Goal: Task Accomplishment & Management: Complete application form

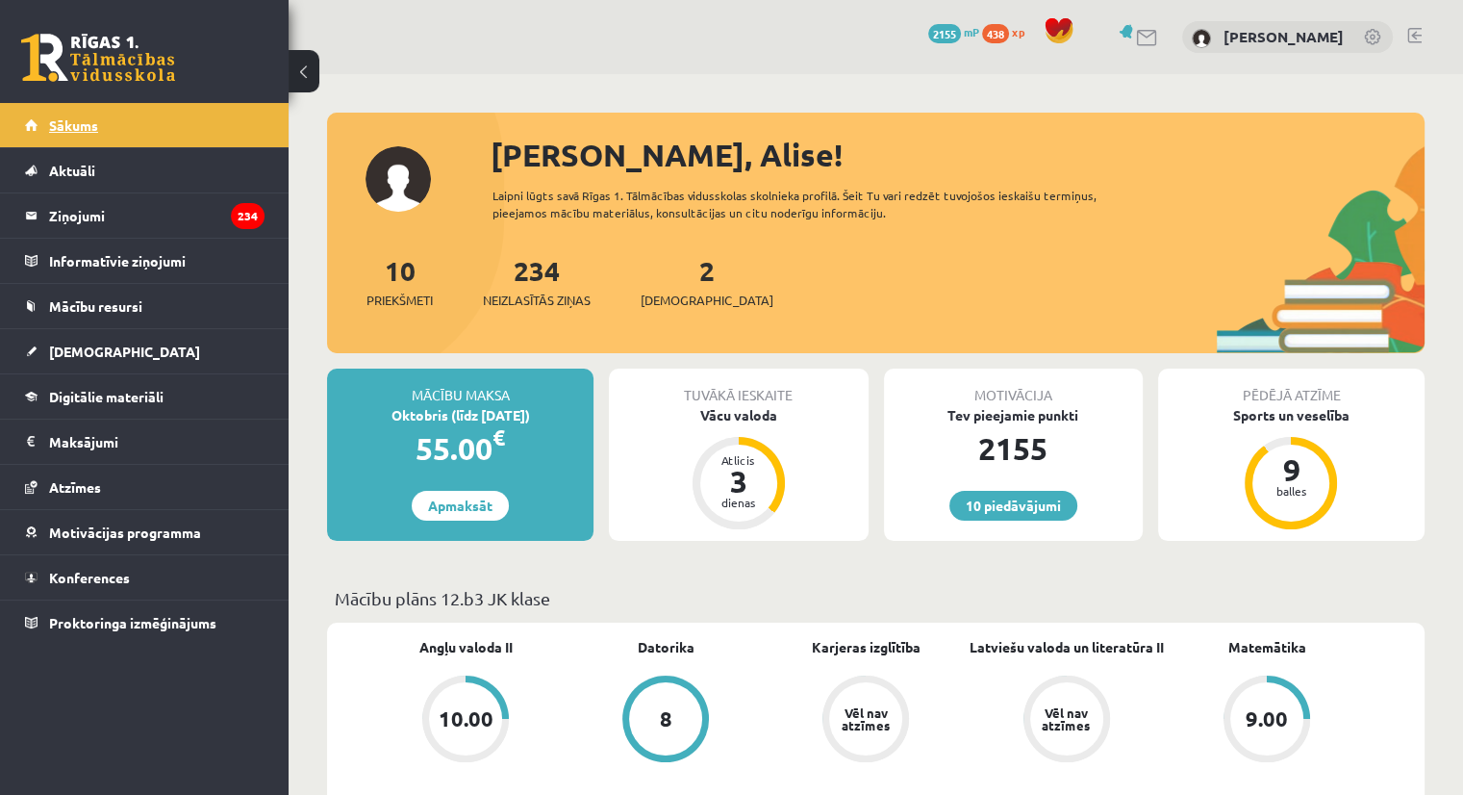
drag, startPoint x: 0, startPoint y: 0, endPoint x: 74, endPoint y: 140, distance: 158.8
click at [74, 140] on link "Sākums" at bounding box center [145, 125] width 240 height 44
click at [207, 337] on link "[DEMOGRAPHIC_DATA]" at bounding box center [145, 351] width 240 height 44
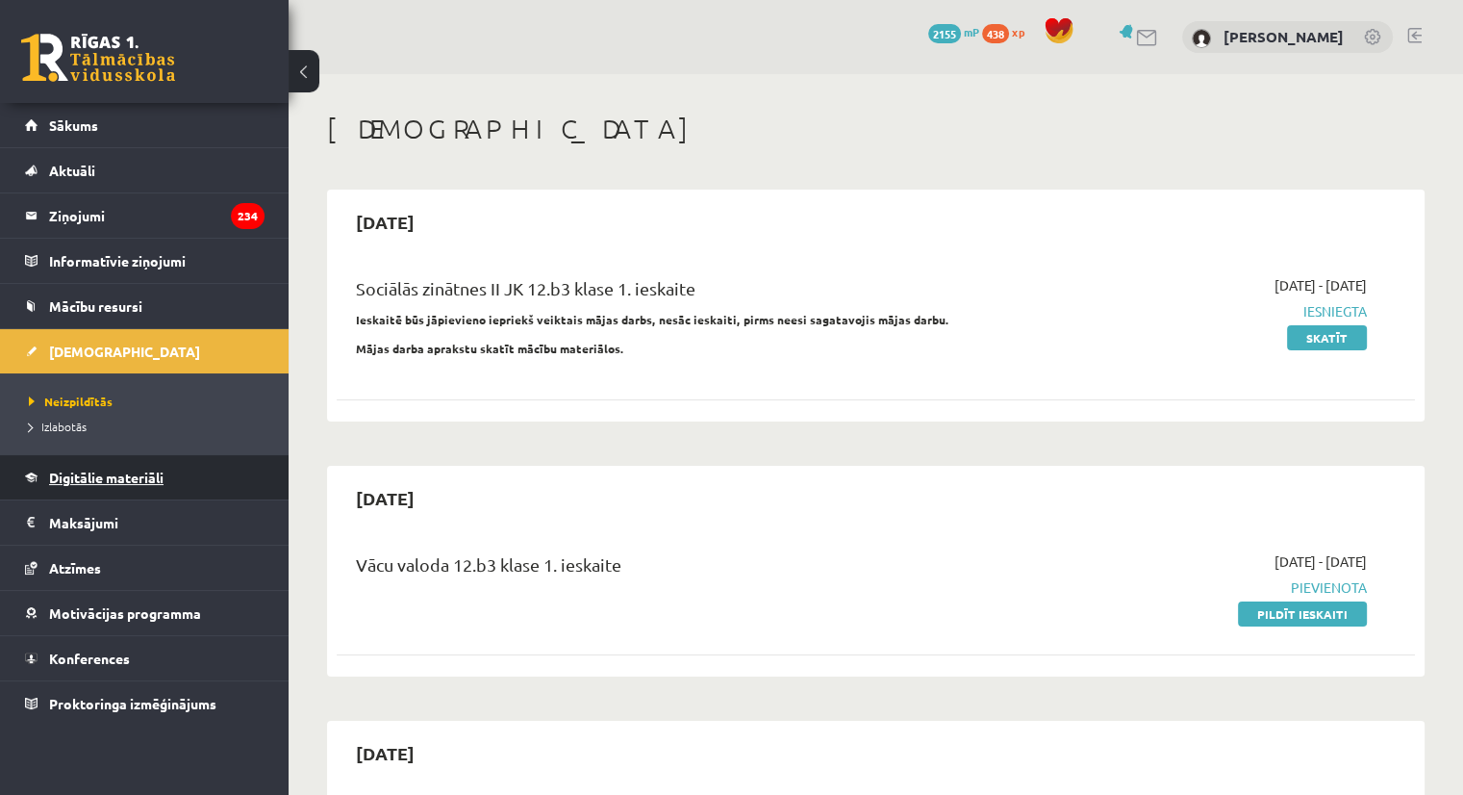
click at [104, 481] on span "Digitālie materiāli" at bounding box center [106, 476] width 114 height 17
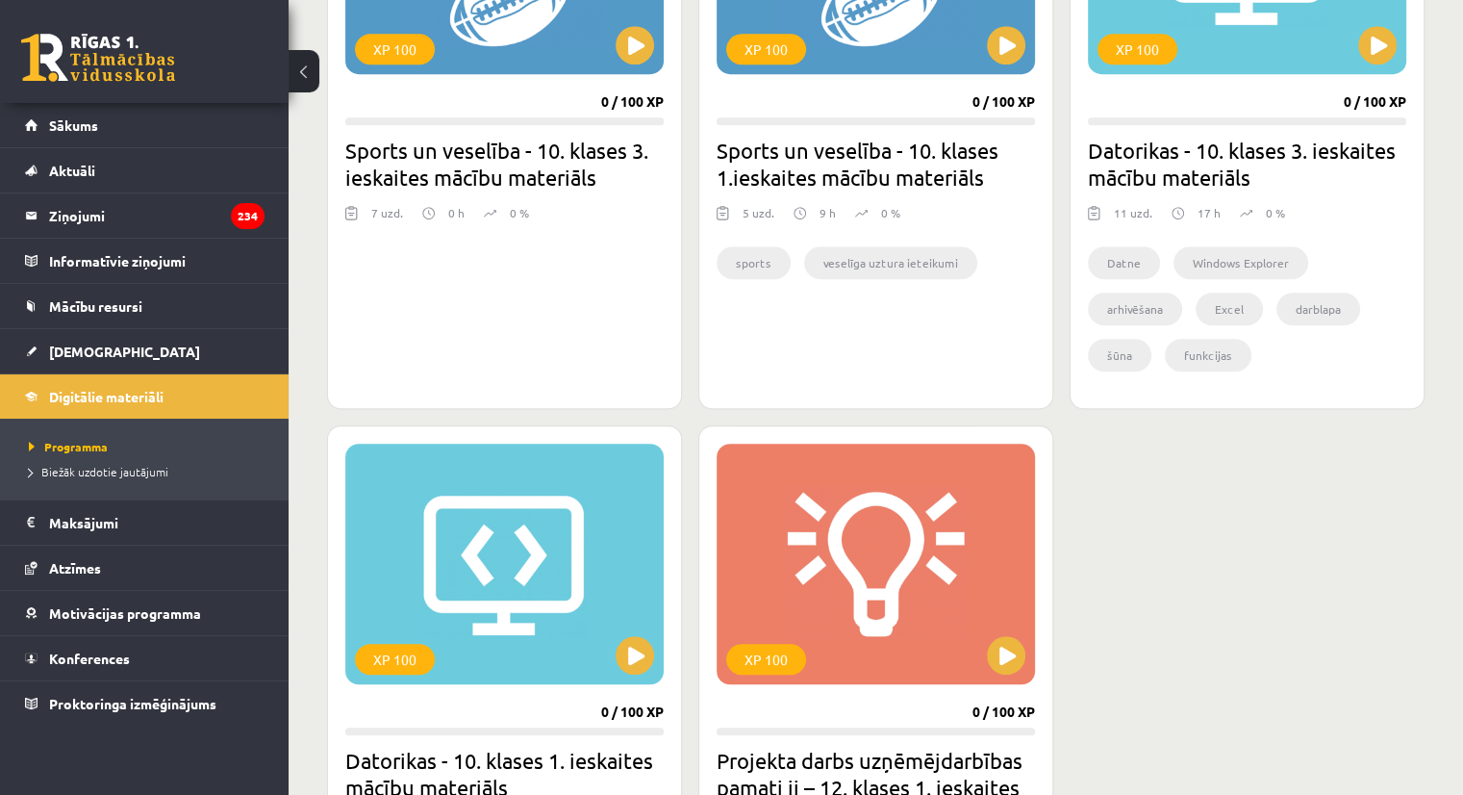
scroll to position [1626, 0]
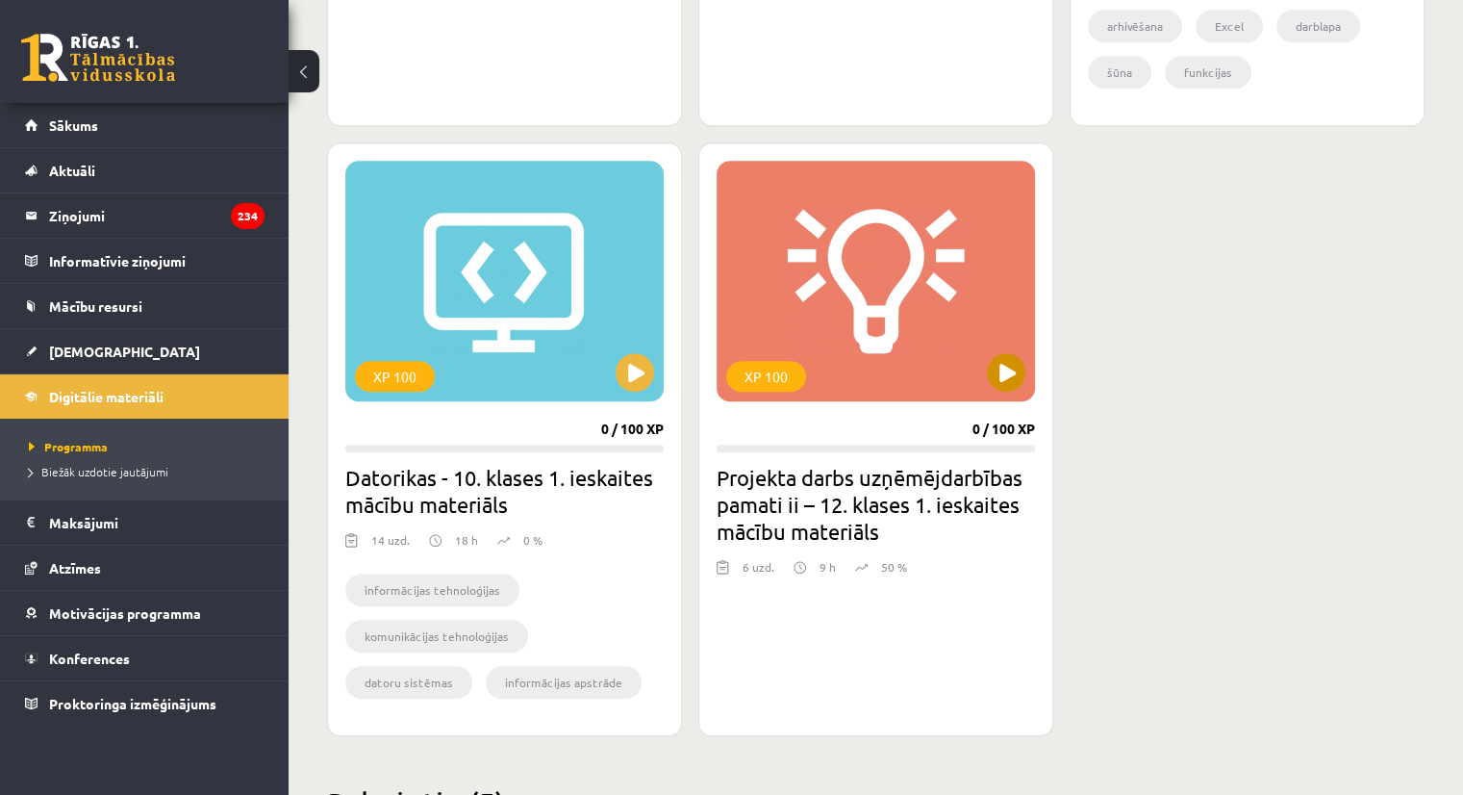
drag, startPoint x: 1043, startPoint y: 390, endPoint x: 1005, endPoint y: 374, distance: 40.5
click at [1005, 374] on div "XP 100 0 / 100 XP Projekta darbs uzņēmējdarbības pamati ii – 12. klases 1. iesk…" at bounding box center [875, 438] width 355 height 593
click at [1005, 374] on button at bounding box center [1006, 372] width 38 height 38
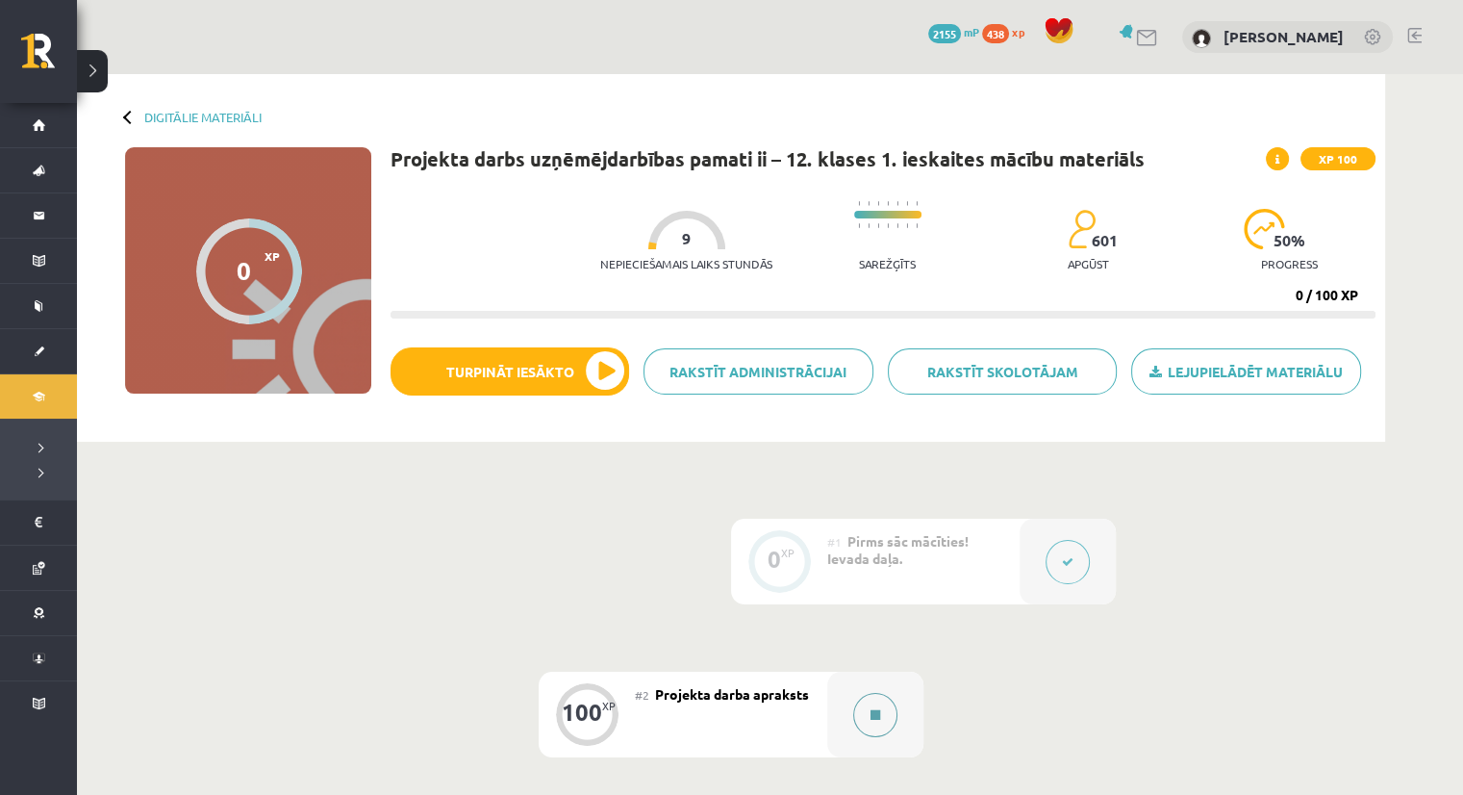
click at [859, 708] on button at bounding box center [875, 715] width 44 height 44
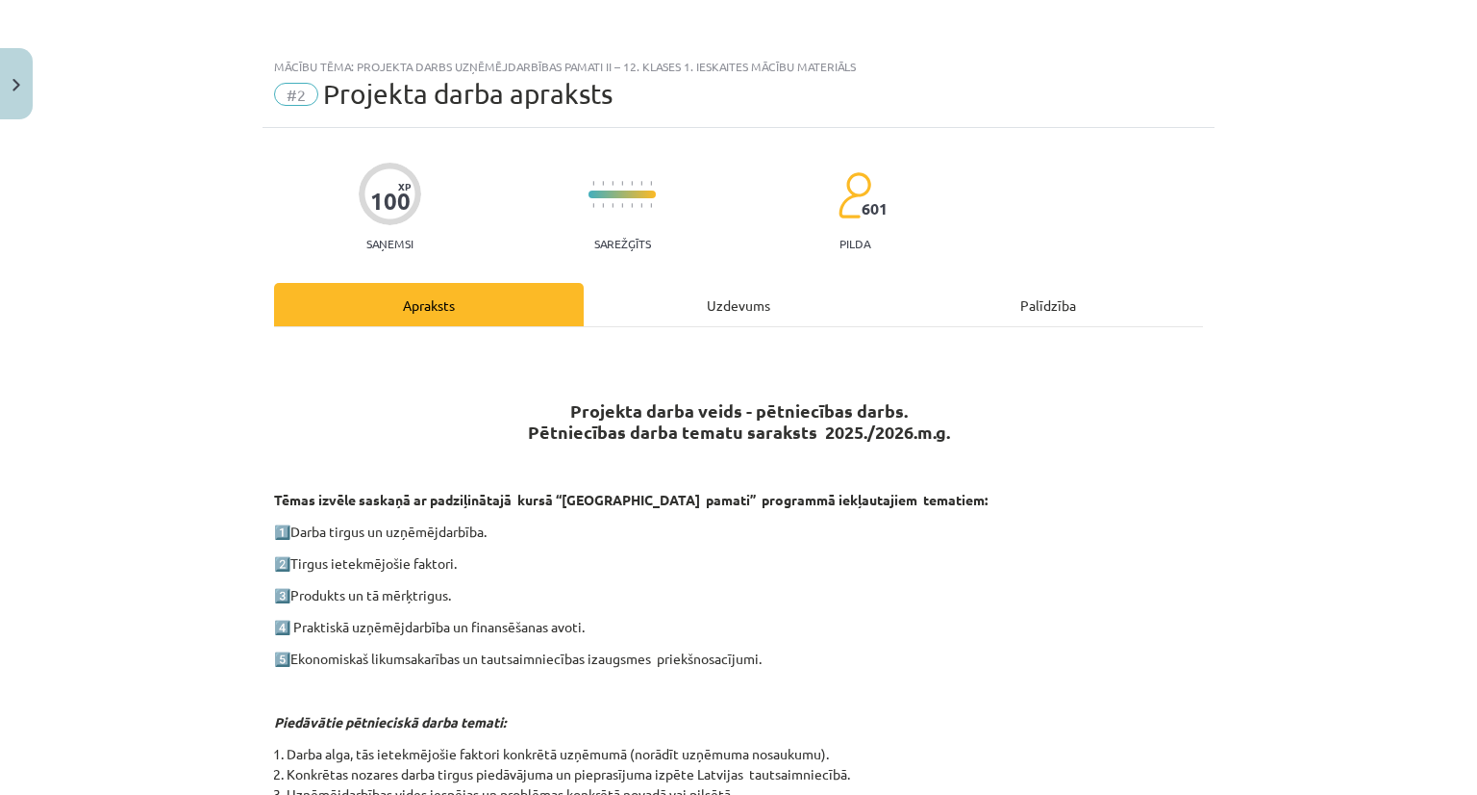
click at [693, 325] on div "Uzdevums" at bounding box center [739, 304] width 310 height 43
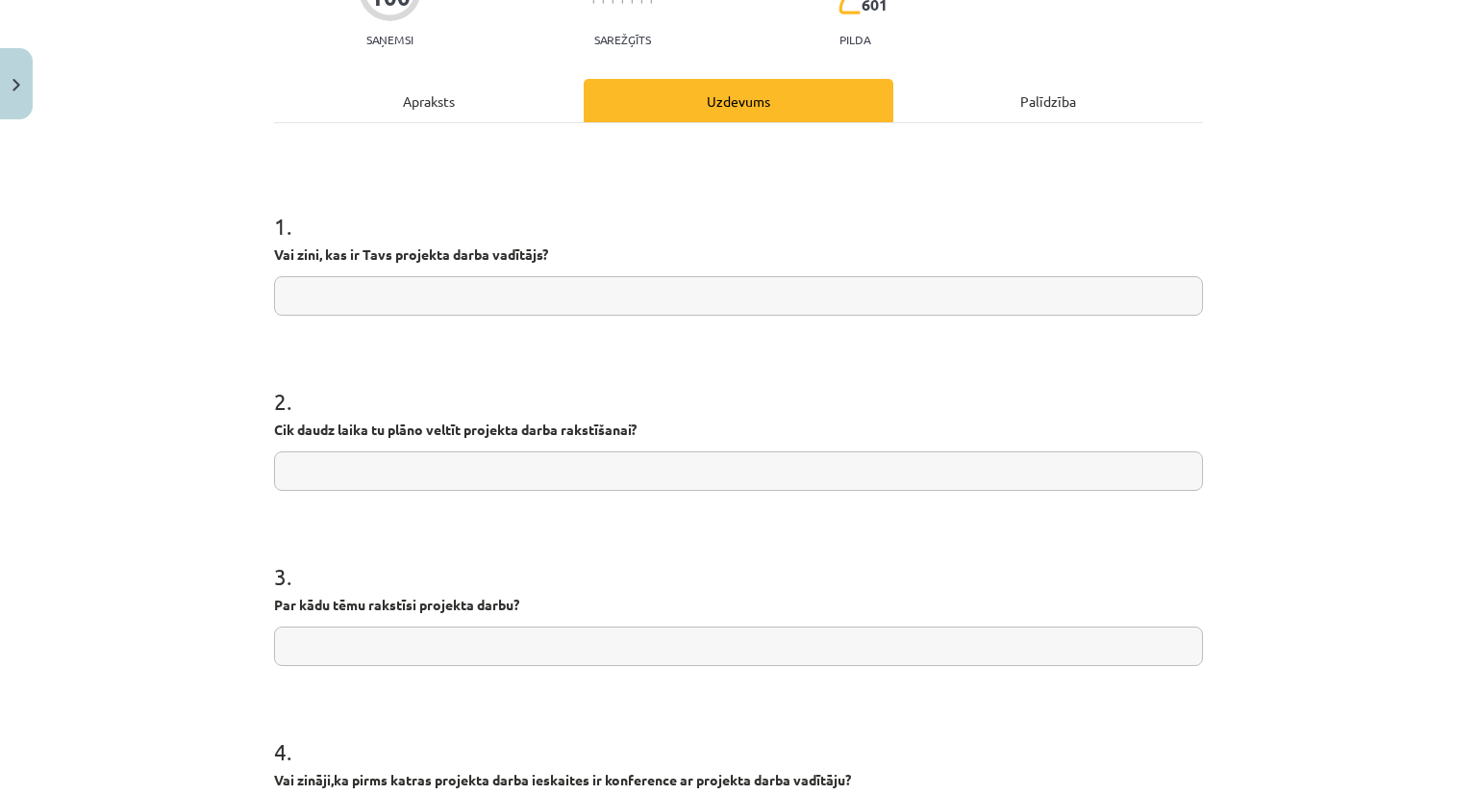
scroll to position [188, 0]
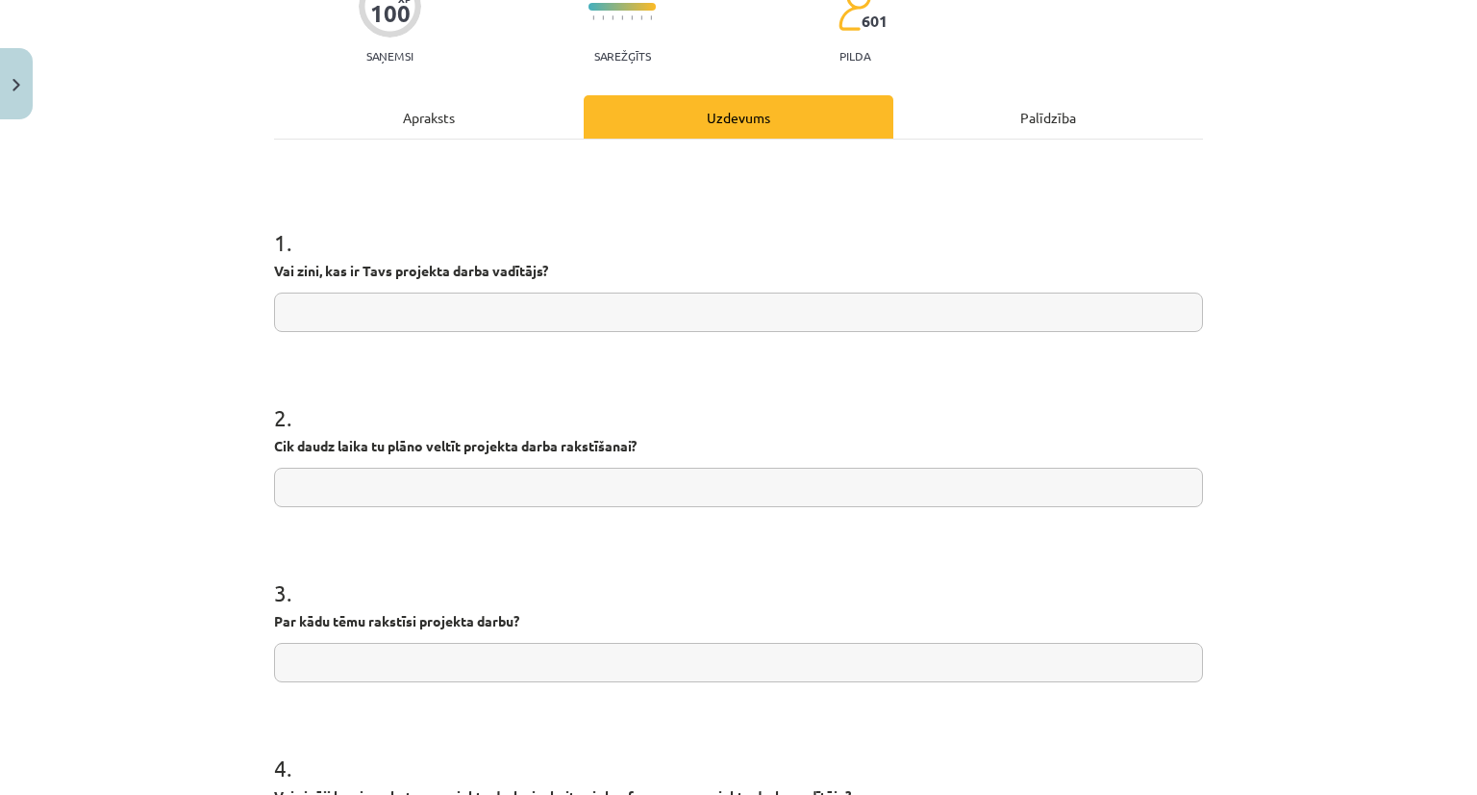
click at [473, 125] on div "Apraksts" at bounding box center [429, 116] width 310 height 43
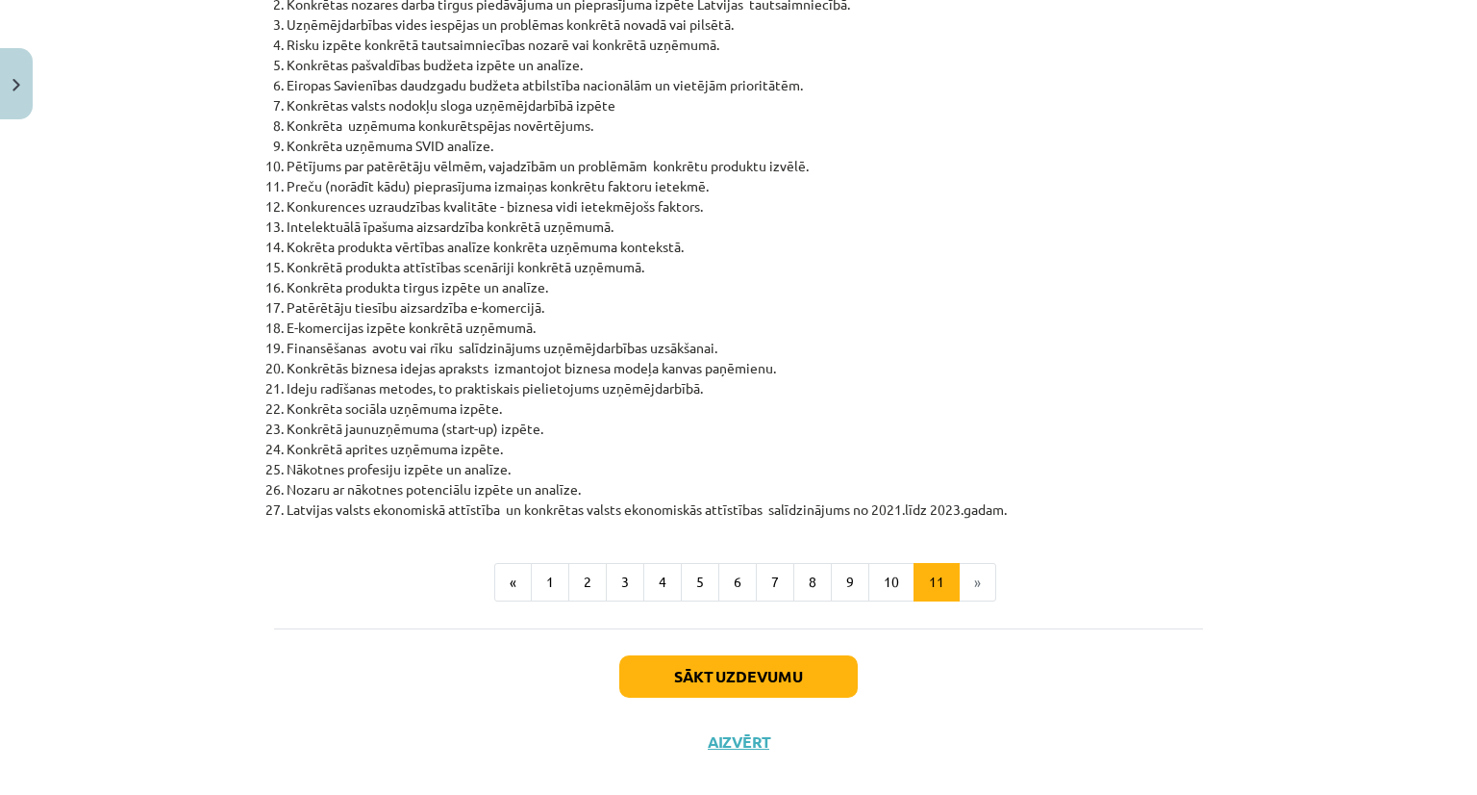
scroll to position [796, 0]
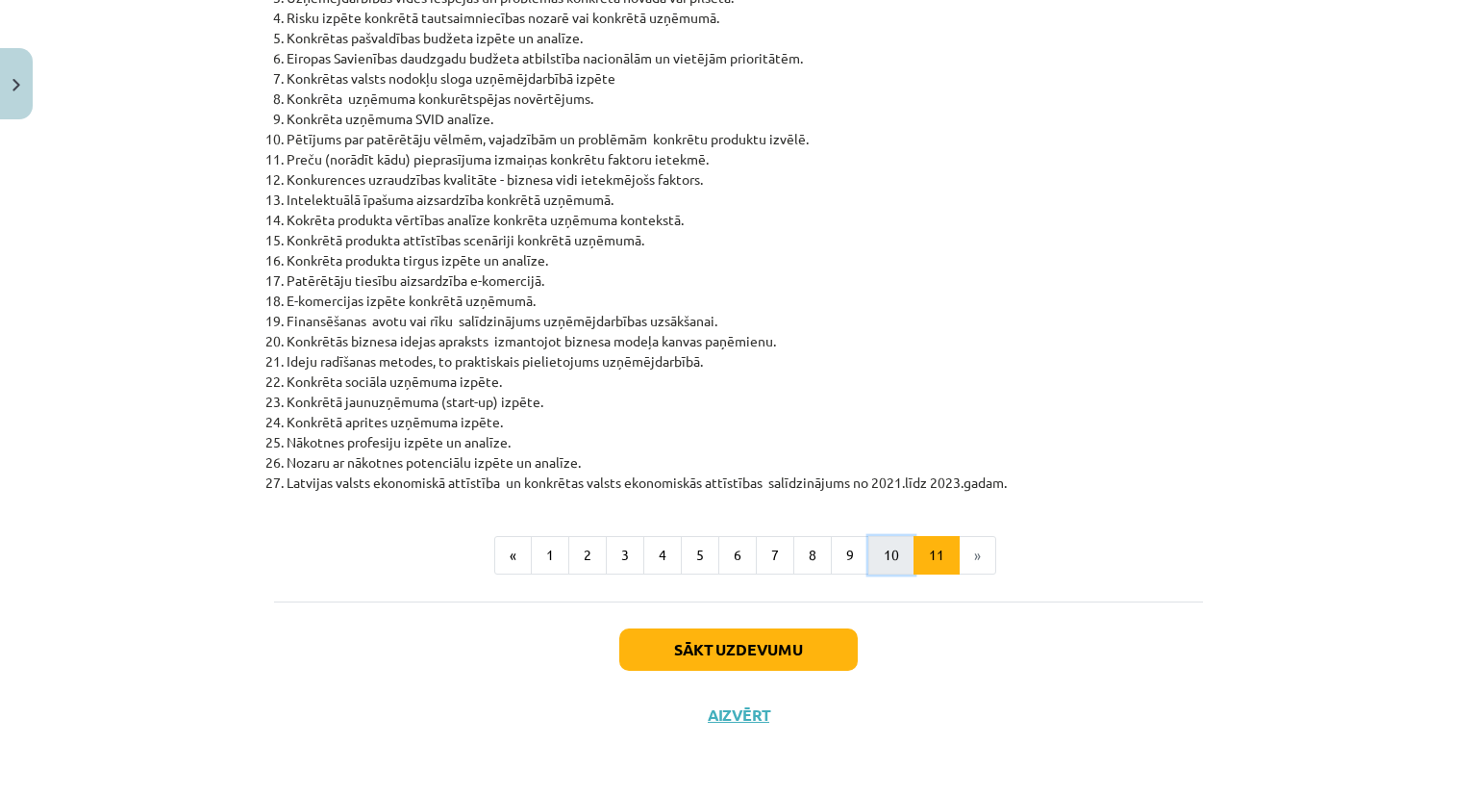
click at [883, 551] on button "10" at bounding box center [892, 555] width 46 height 38
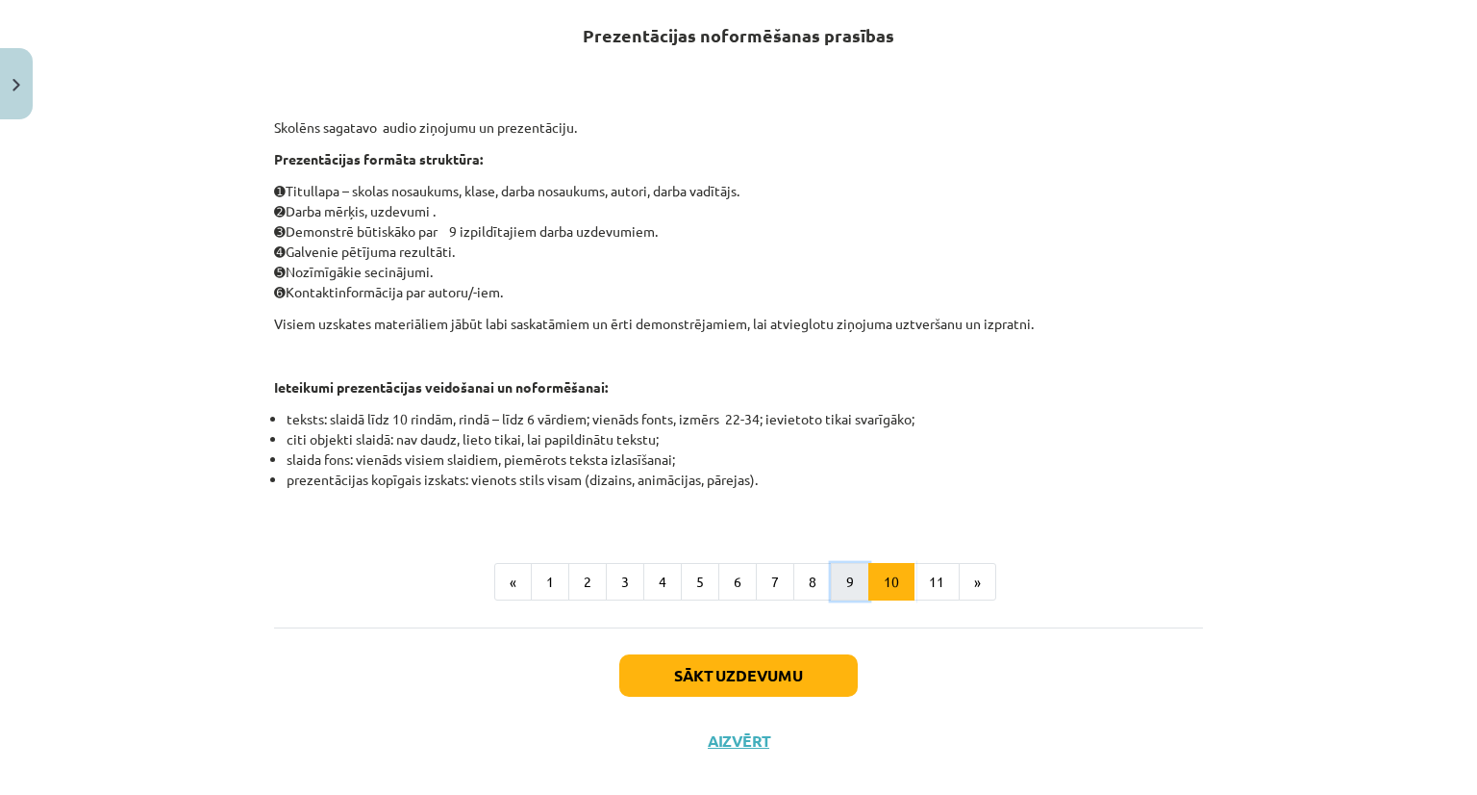
click at [831, 578] on button "9" at bounding box center [850, 582] width 38 height 38
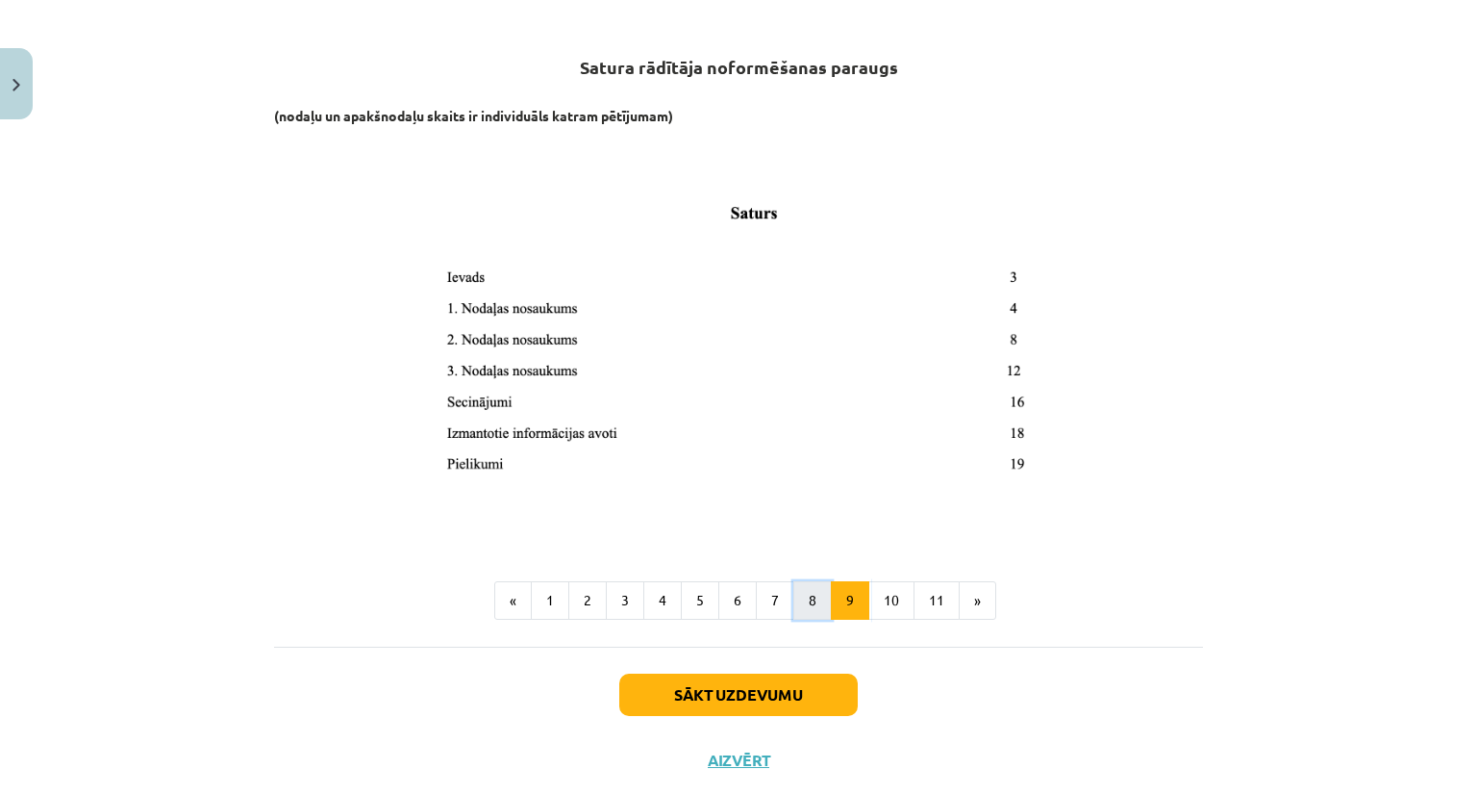
click at [794, 598] on button "8" at bounding box center [813, 600] width 38 height 38
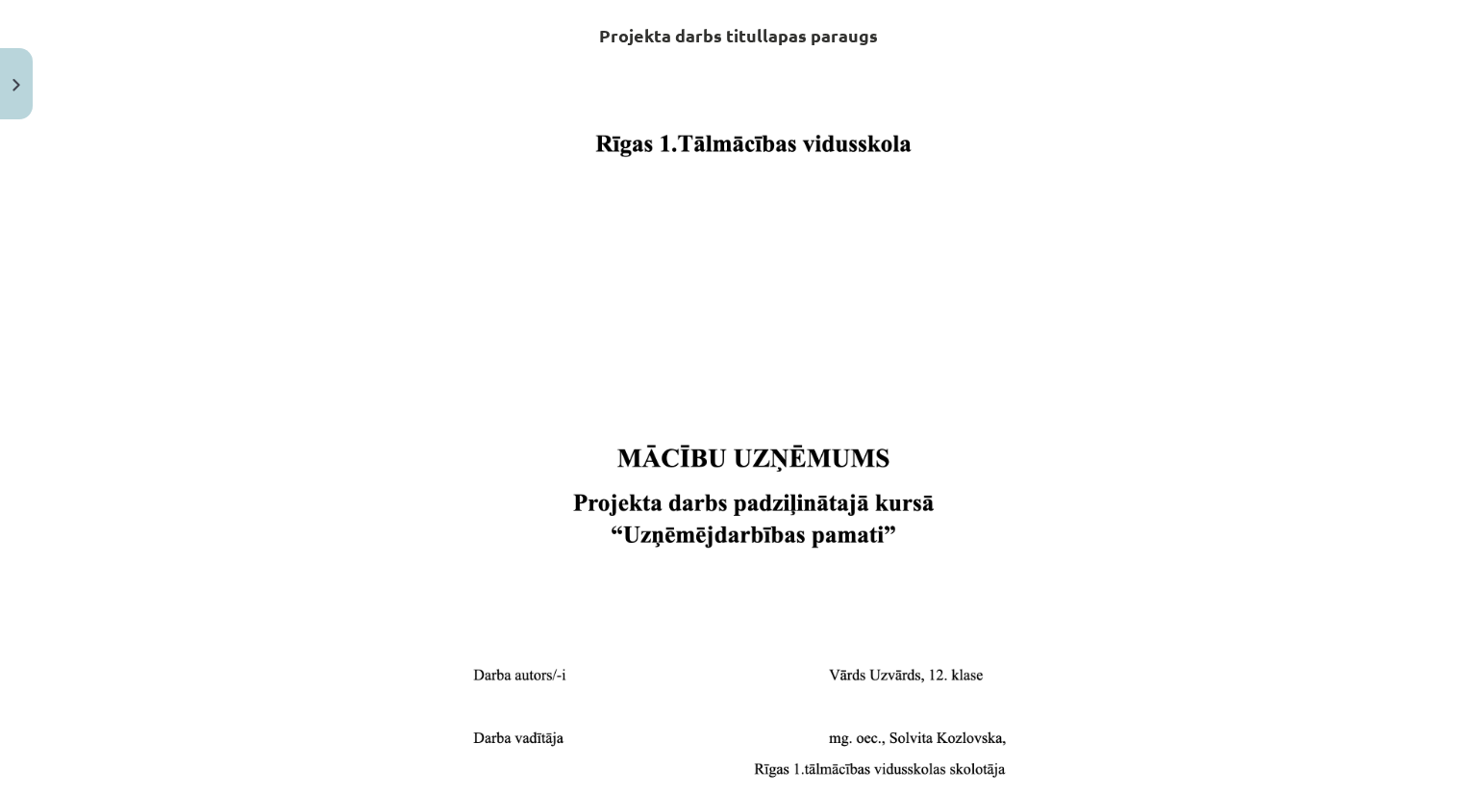
scroll to position [696, 0]
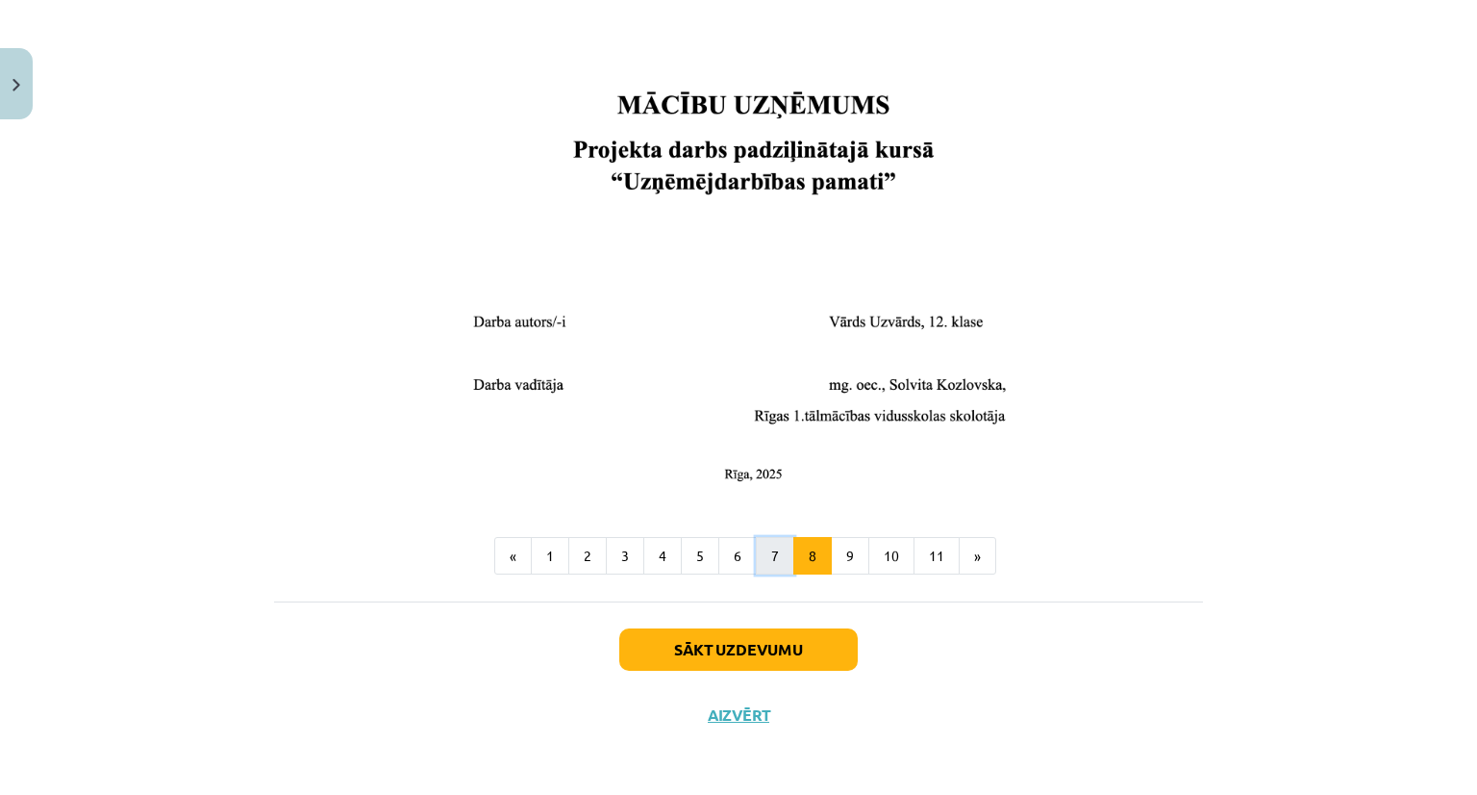
click at [771, 547] on button "7" at bounding box center [775, 556] width 38 height 38
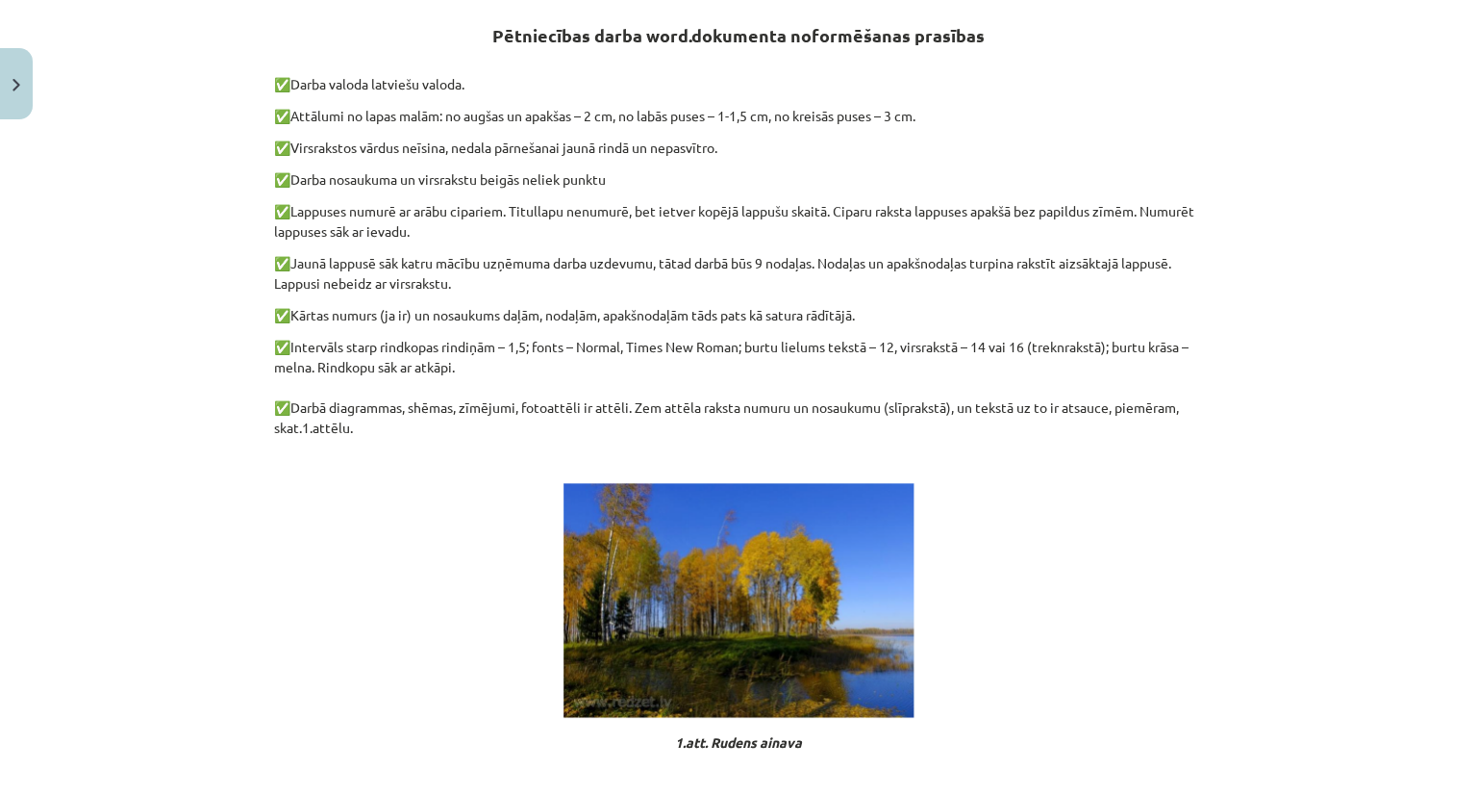
scroll to position [1039, 0]
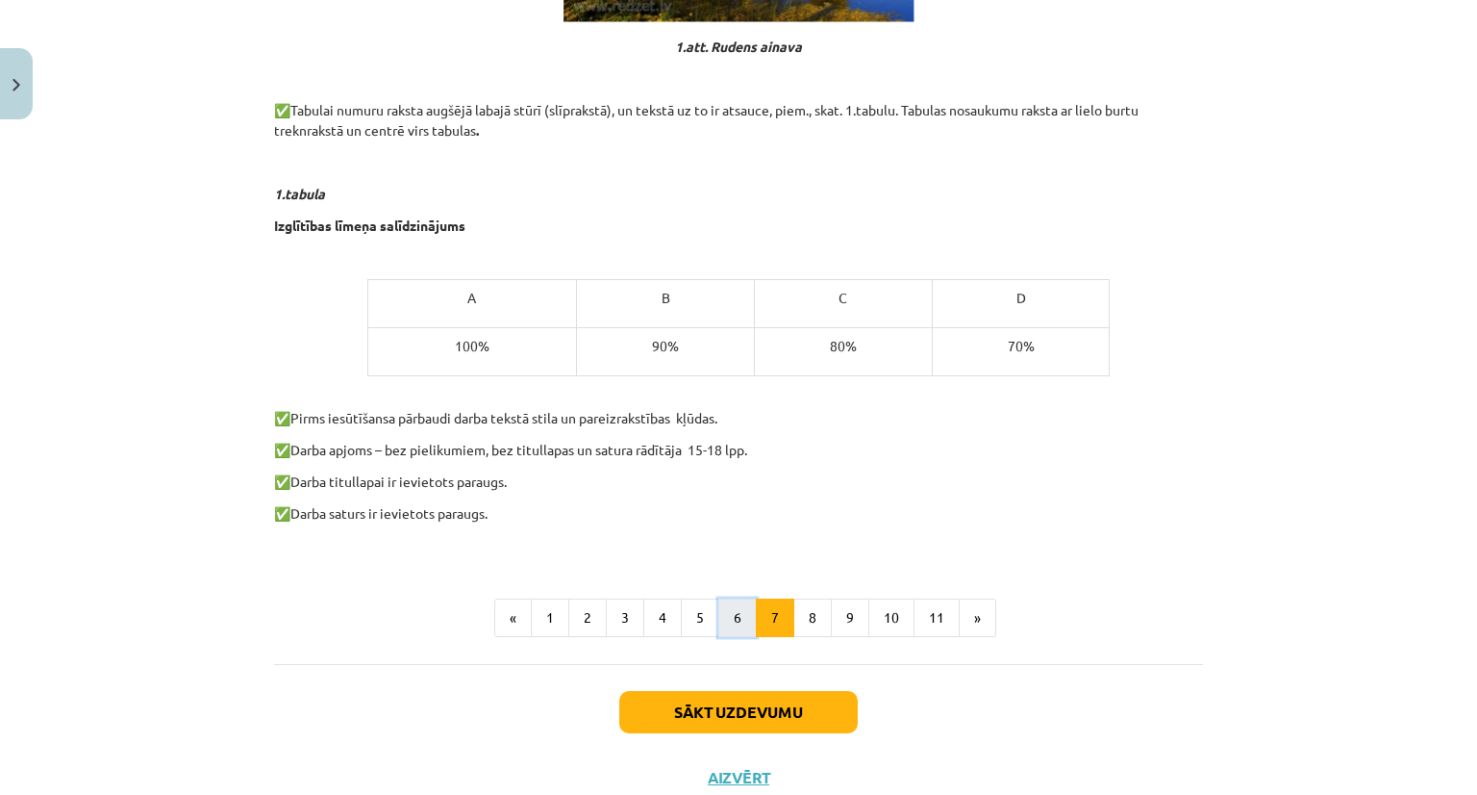
click at [727, 608] on button "6" at bounding box center [738, 617] width 38 height 38
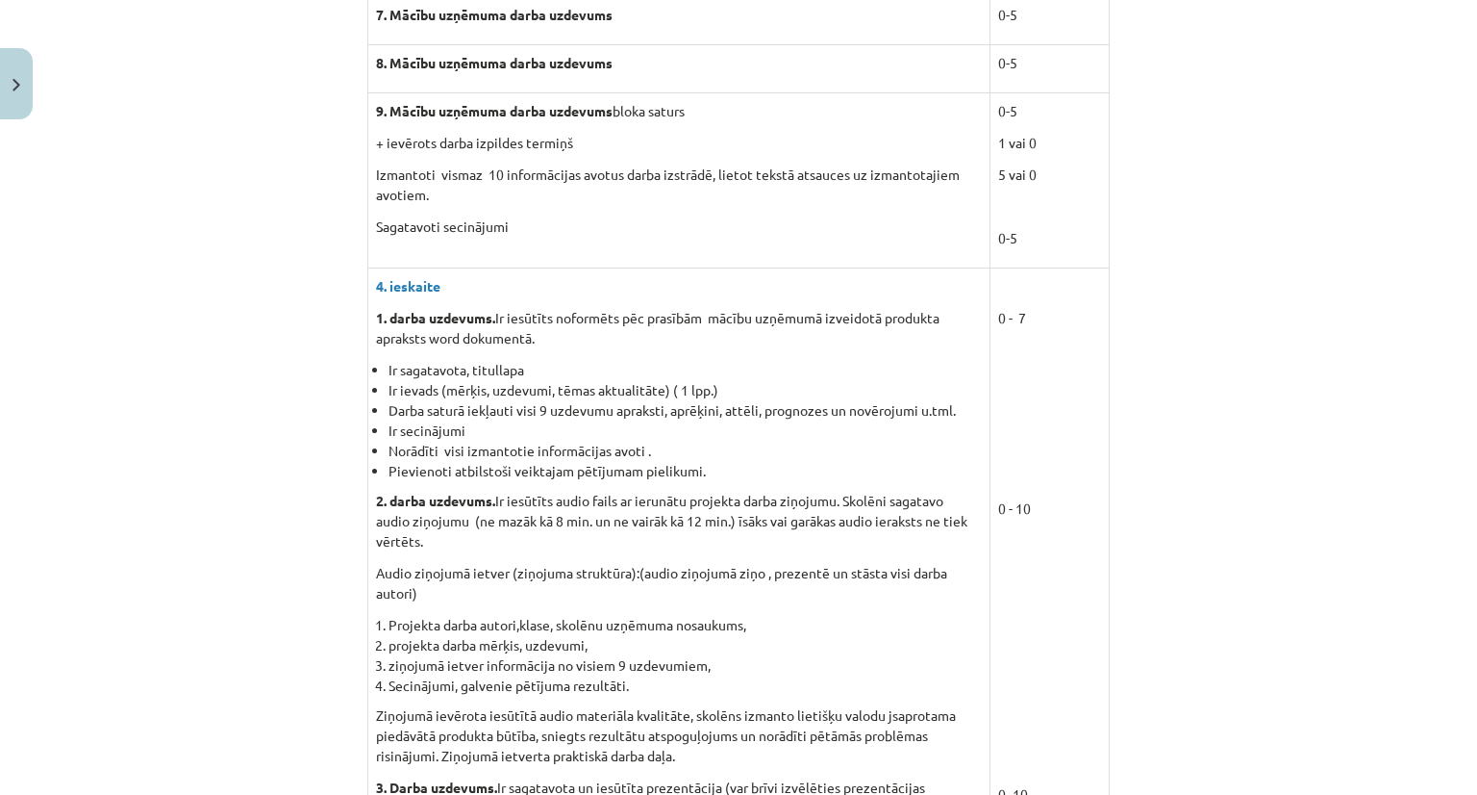
drag, startPoint x: 1460, startPoint y: 587, endPoint x: 1476, endPoint y: 634, distance: 49.9
click at [1462, 634] on div "Mācību tēma: Projekta darbs uzņēmējdarbības pamati ii – 12. klases 1. ieskaites…" at bounding box center [738, 397] width 1477 height 795
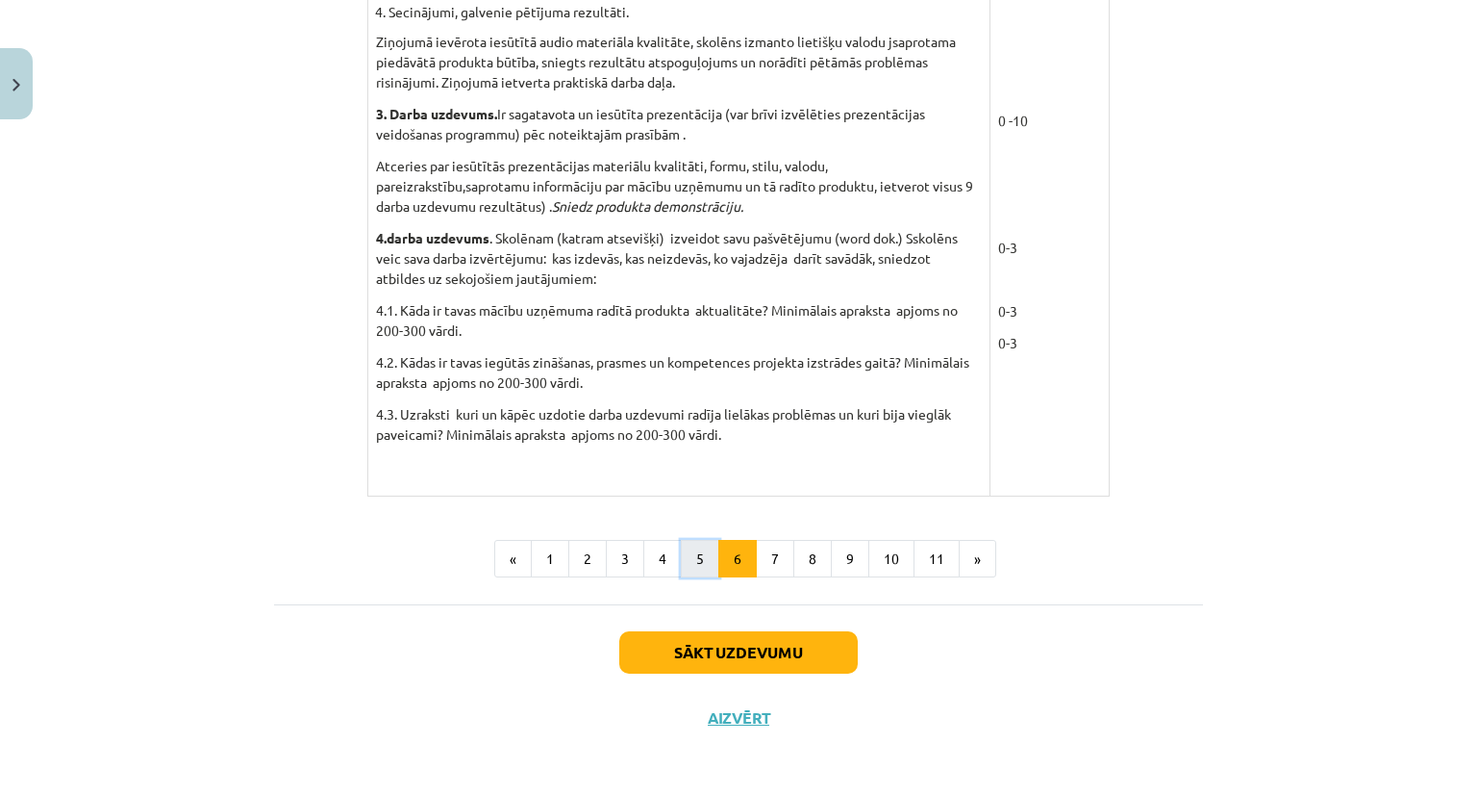
click at [707, 552] on button "5" at bounding box center [700, 559] width 38 height 38
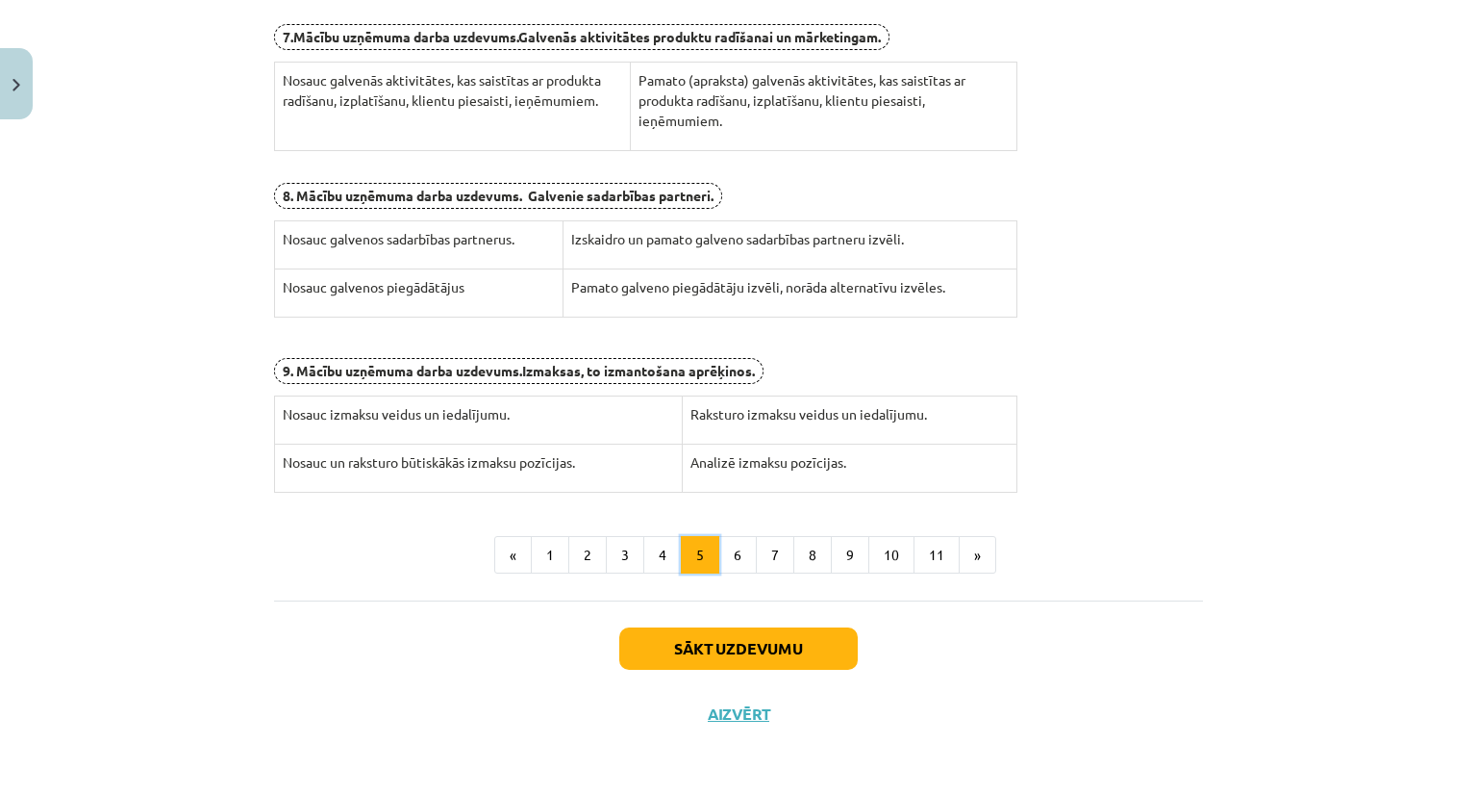
scroll to position [343, 0]
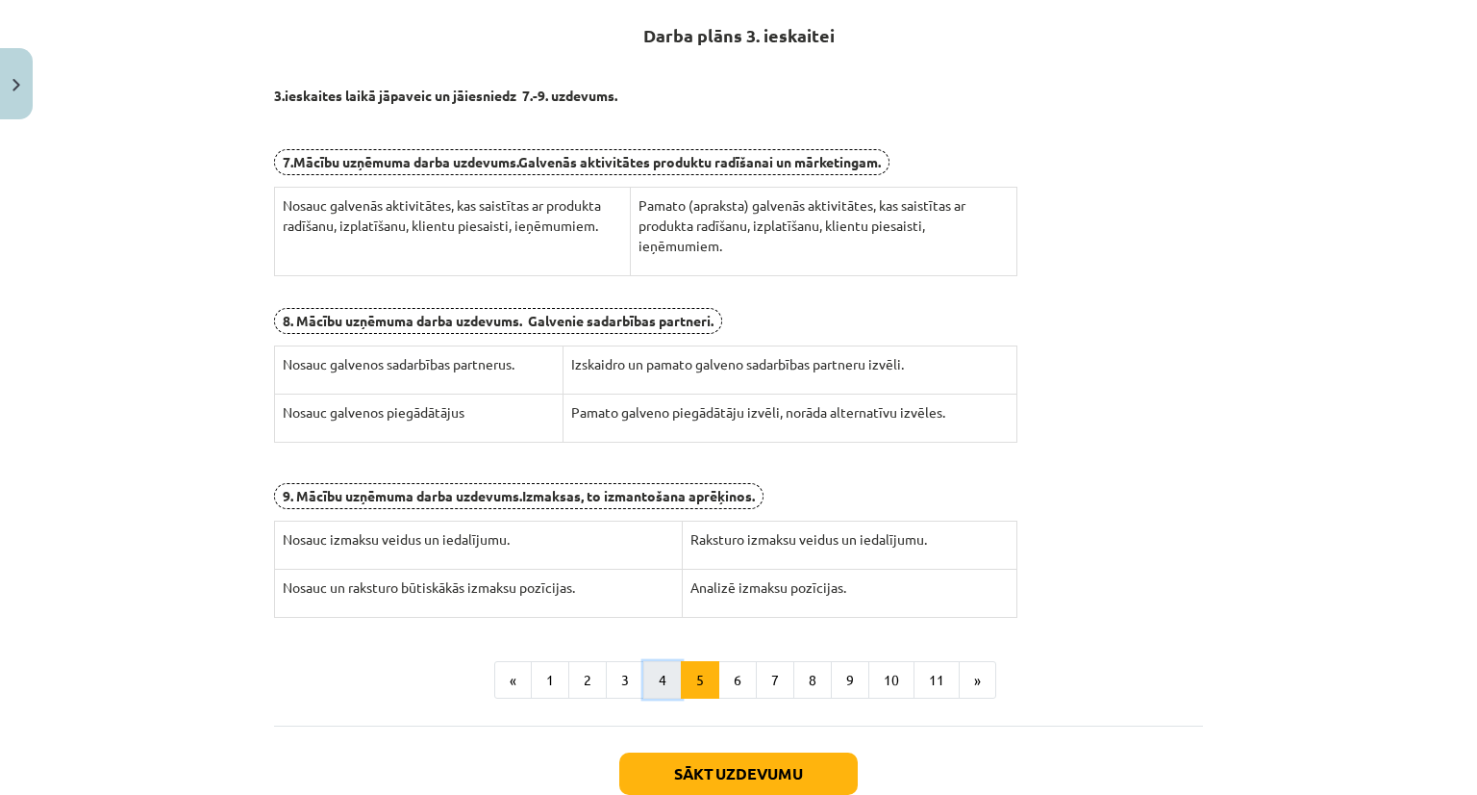
click at [657, 670] on button "4" at bounding box center [662, 680] width 38 height 38
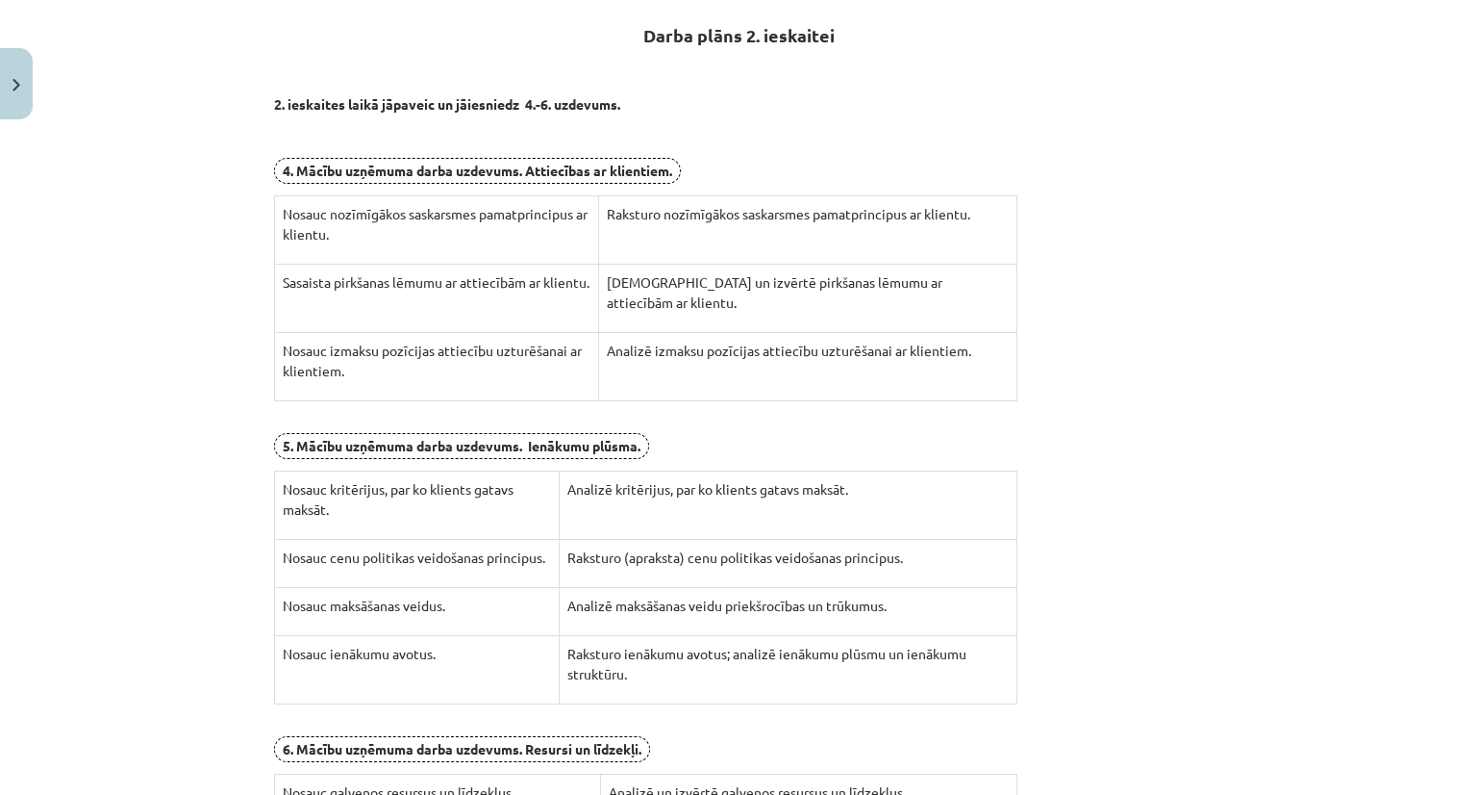
click at [1430, 593] on div "Mācību tēma: Projekta darbs uzņēmējdarbības pamati ii – 12. klases 1. ieskaites…" at bounding box center [738, 397] width 1477 height 795
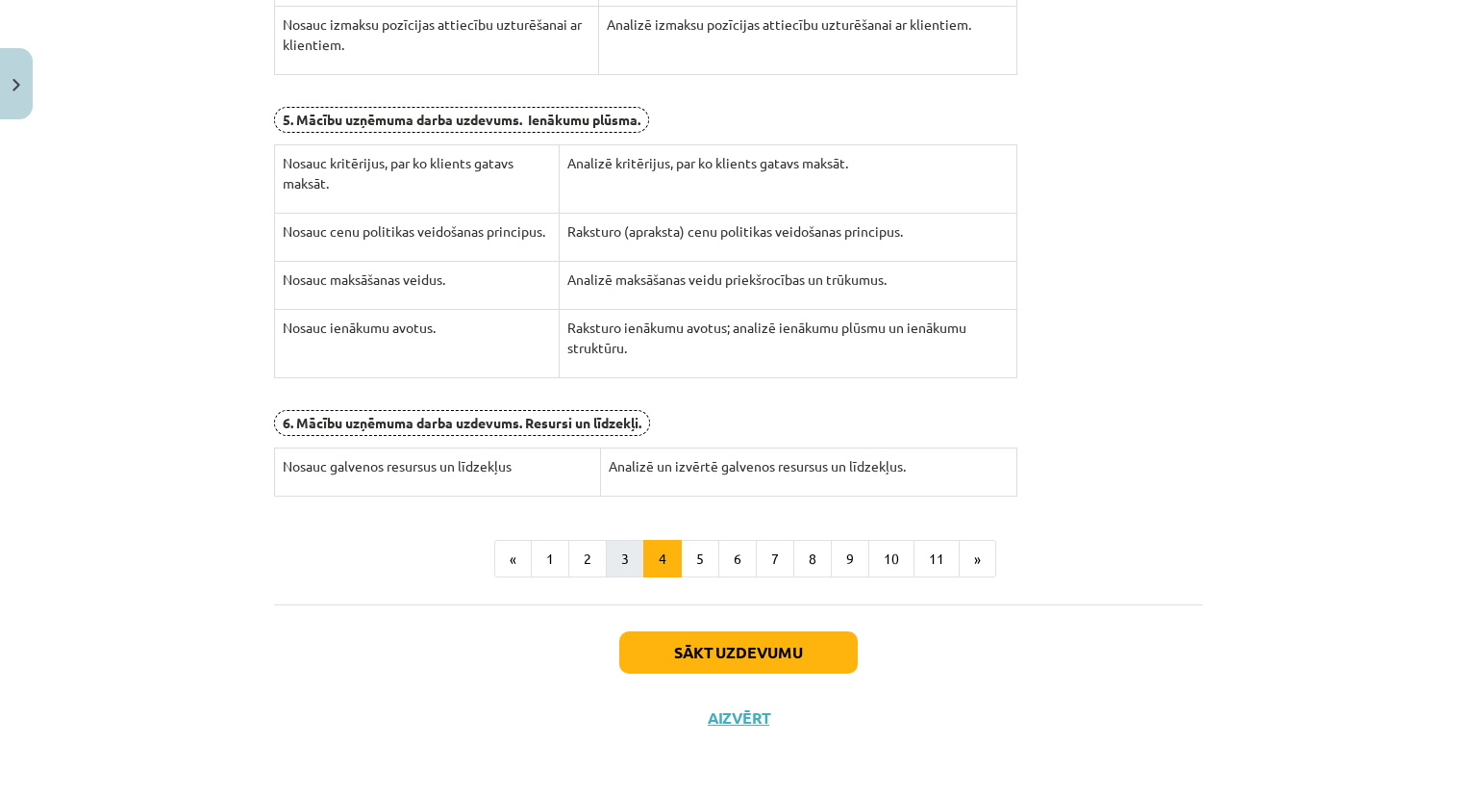
drag, startPoint x: 623, startPoint y: 578, endPoint x: 616, endPoint y: 563, distance: 17.2
click at [616, 563] on div "Darba plāns 2. ieskaitei 2. ieskaites laikā jāpaveic un jāiesniedz 4.-6. uzdevu…" at bounding box center [738, 131] width 929 height 946
click at [616, 563] on button "3" at bounding box center [625, 559] width 38 height 38
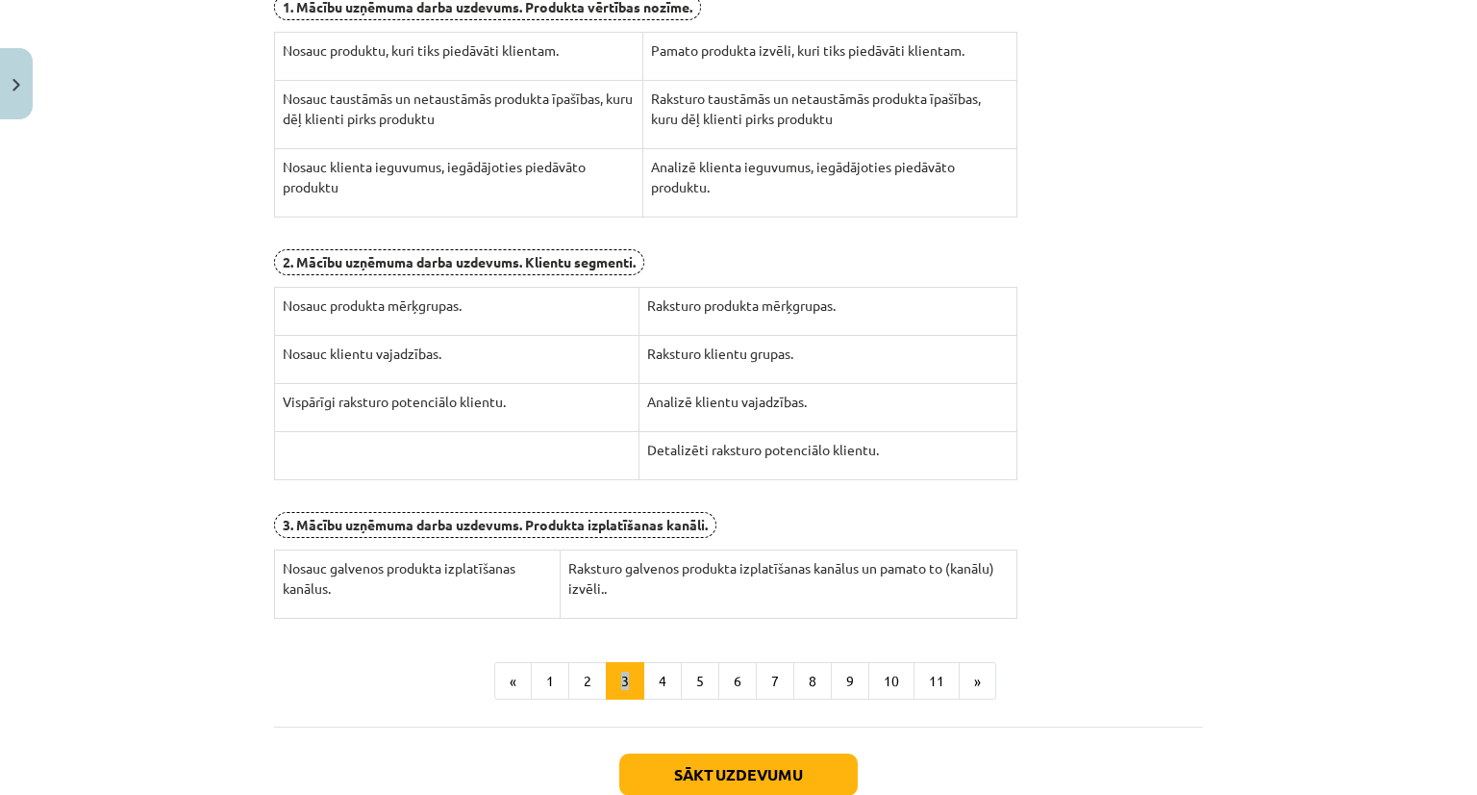
scroll to position [492, 0]
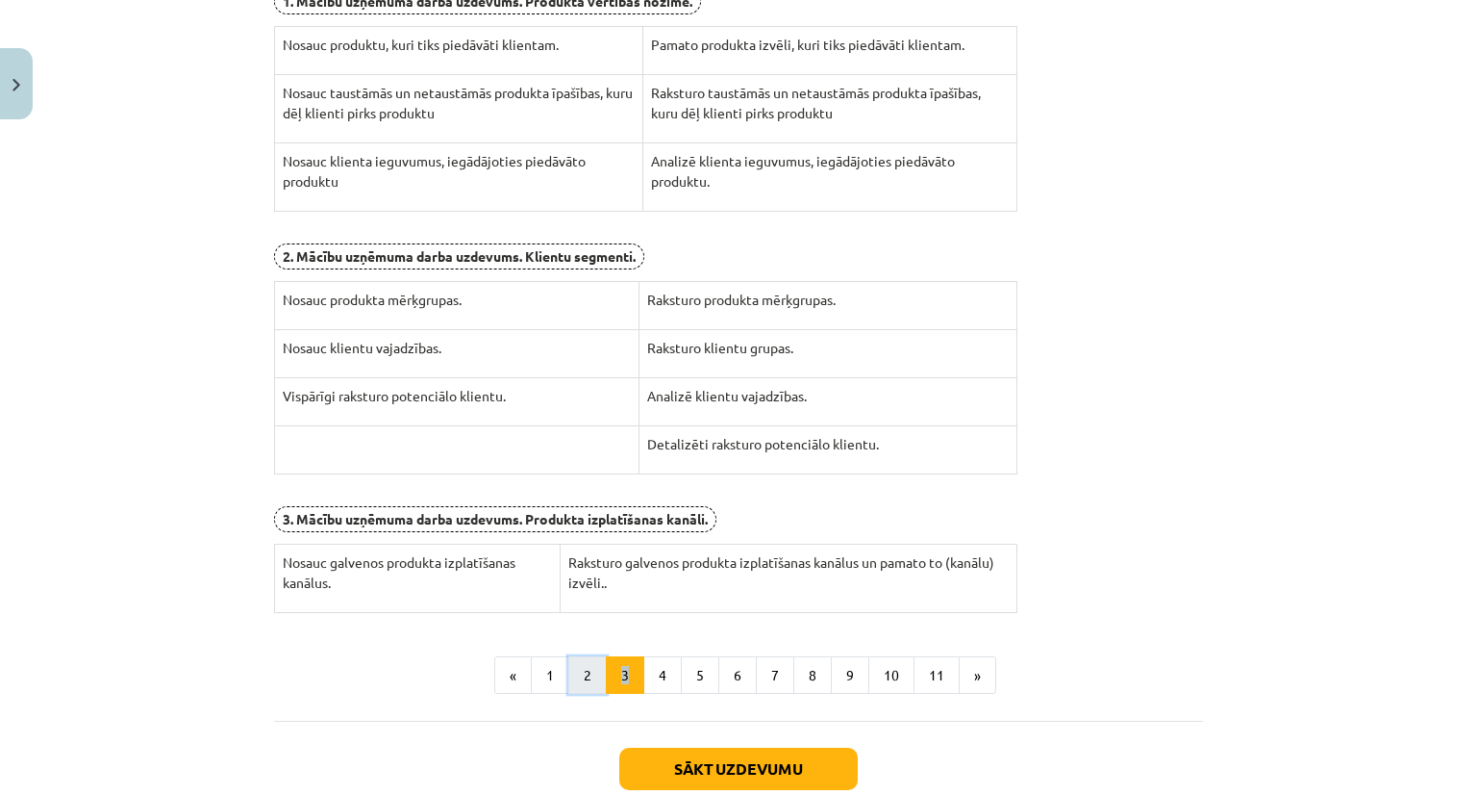
click at [583, 670] on button "2" at bounding box center [587, 675] width 38 height 38
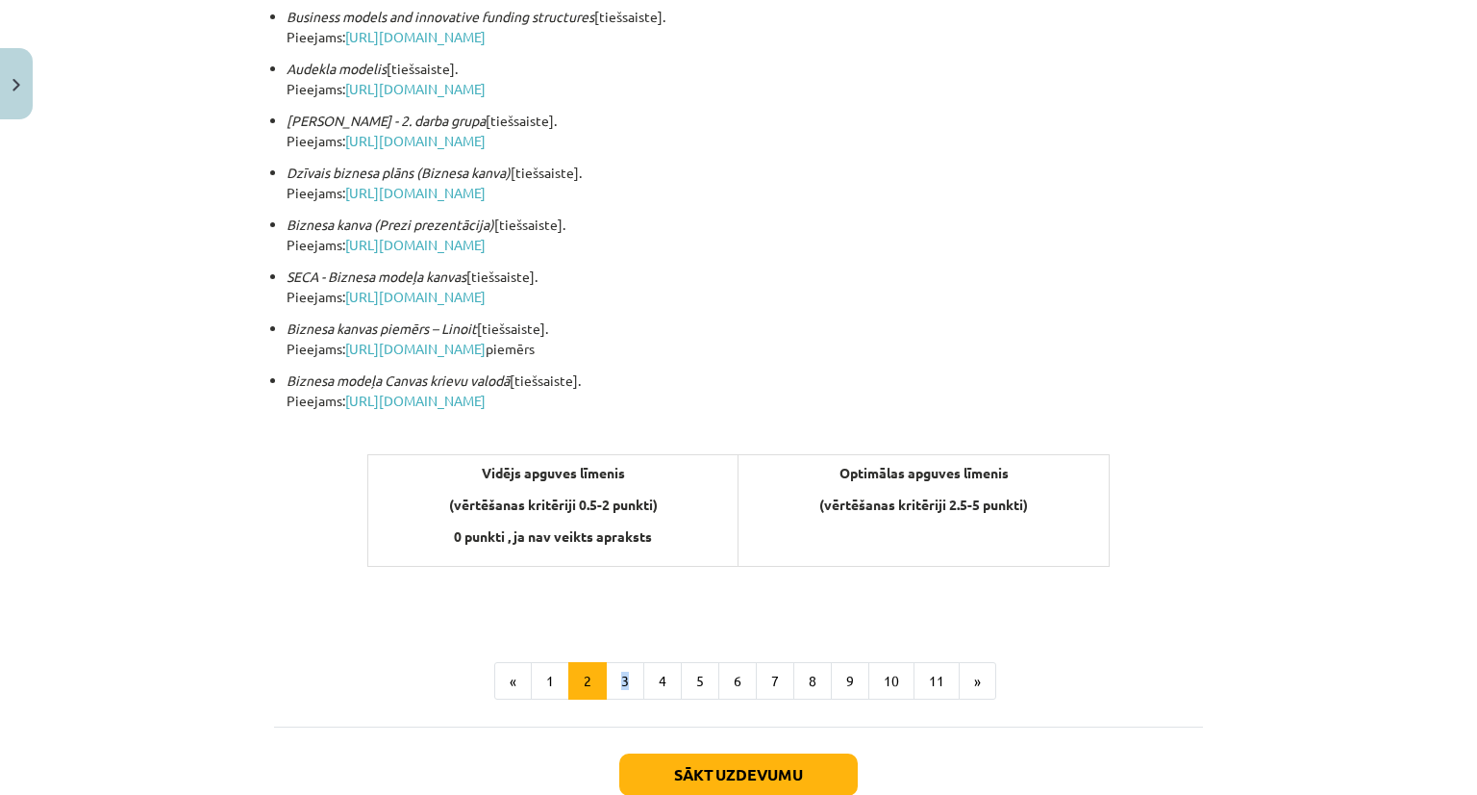
scroll to position [578, 0]
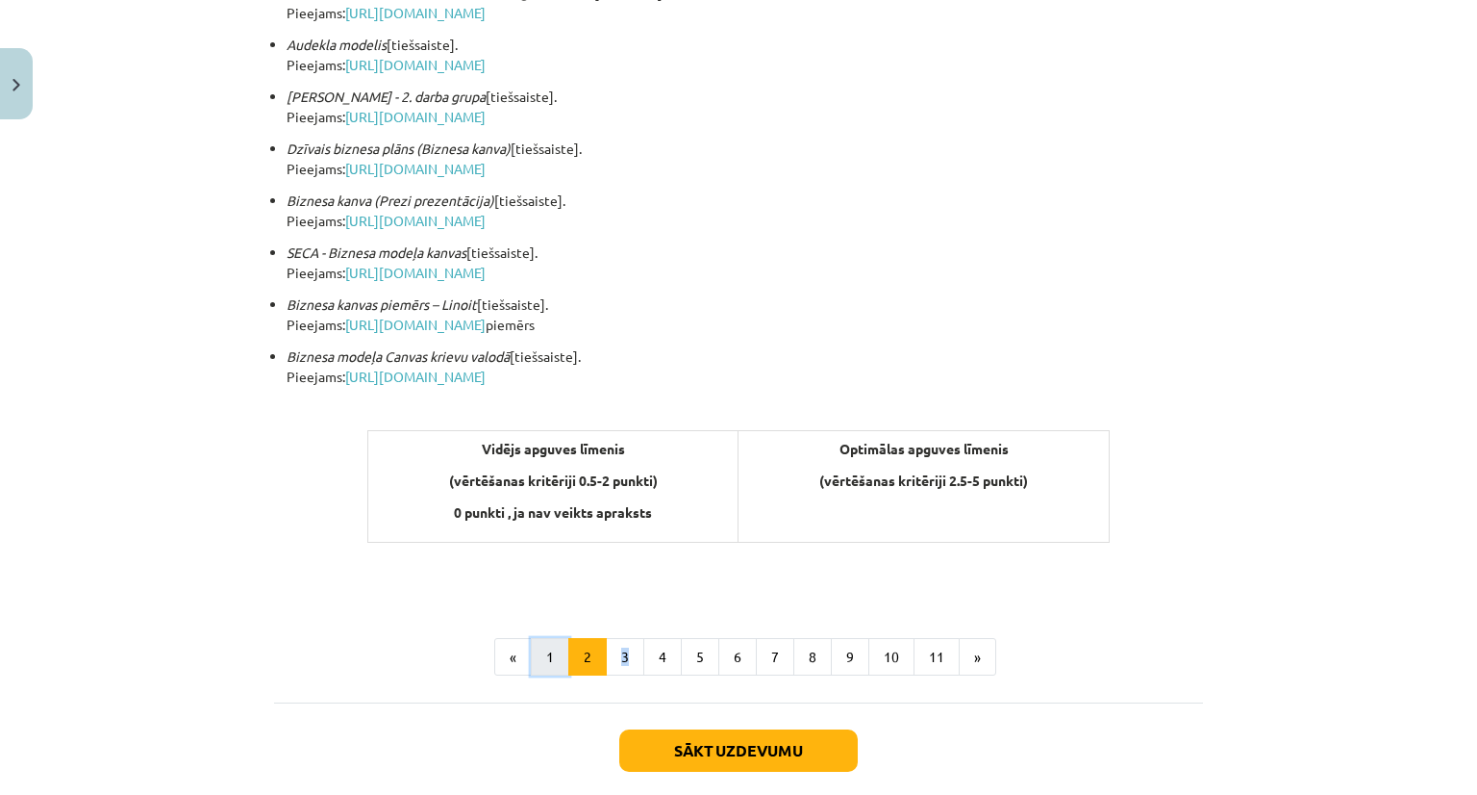
click at [539, 653] on button "1" at bounding box center [550, 657] width 38 height 38
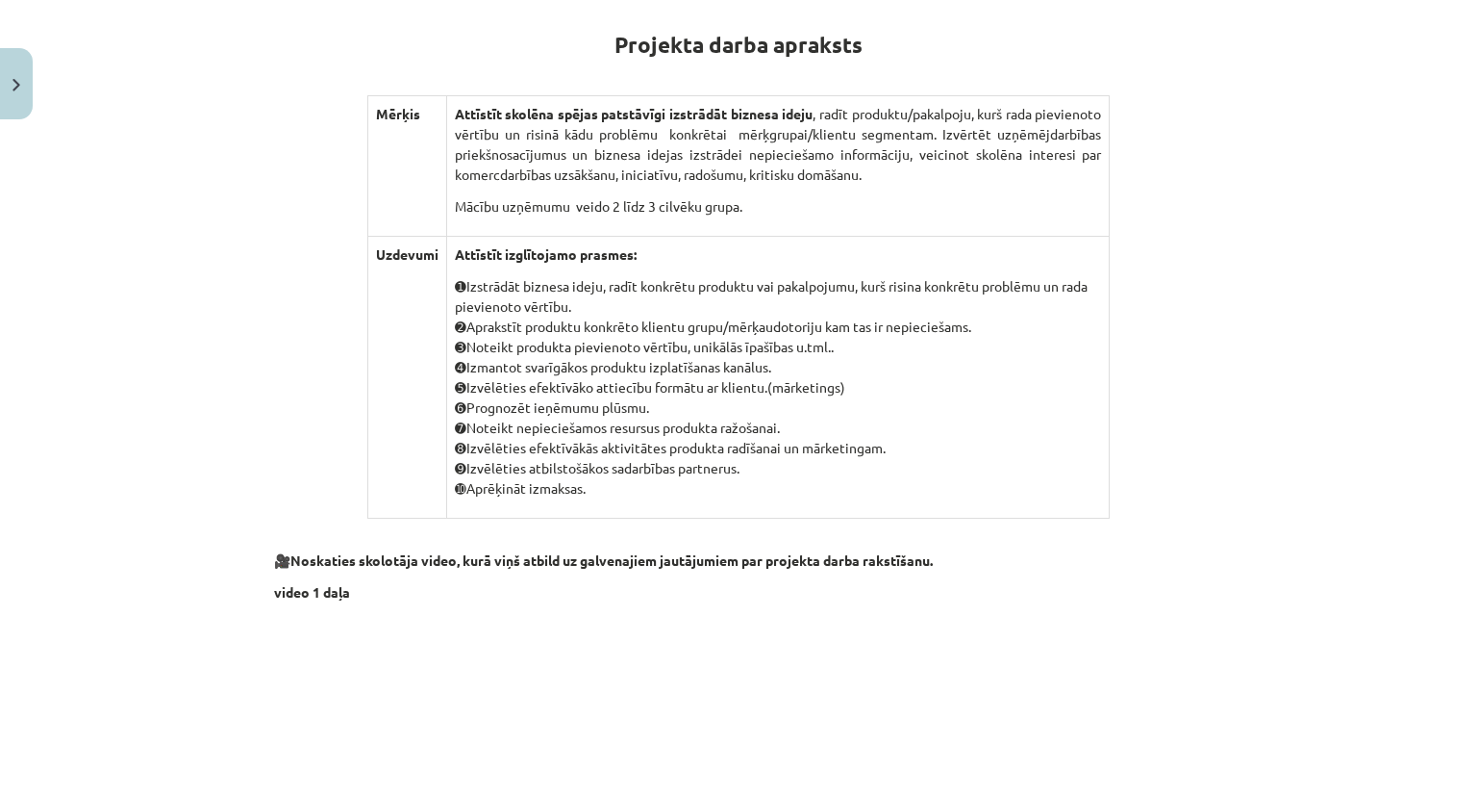
scroll to position [343, 0]
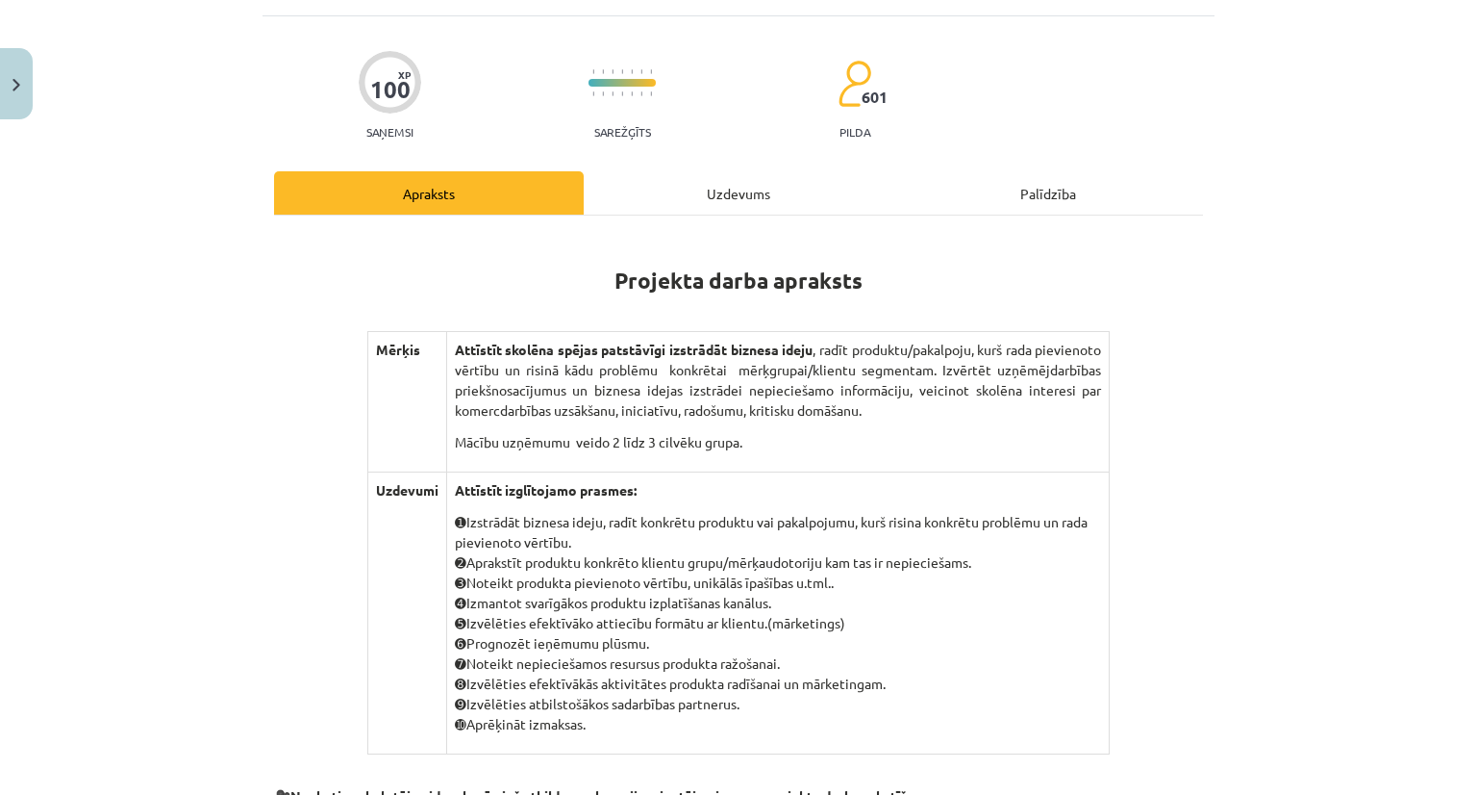
scroll to position [114, 0]
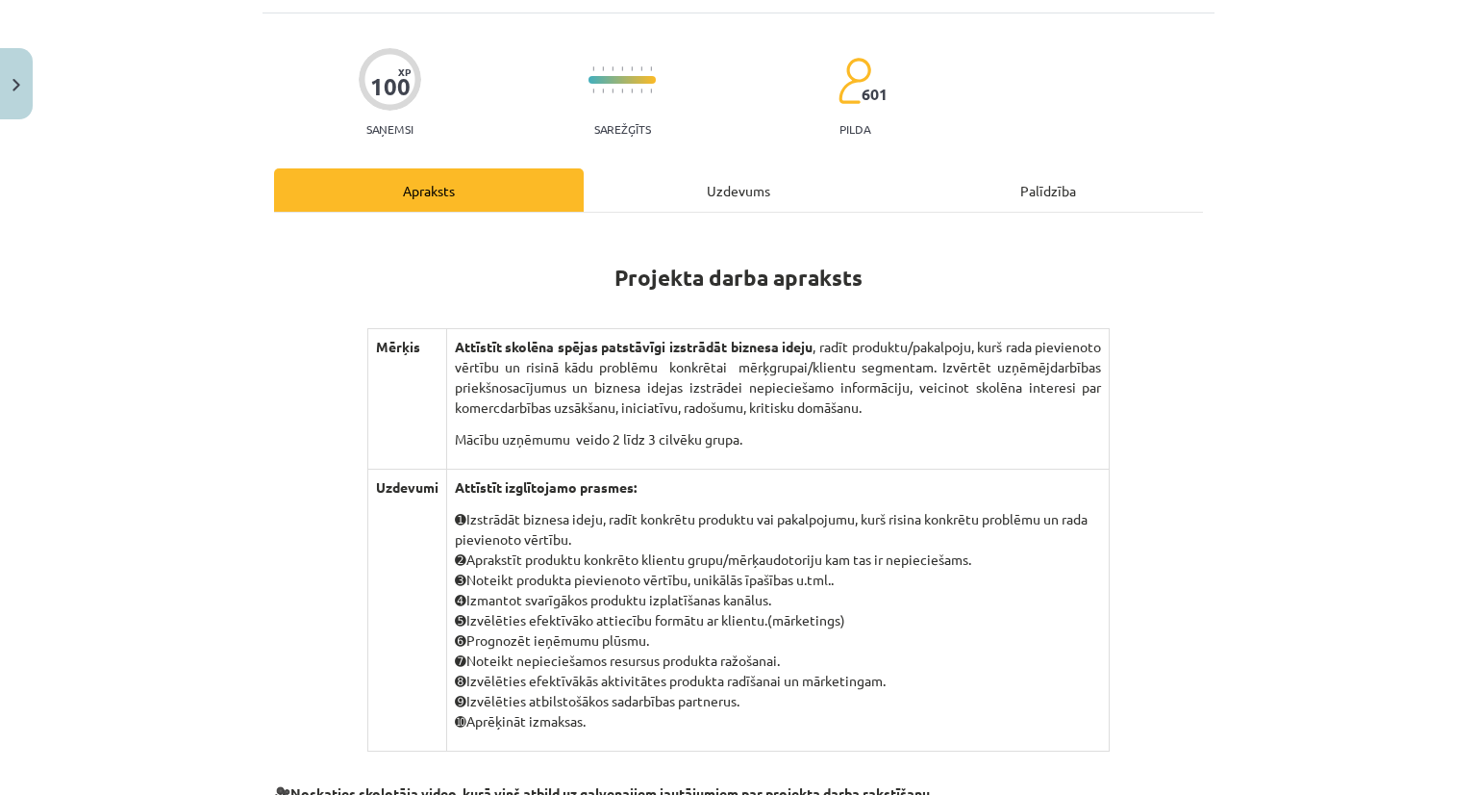
click at [846, 176] on div "Uzdevums" at bounding box center [739, 189] width 310 height 43
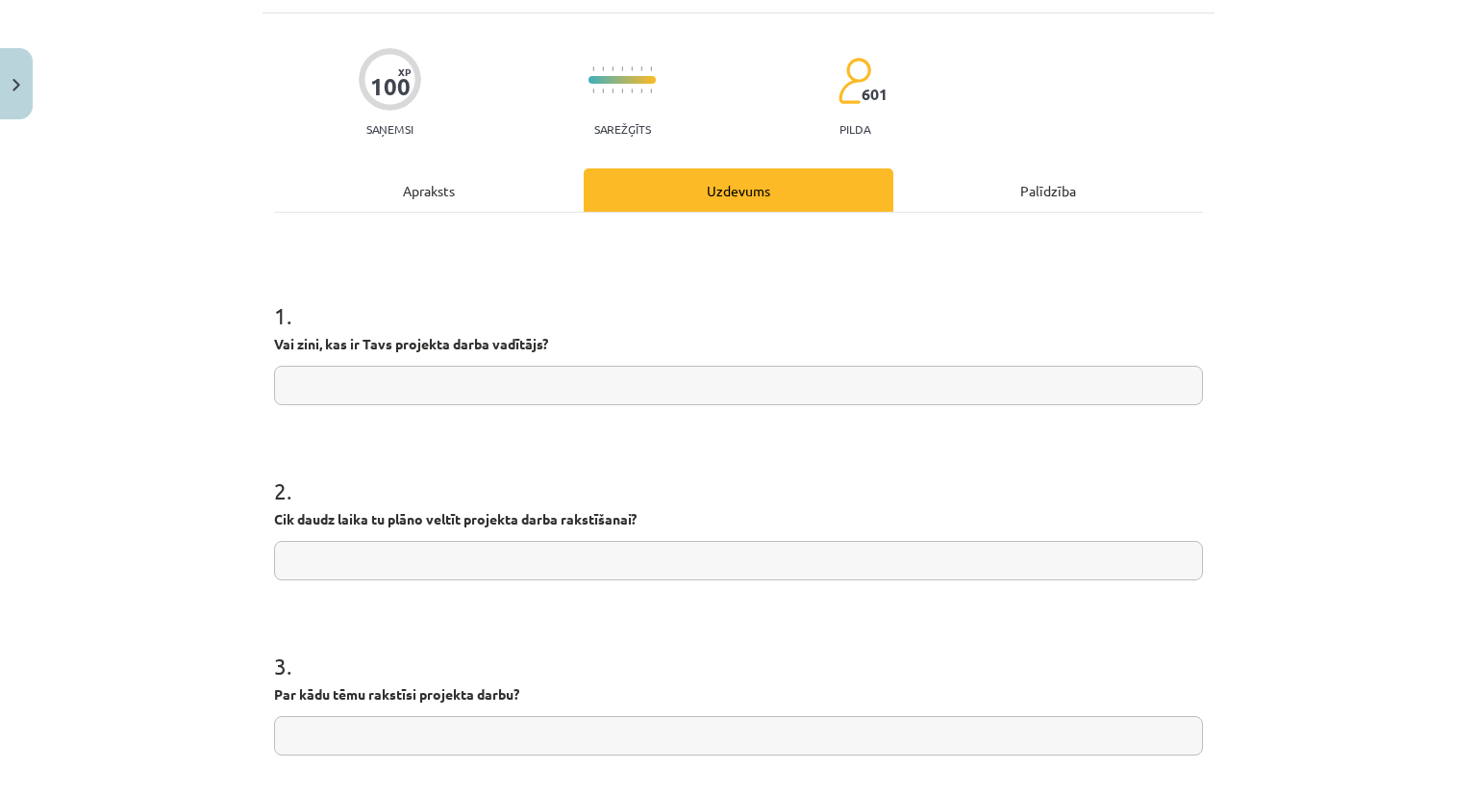
scroll to position [48, 0]
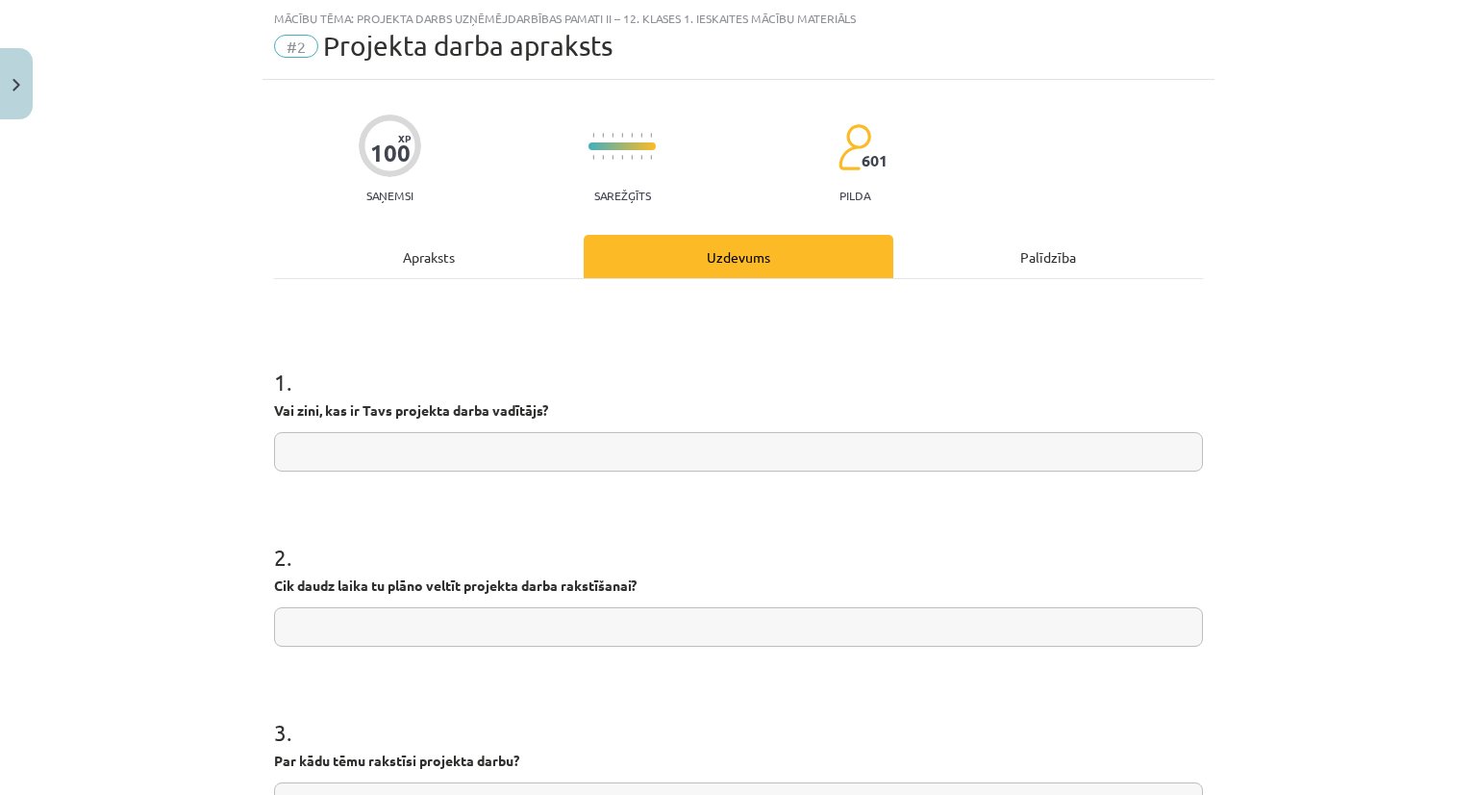
click at [553, 246] on div "Apraksts" at bounding box center [429, 256] width 310 height 43
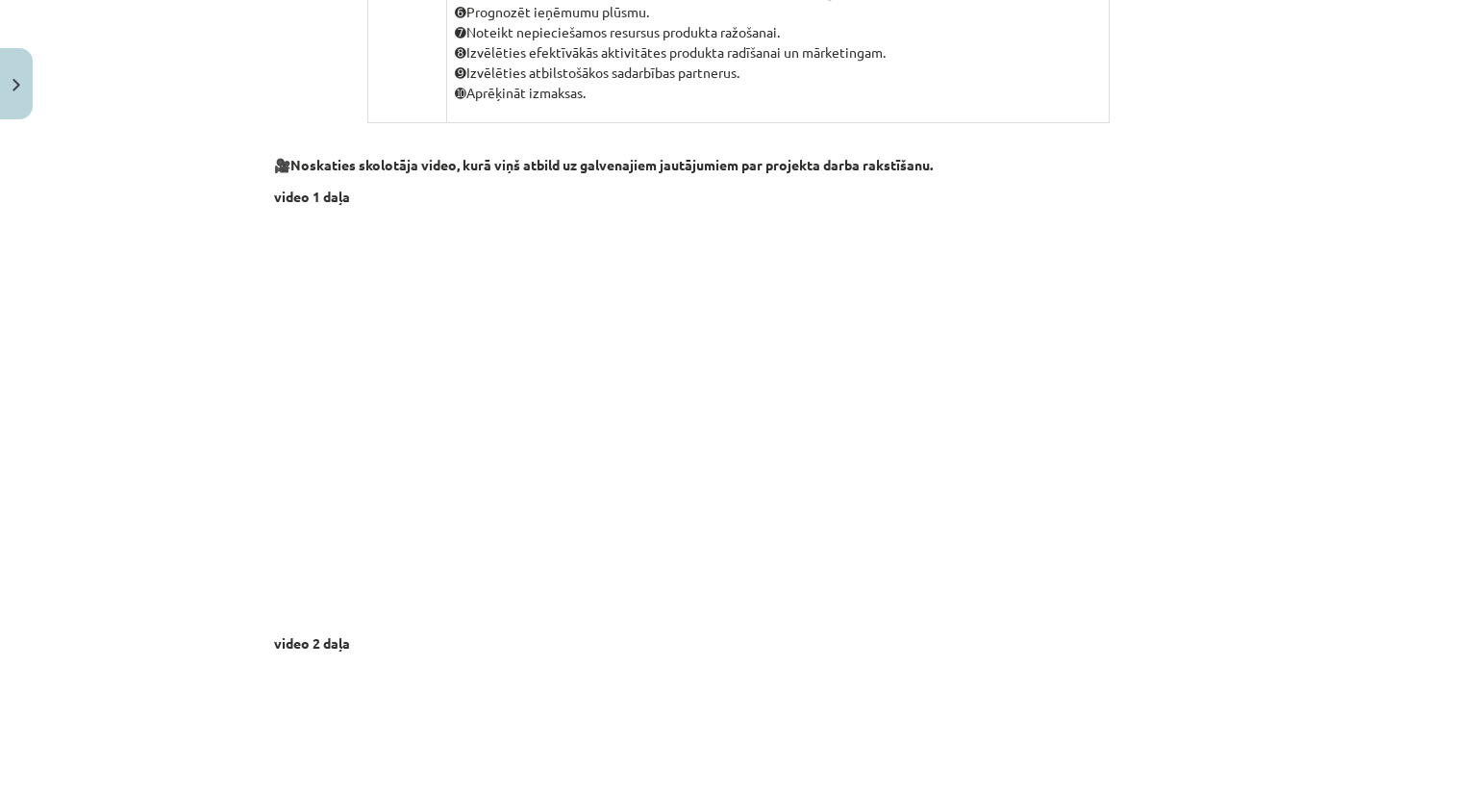
scroll to position [1438, 0]
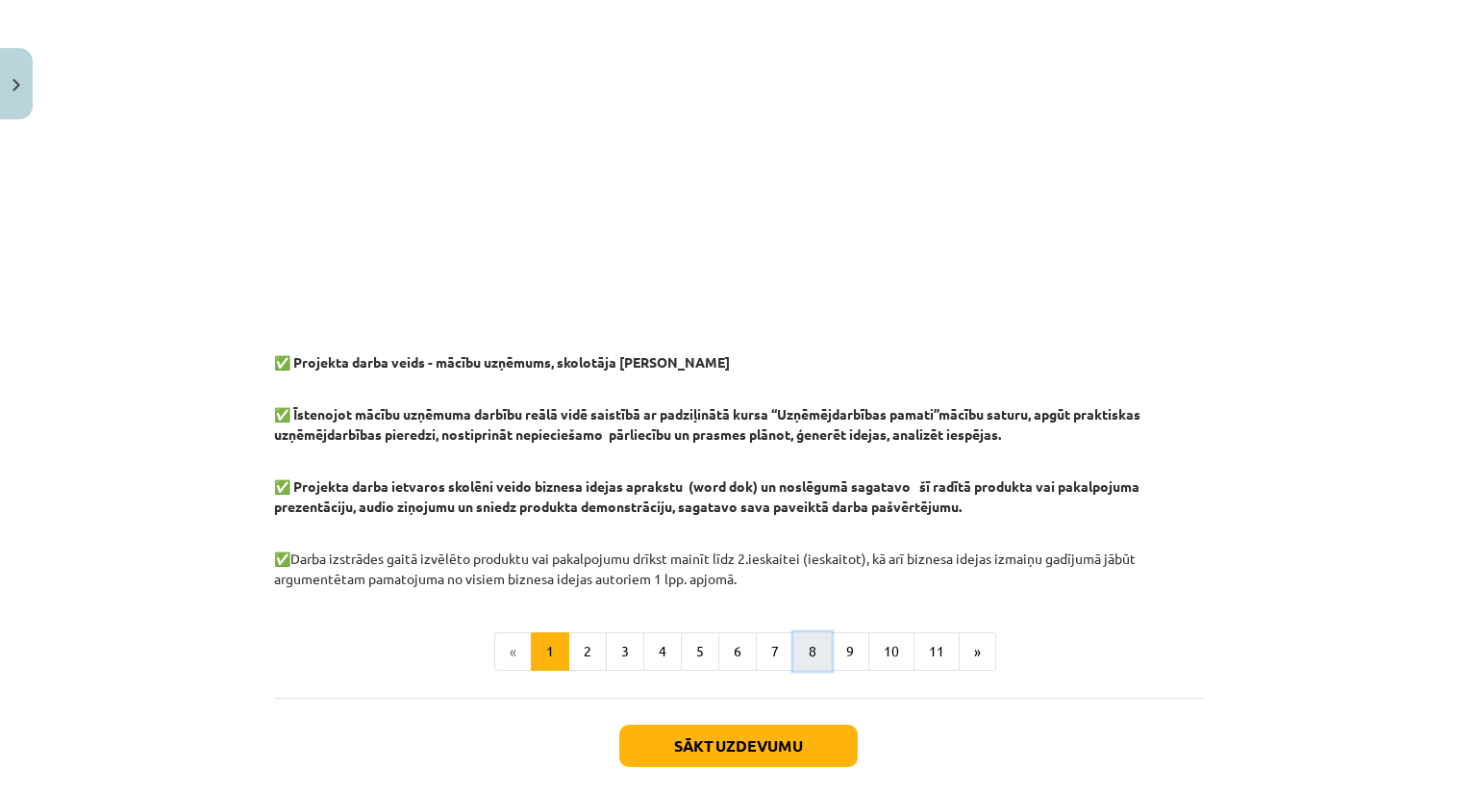
click at [800, 643] on button "8" at bounding box center [813, 651] width 38 height 38
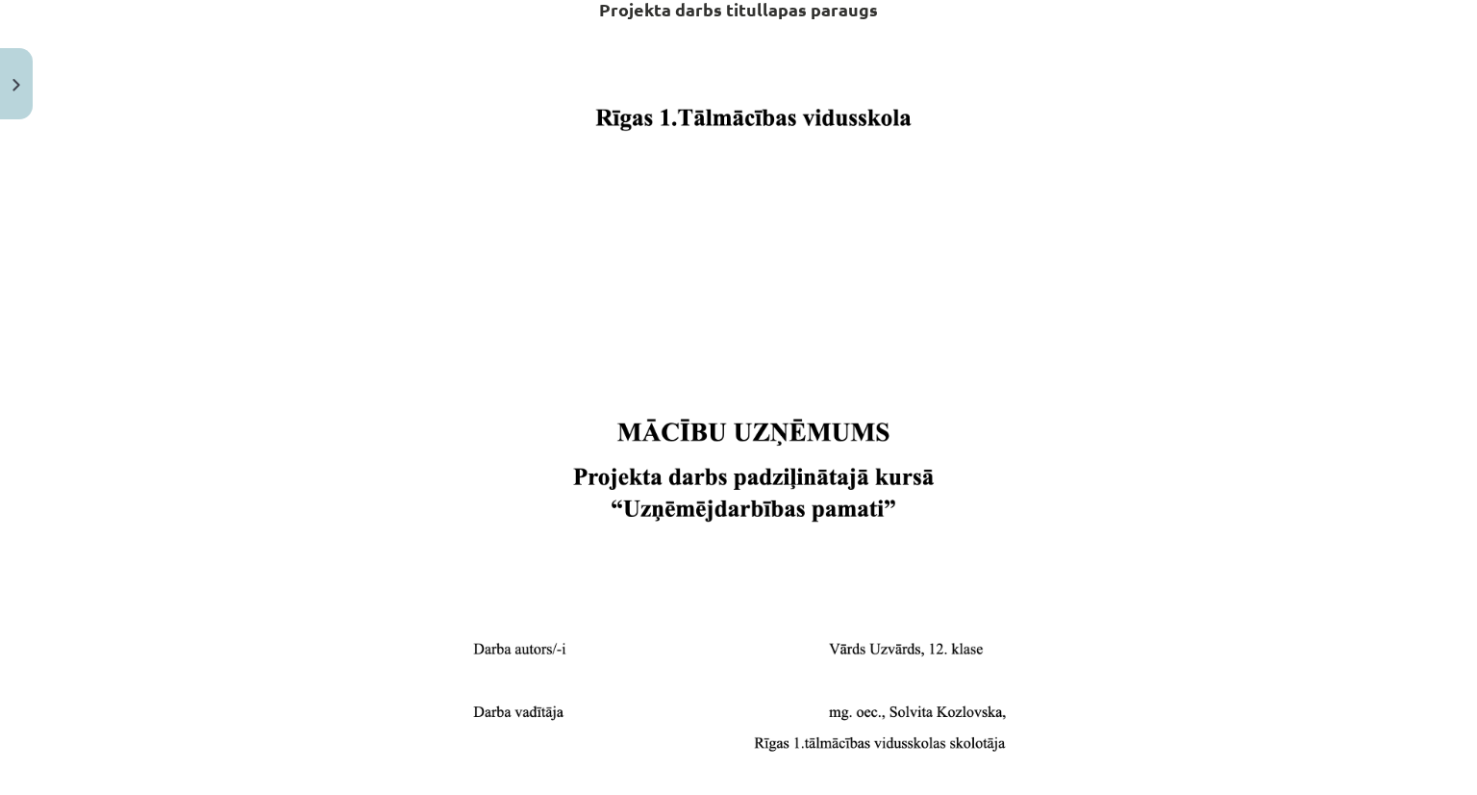
scroll to position [343, 0]
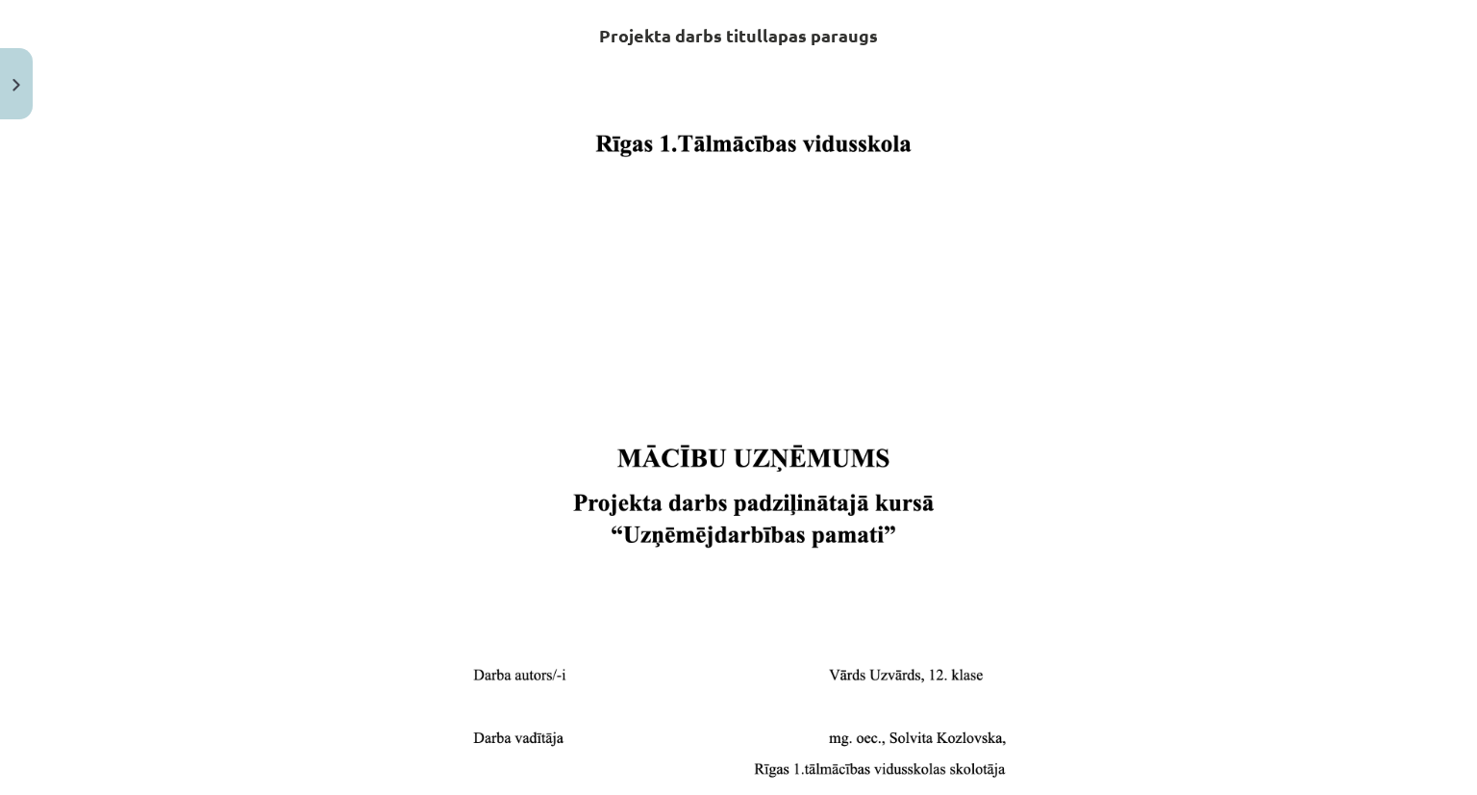
click at [947, 748] on img at bounding box center [739, 481] width 651 height 729
drag, startPoint x: 1476, startPoint y: 443, endPoint x: 1424, endPoint y: 465, distance: 57.0
click at [1424, 465] on div "Mācību tēma: Projekta darbs uzņēmējdarbības pamati ii – 12. klases 1. ieskaites…" at bounding box center [738, 397] width 1477 height 795
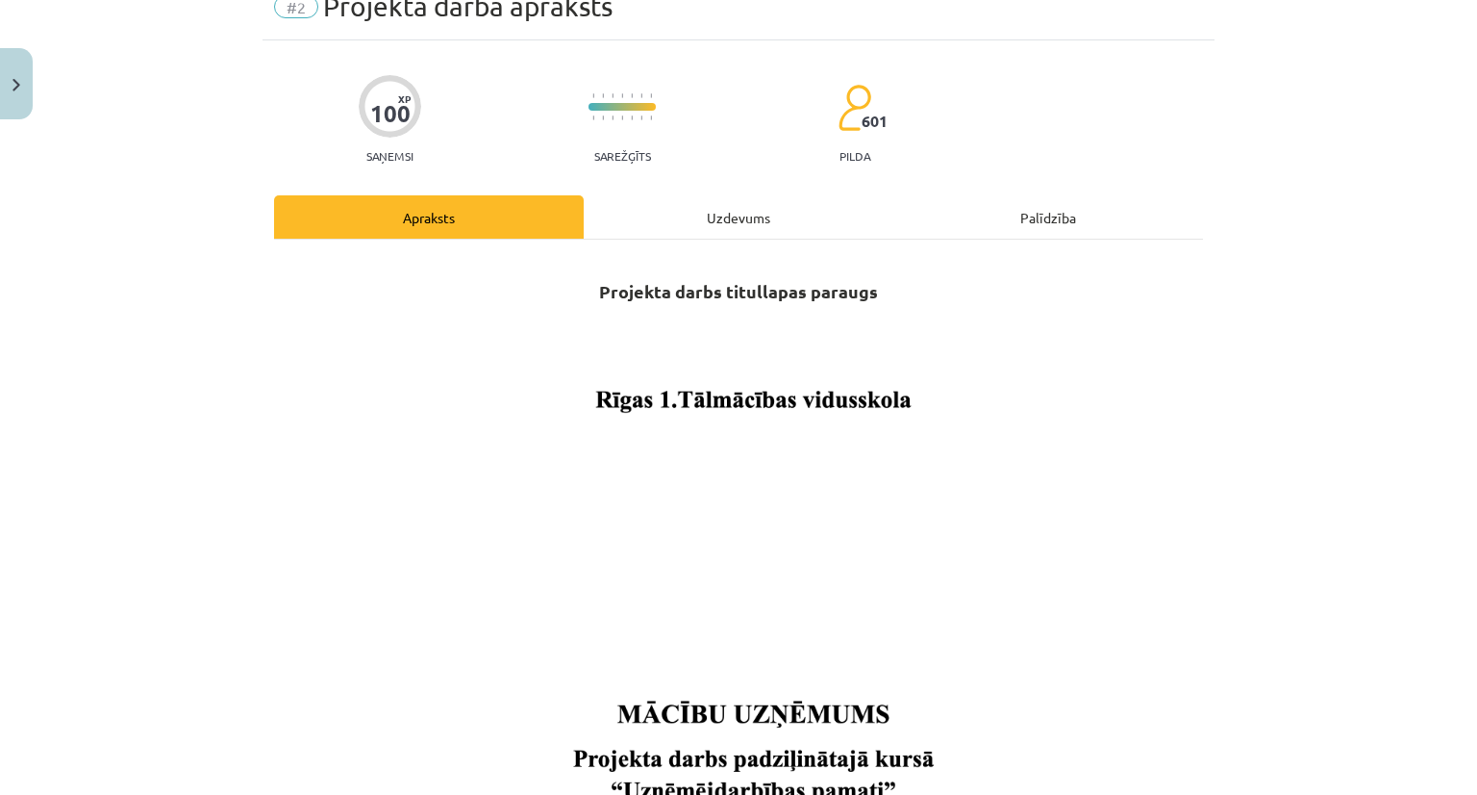
scroll to position [65, 0]
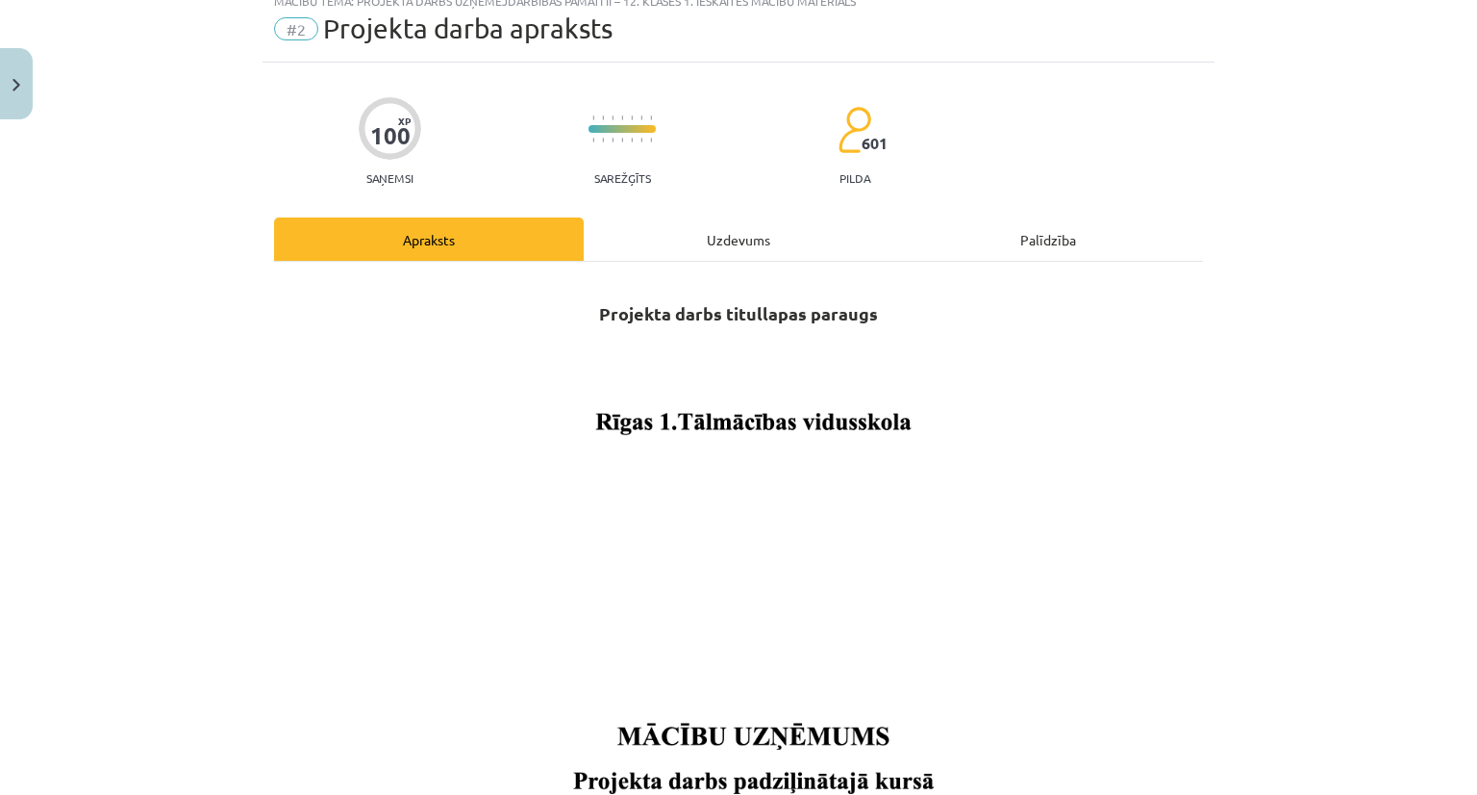
click at [667, 240] on div "Uzdevums" at bounding box center [739, 238] width 310 height 43
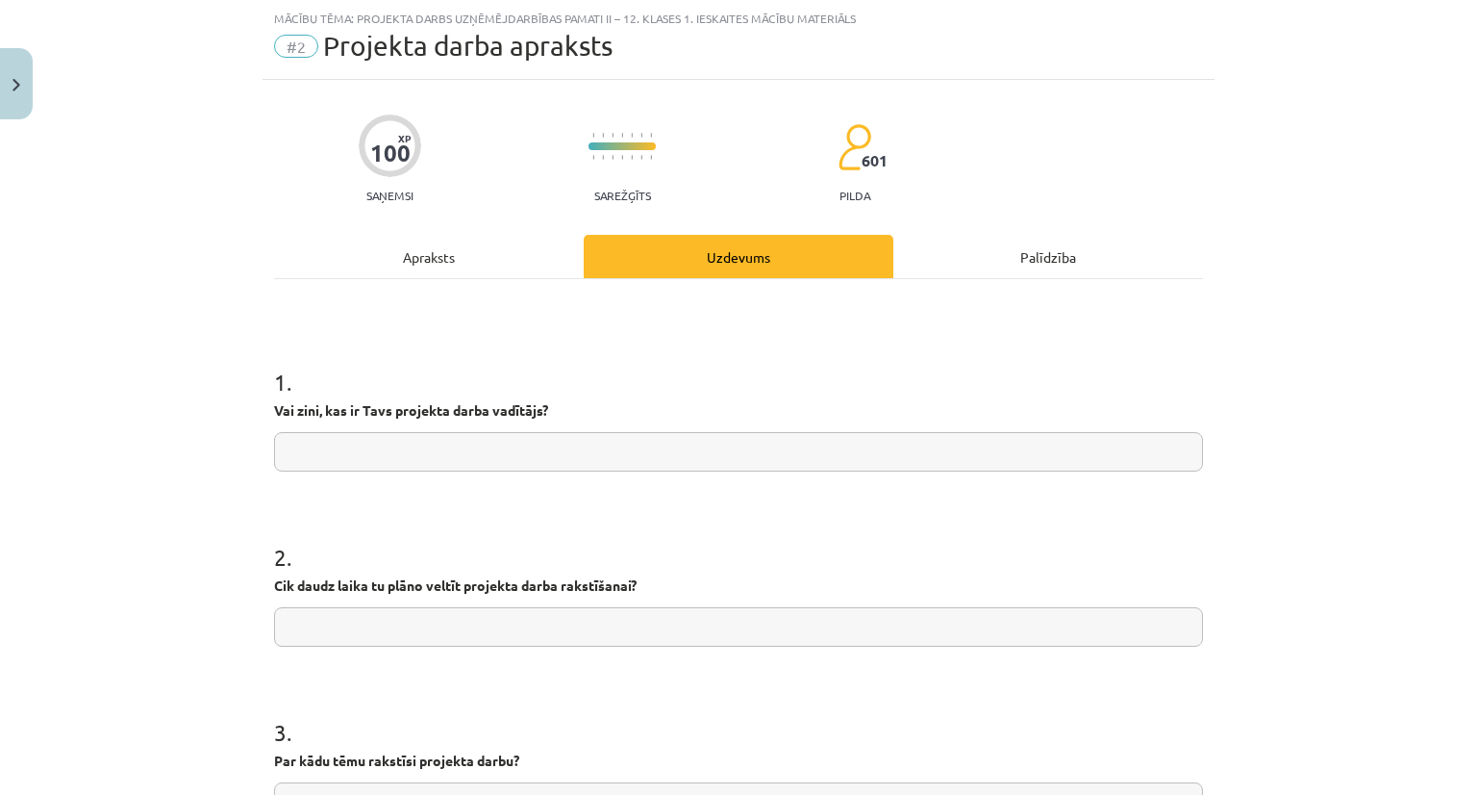
click at [593, 436] on input "text" at bounding box center [738, 451] width 929 height 39
type input "**********"
click at [435, 617] on input "text" at bounding box center [738, 626] width 929 height 39
click at [388, 629] on input "**********" at bounding box center [738, 626] width 929 height 39
type input "**********"
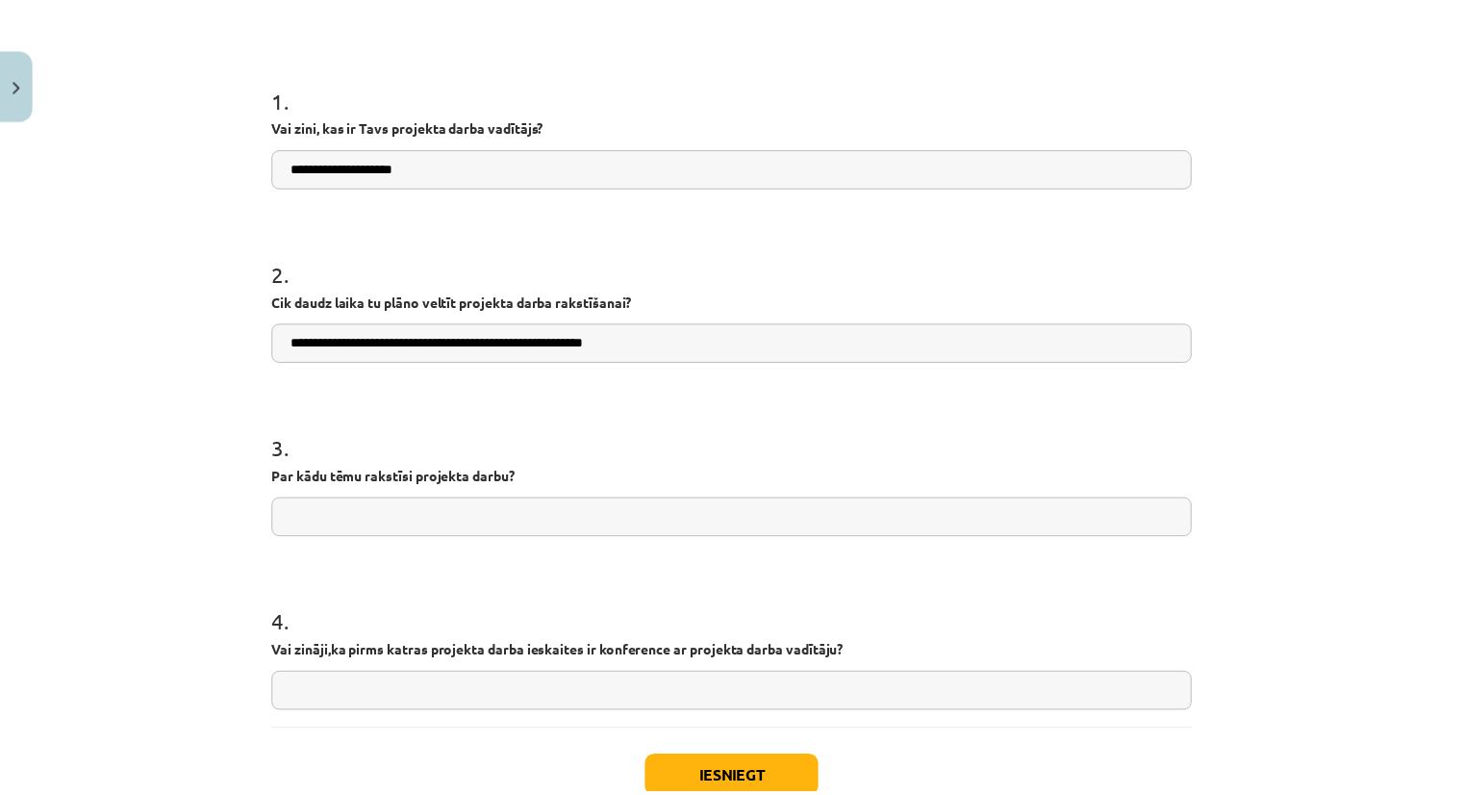
scroll to position [336, 0]
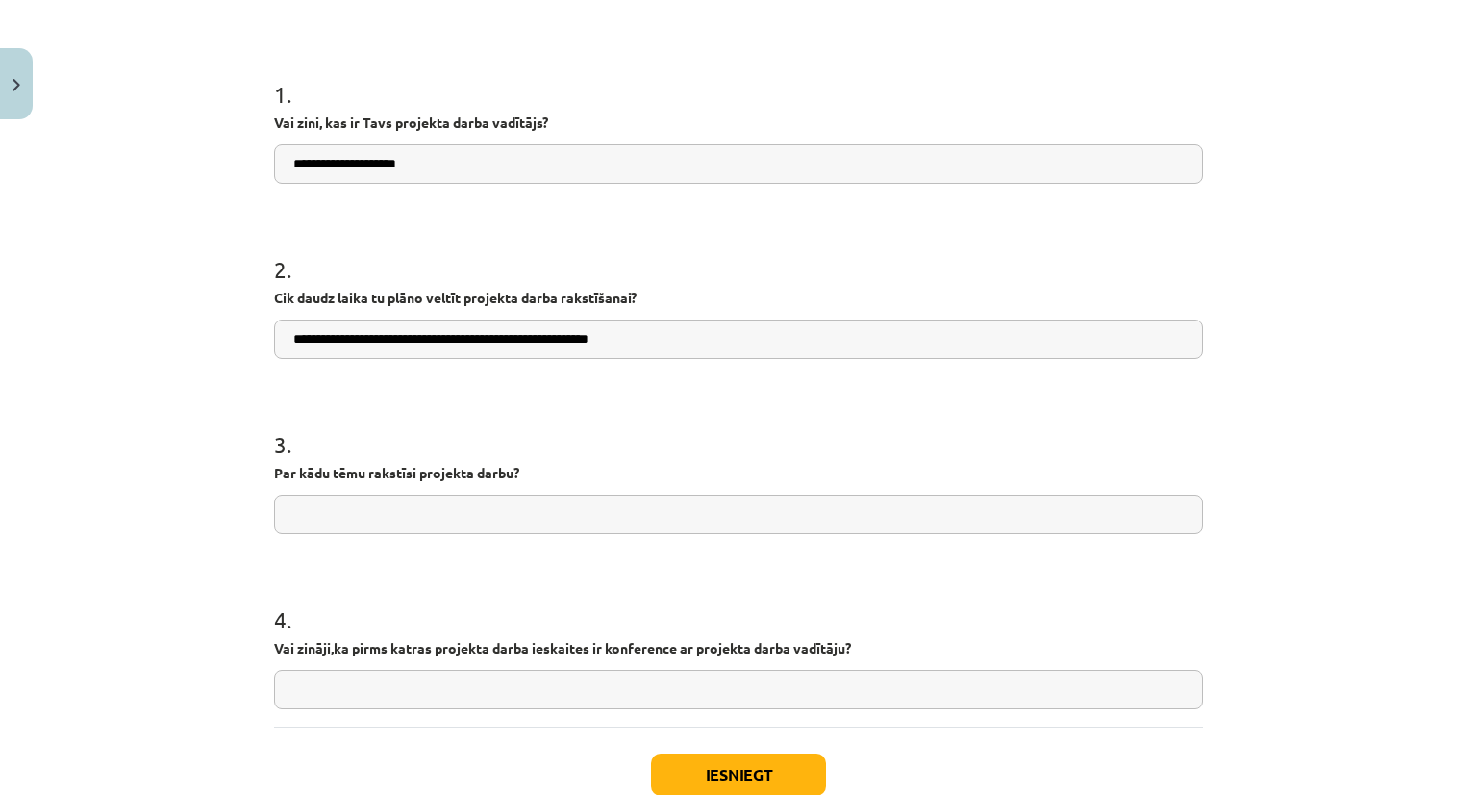
click at [690, 516] on input "text" at bounding box center [738, 513] width 929 height 39
click at [509, 678] on input "text" at bounding box center [738, 688] width 929 height 39
type input "**"
click at [437, 509] on input "text" at bounding box center [738, 513] width 929 height 39
click at [379, 506] on input "**********" at bounding box center [738, 513] width 929 height 39
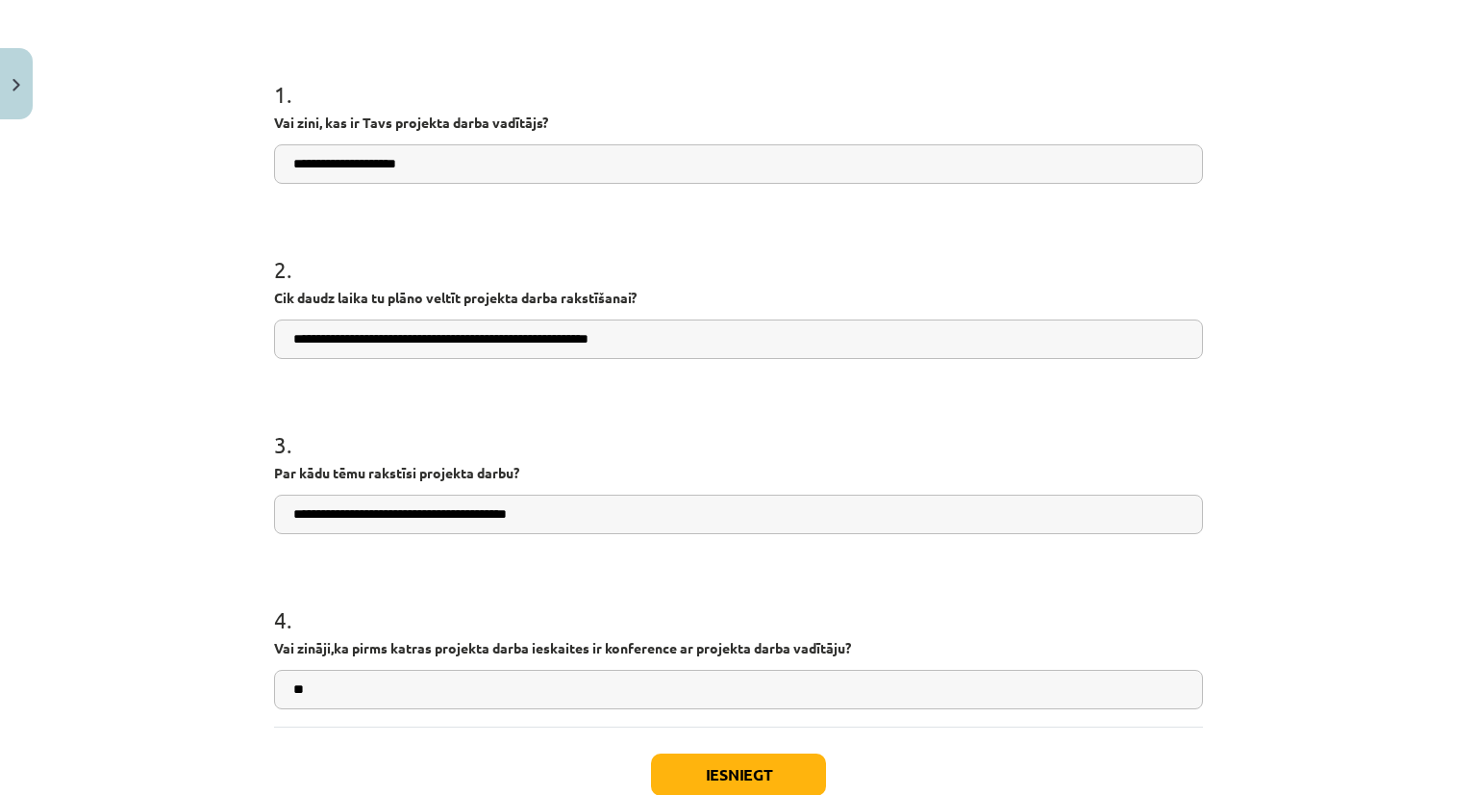
click at [535, 509] on input "**********" at bounding box center [738, 513] width 929 height 39
click at [545, 513] on input "**********" at bounding box center [738, 513] width 929 height 39
type input "**********"
click at [719, 755] on button "Iesniegt" at bounding box center [738, 774] width 175 height 42
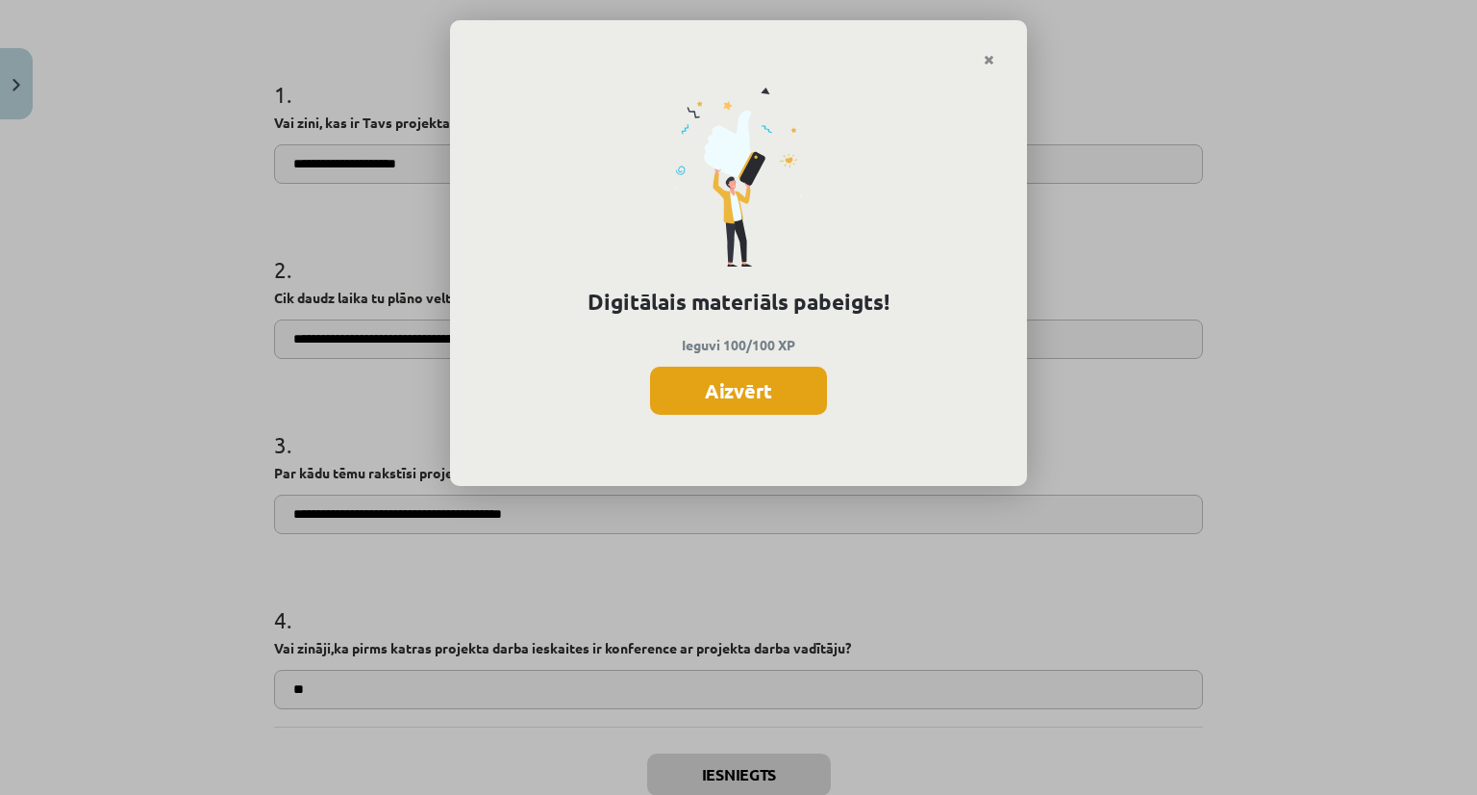
click at [667, 373] on button "Aizvērt" at bounding box center [738, 390] width 177 height 48
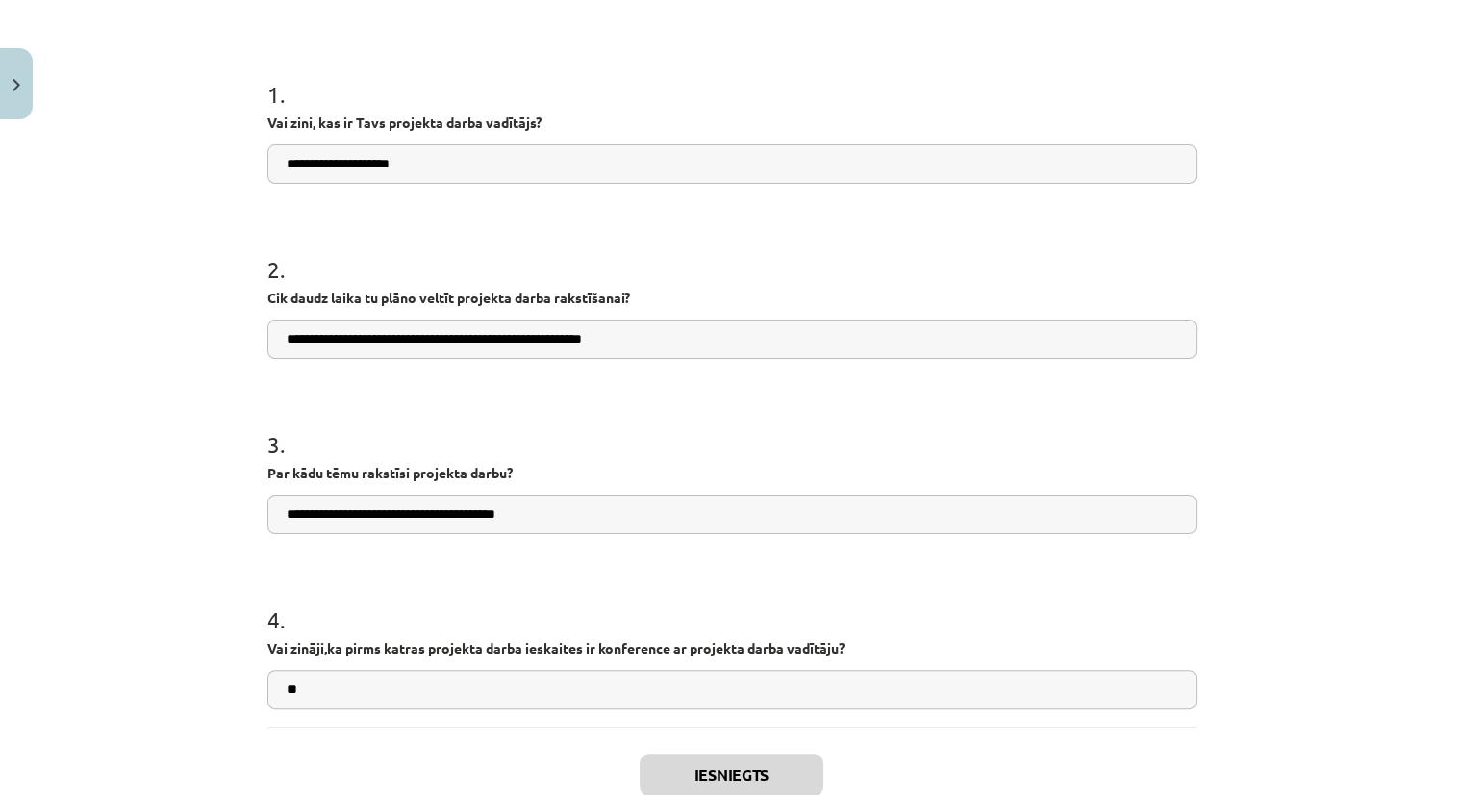
scroll to position [462, 0]
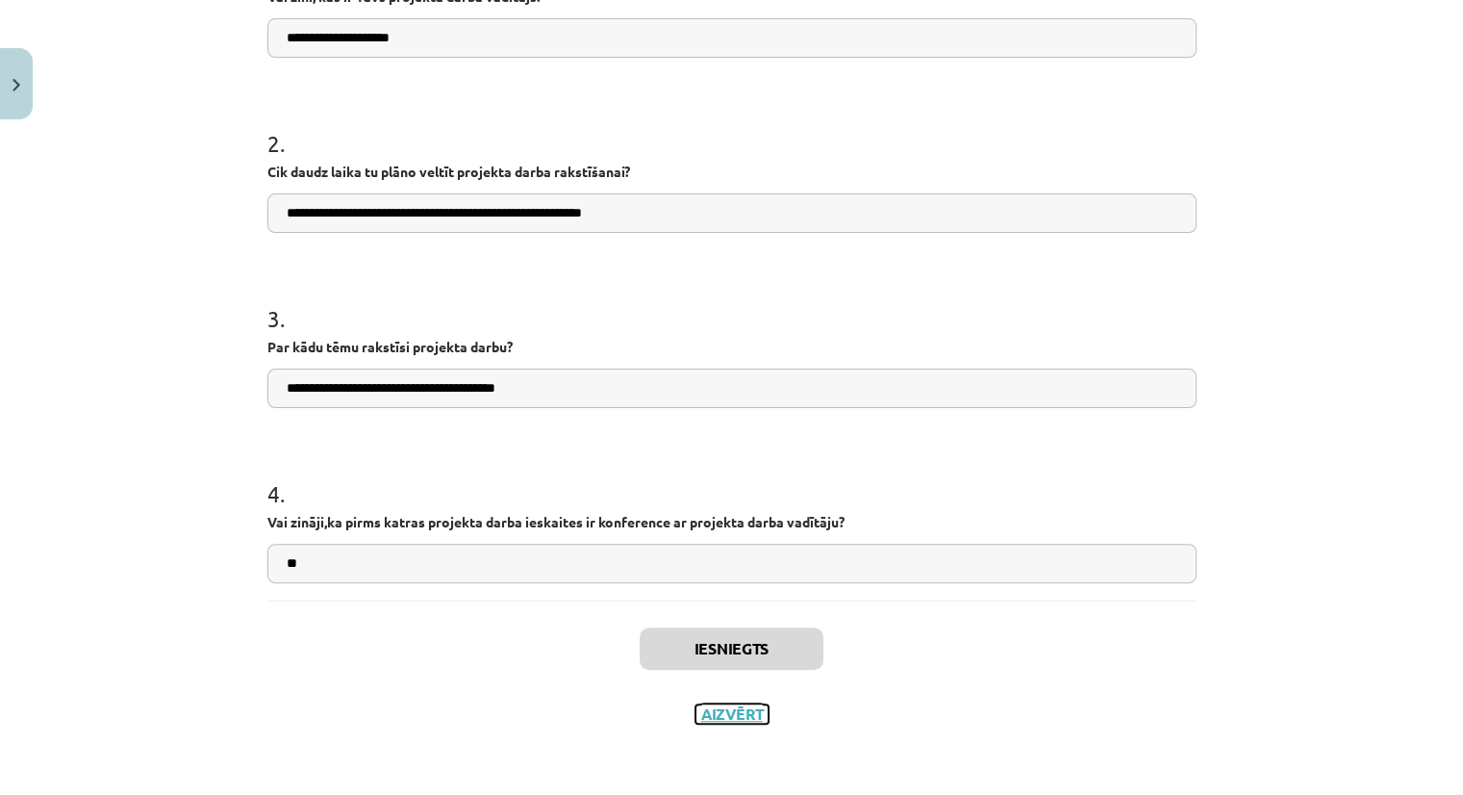
click at [743, 717] on button "Aizvērt" at bounding box center [731, 713] width 73 height 19
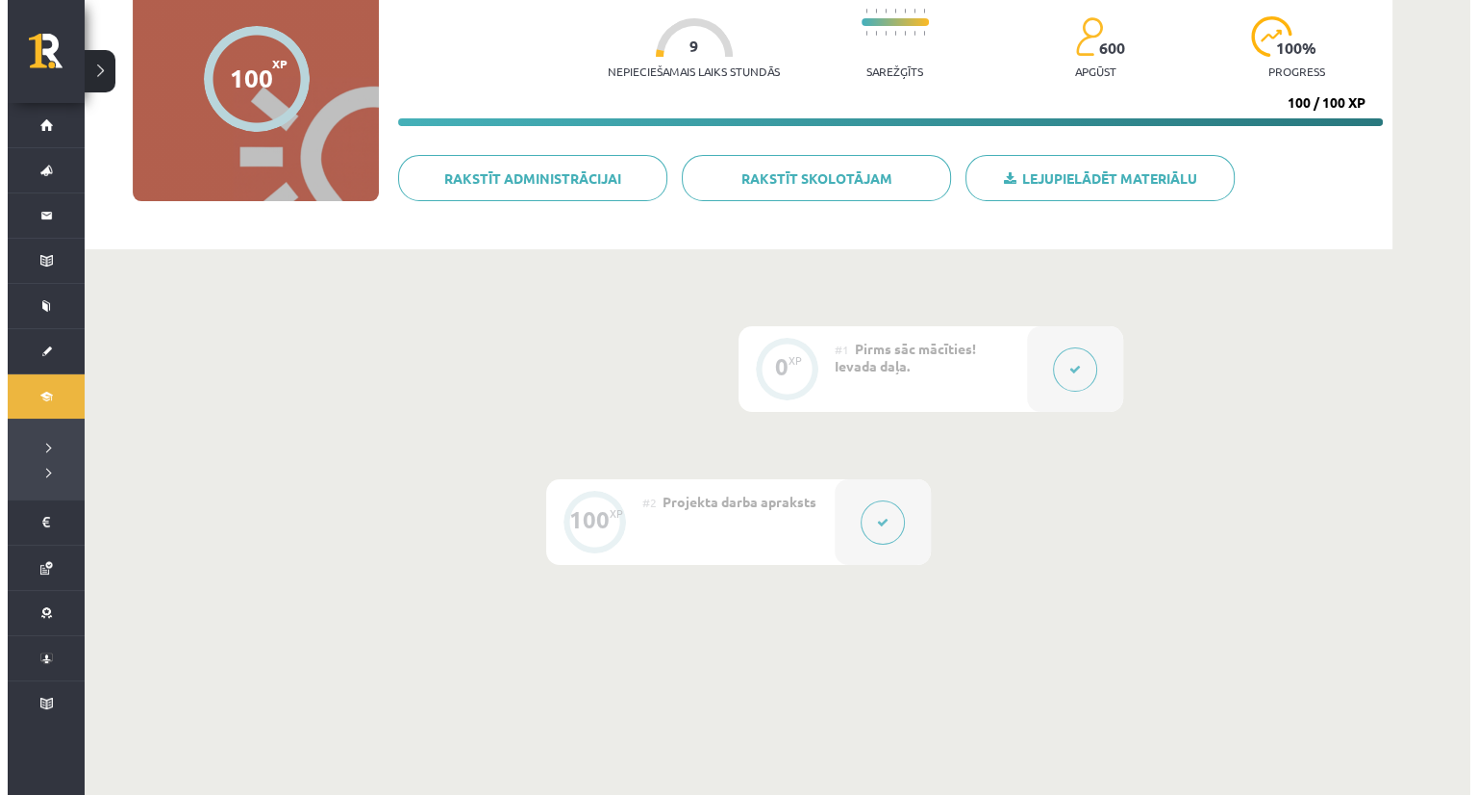
scroll to position [219, 0]
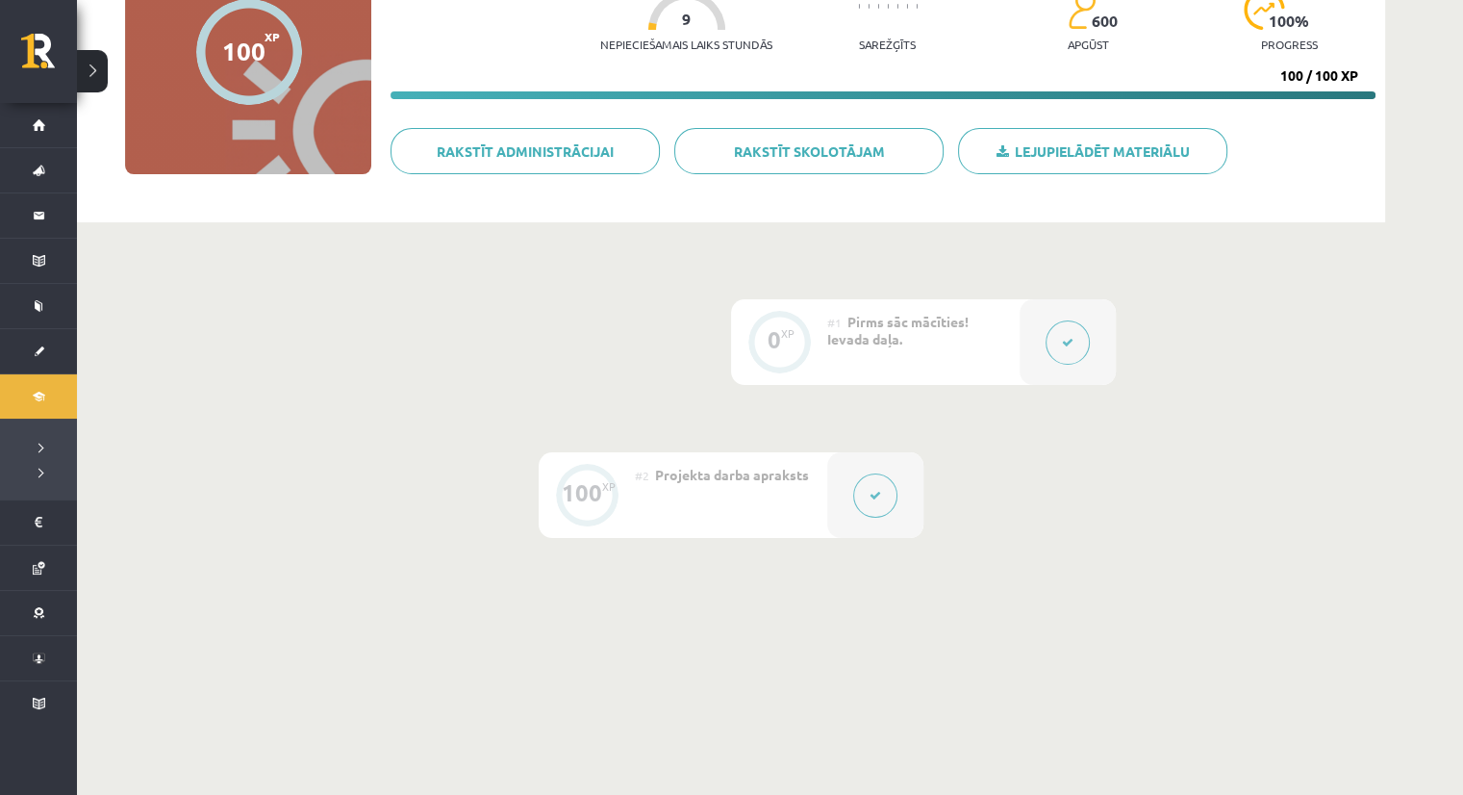
click at [1037, 382] on div at bounding box center [1068, 342] width 96 height 86
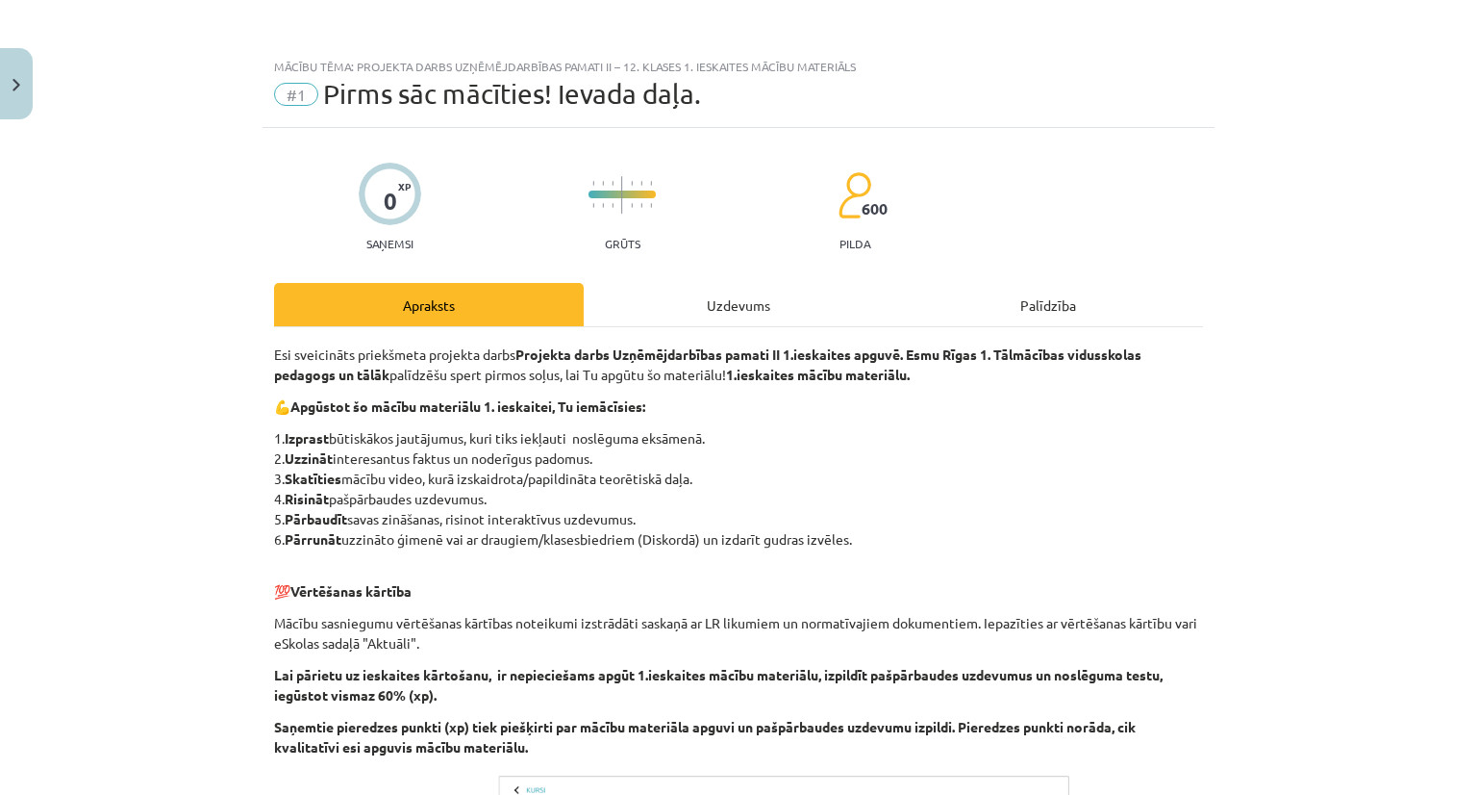
drag, startPoint x: 1476, startPoint y: 271, endPoint x: 1453, endPoint y: 222, distance: 54.2
click at [1453, 222] on div "Mācību tēma: Projekta darbs uzņēmējdarbības pamati ii – 12. klases 1. ieskaites…" at bounding box center [738, 397] width 1477 height 795
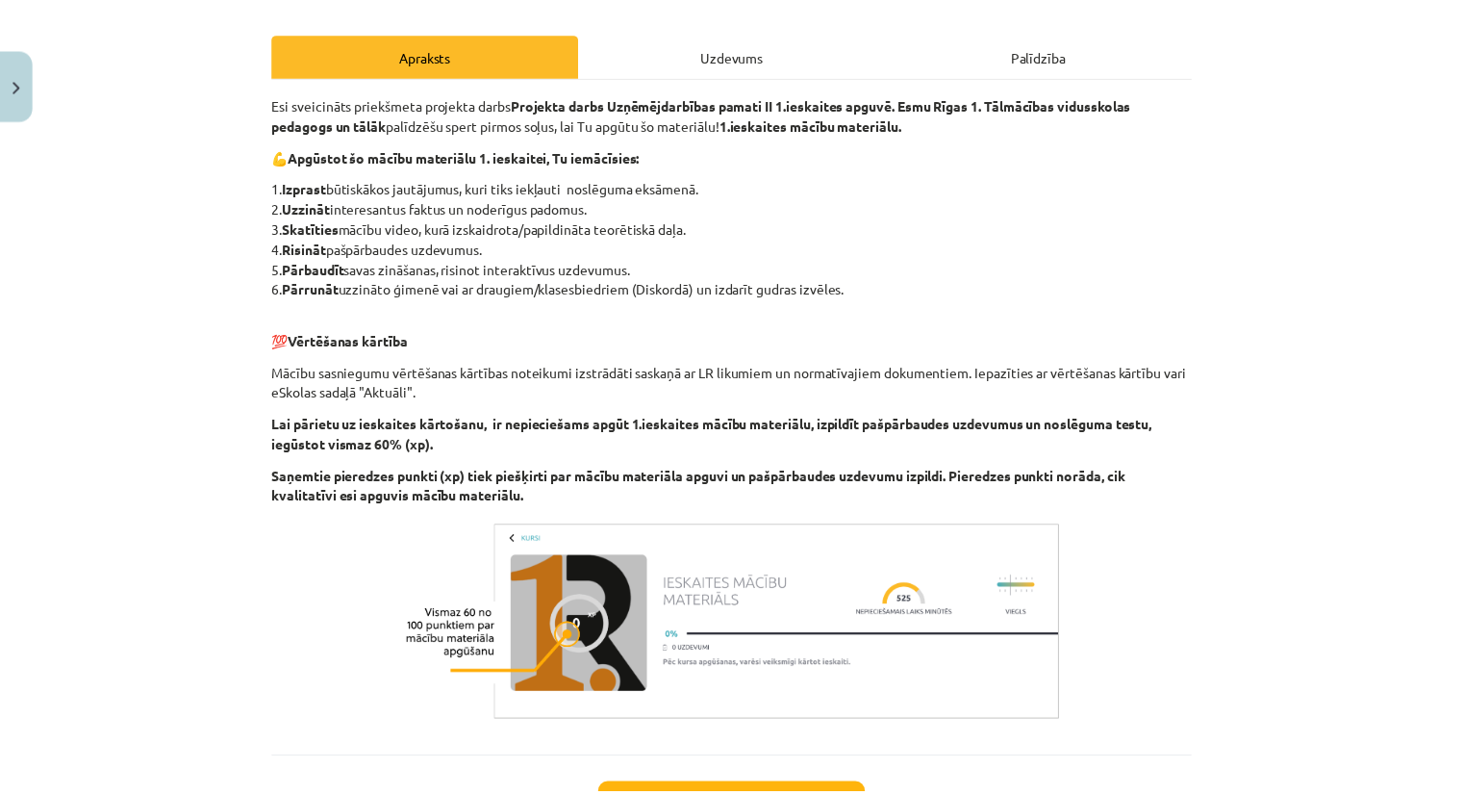
scroll to position [386, 0]
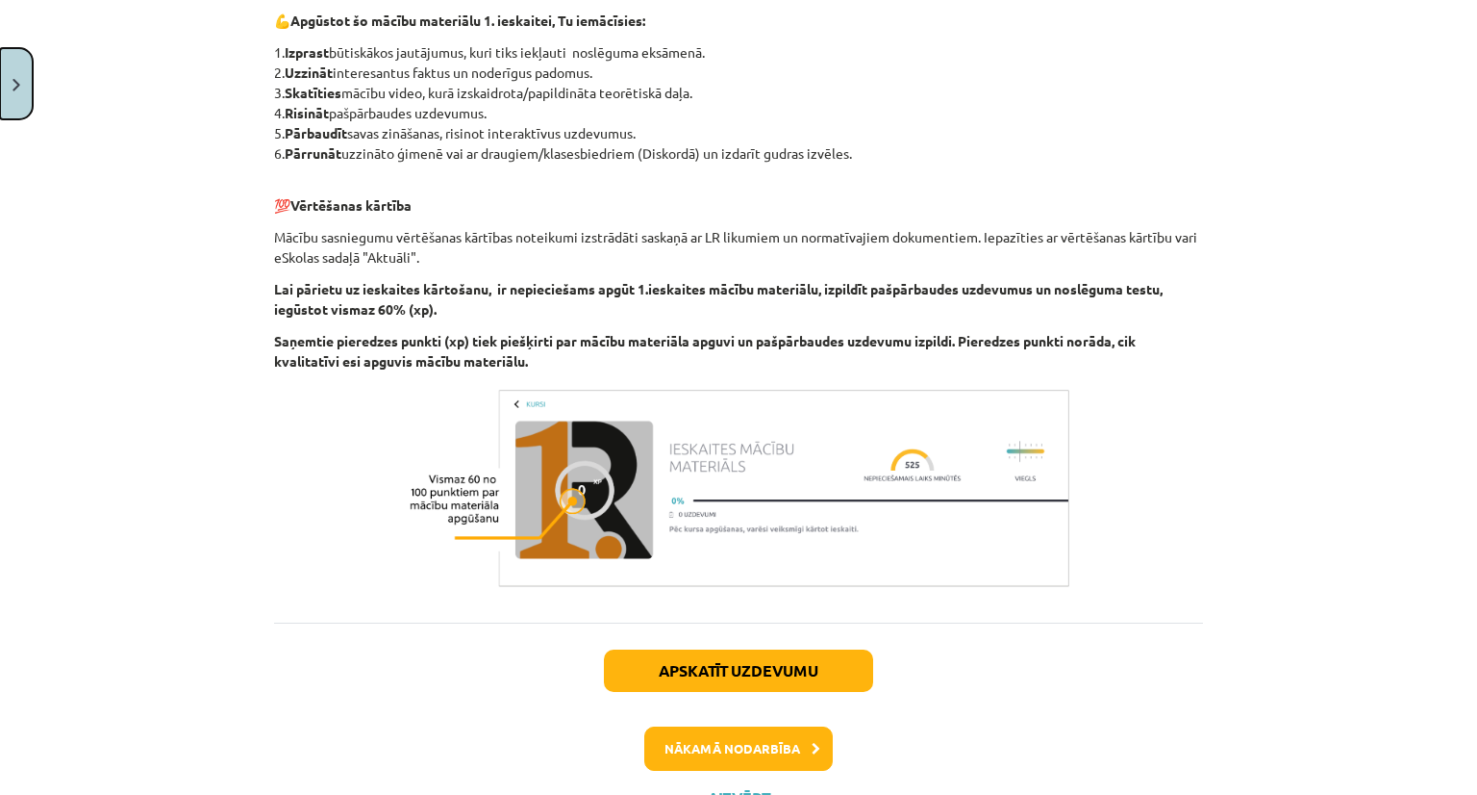
click at [19, 92] on button "Close" at bounding box center [16, 83] width 33 height 71
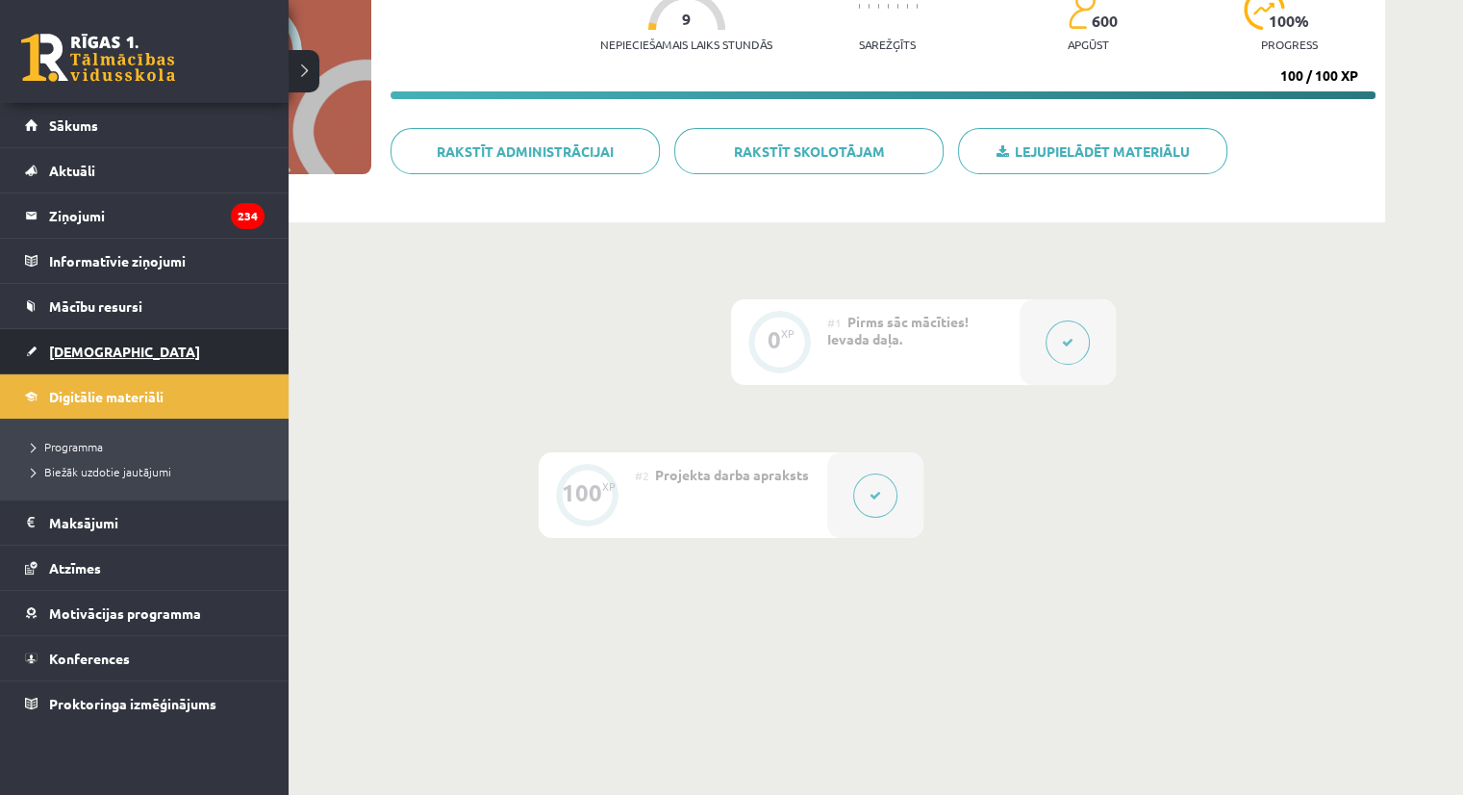
click at [66, 360] on link "[DEMOGRAPHIC_DATA]" at bounding box center [145, 351] width 240 height 44
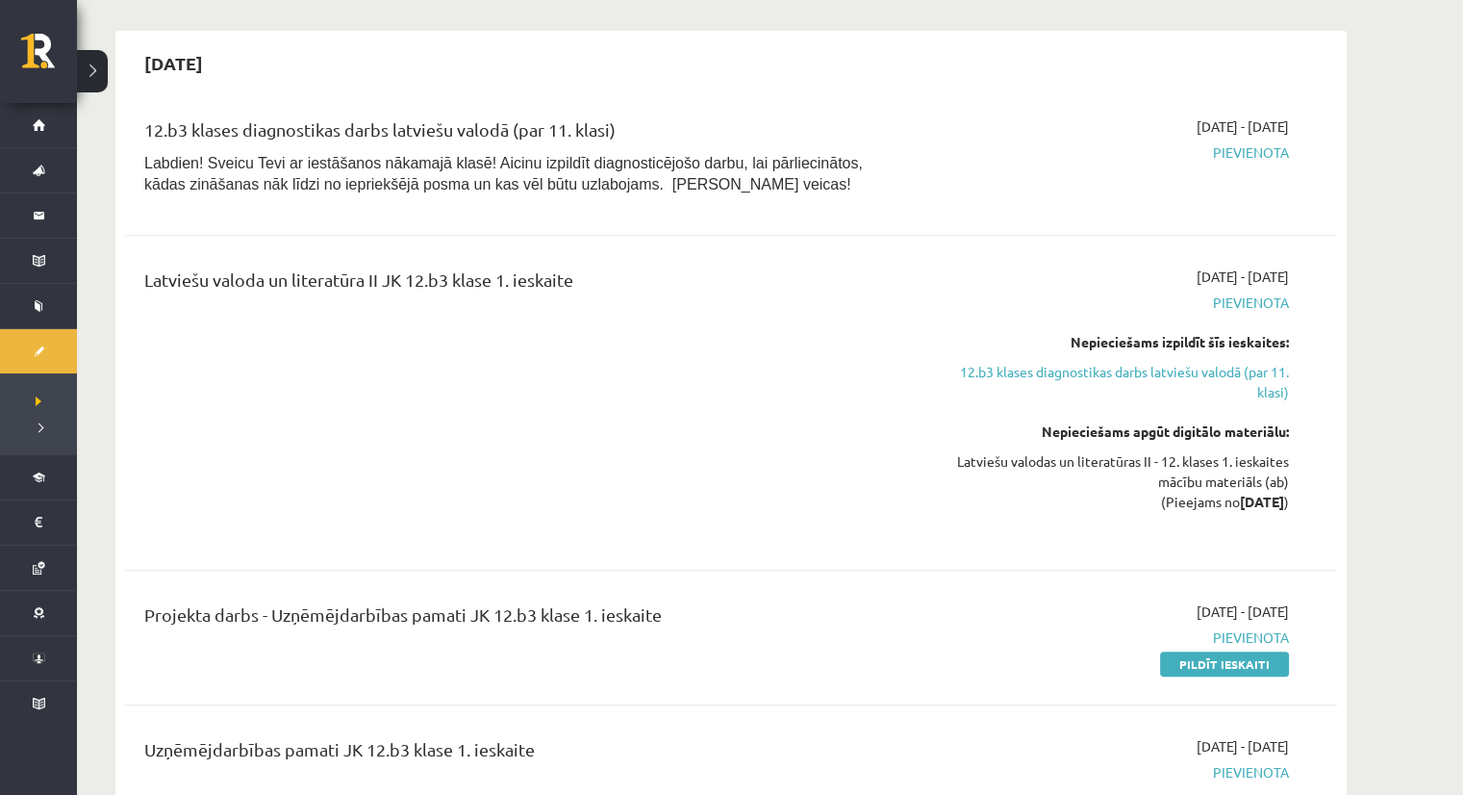
scroll to position [661, 0]
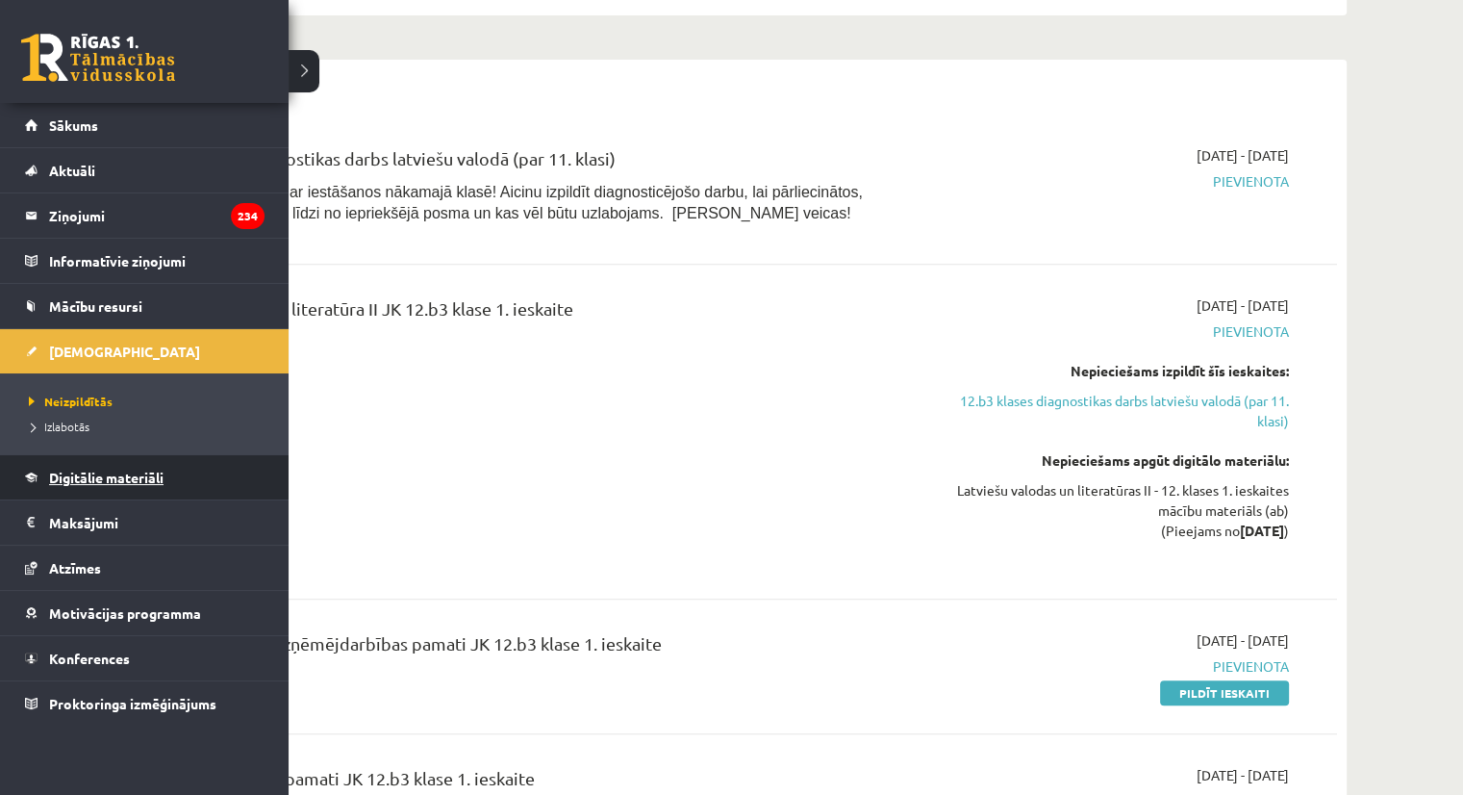
click at [95, 463] on link "Digitālie materiāli" at bounding box center [145, 477] width 240 height 44
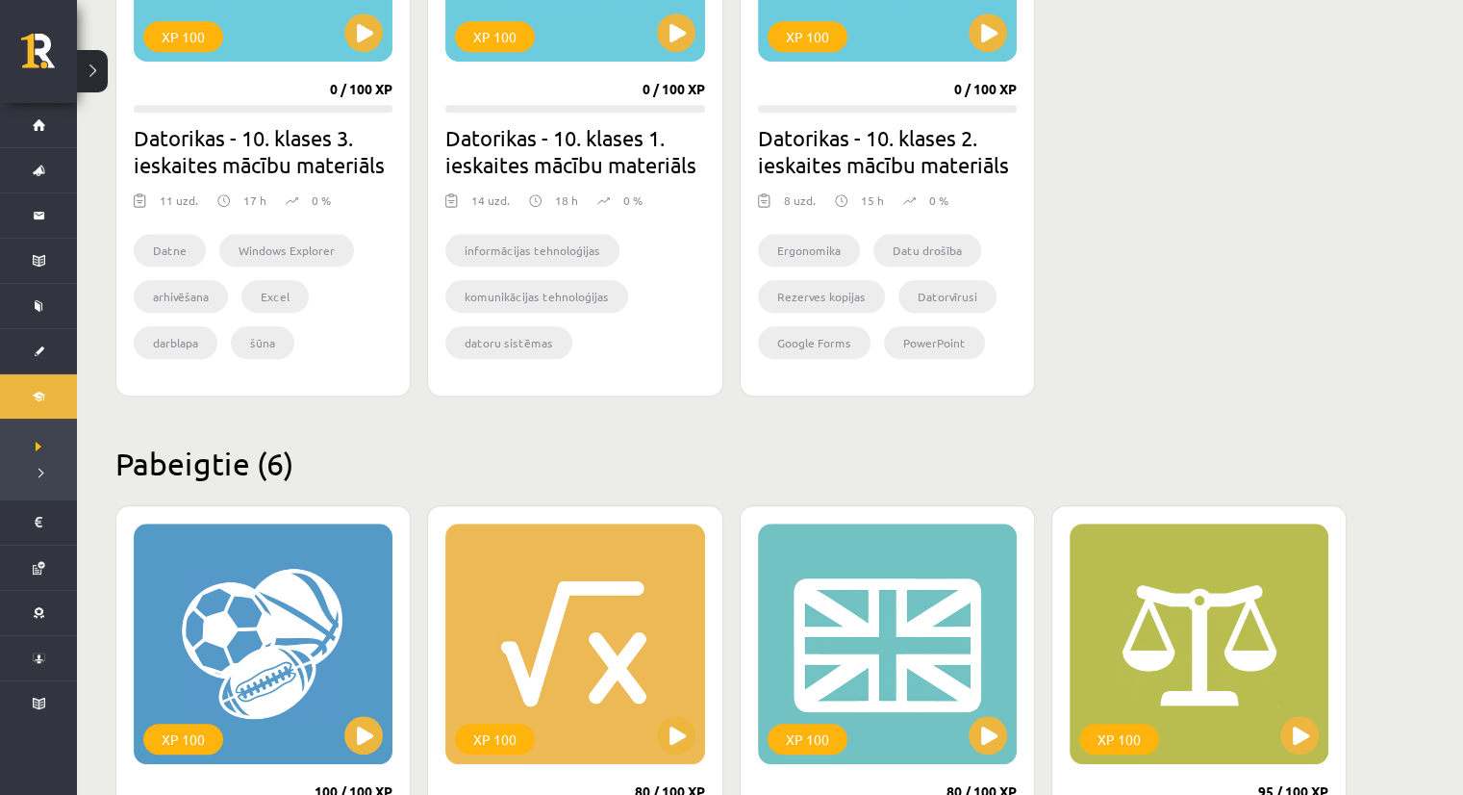
scroll to position [2051, 0]
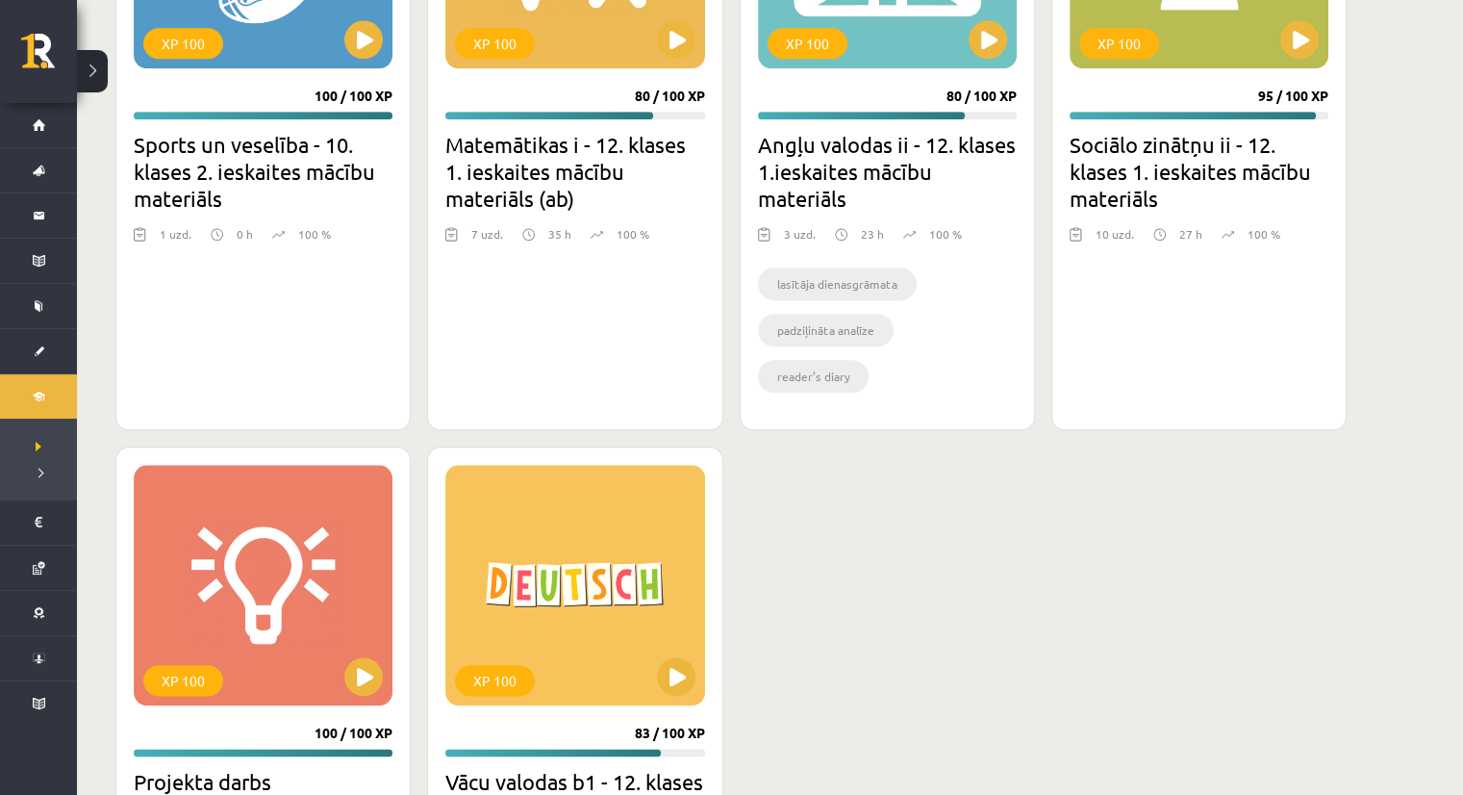
drag, startPoint x: 1453, startPoint y: 633, endPoint x: 1476, endPoint y: 682, distance: 54.2
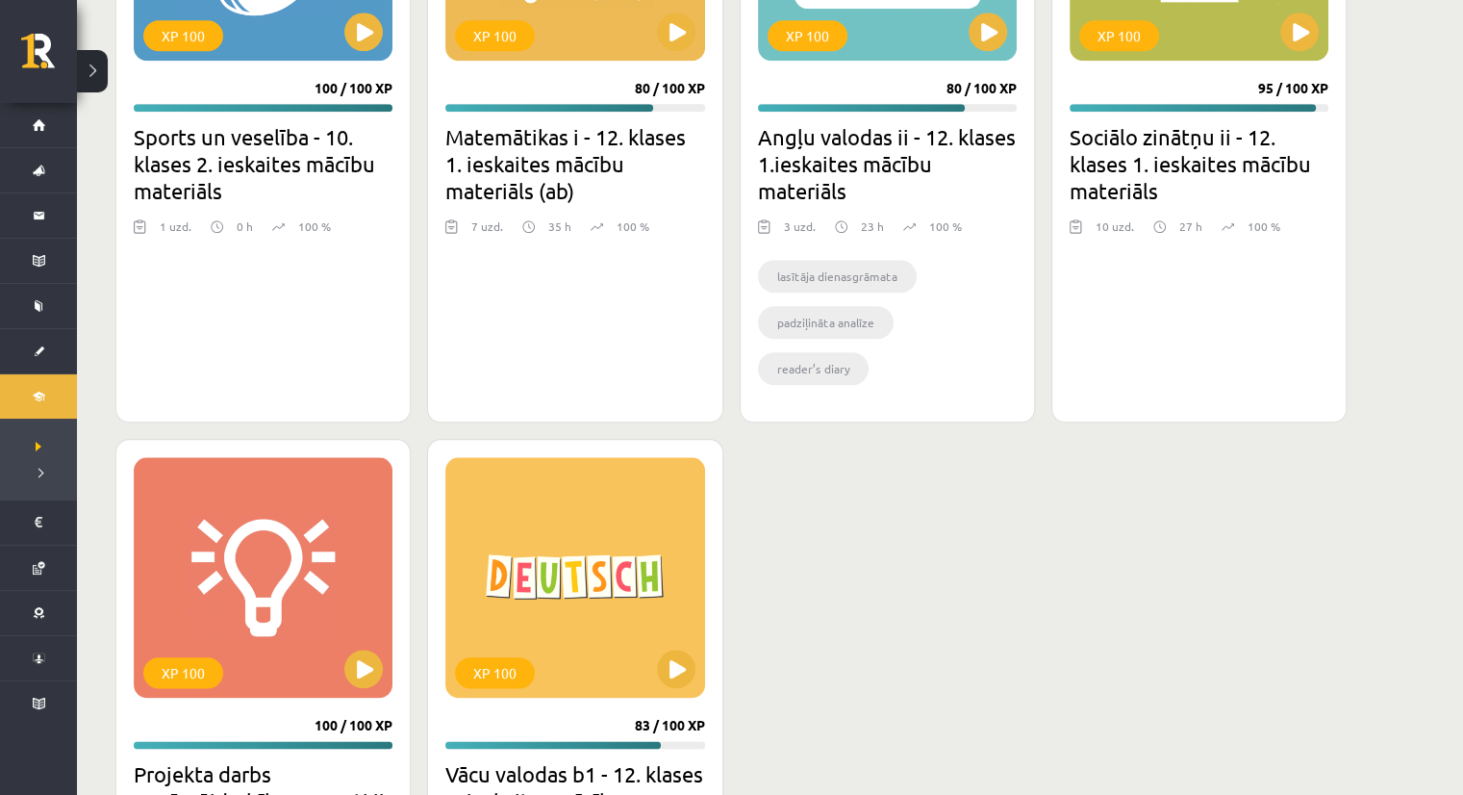
scroll to position [2071, 0]
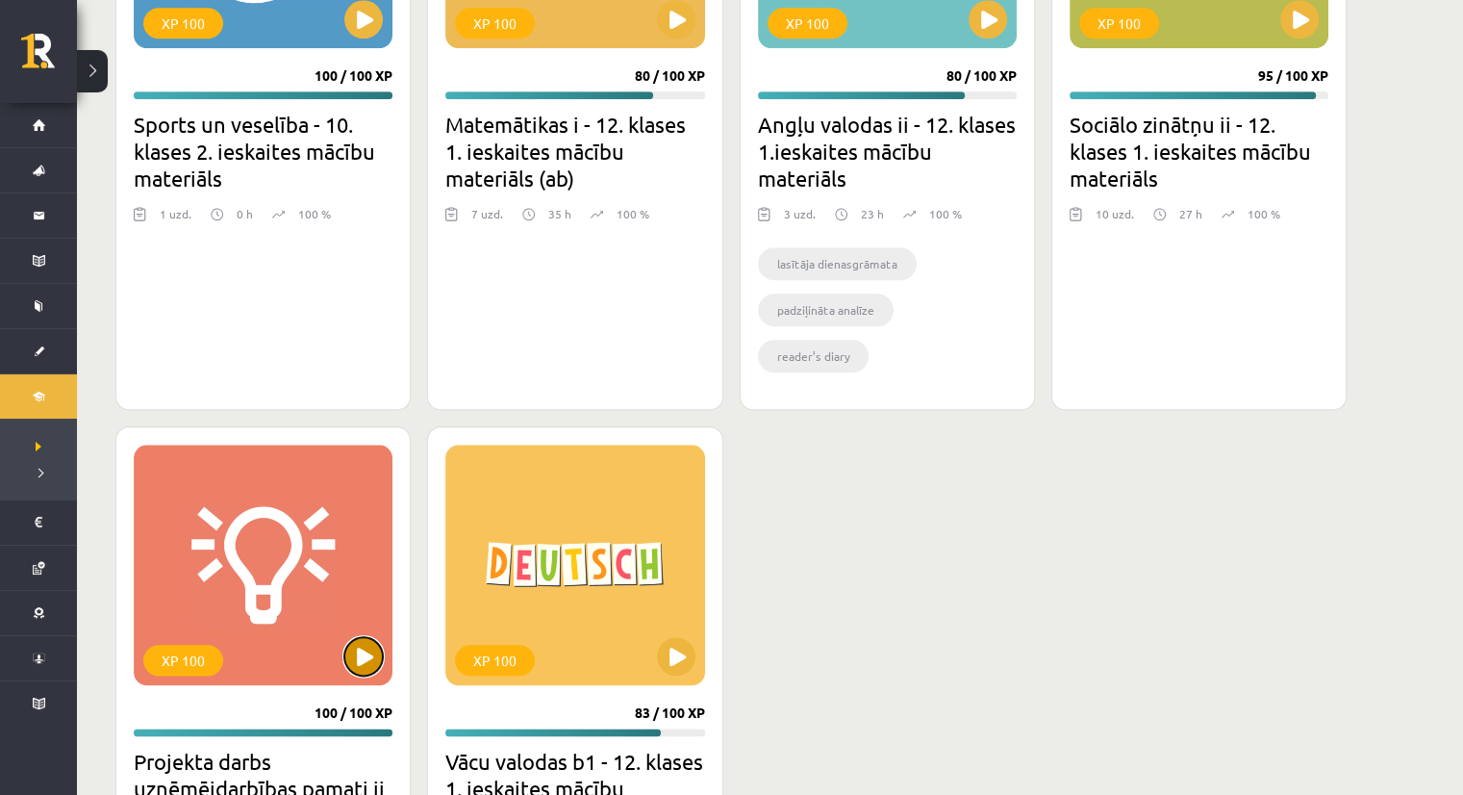
click at [366, 638] on button at bounding box center [363, 656] width 38 height 38
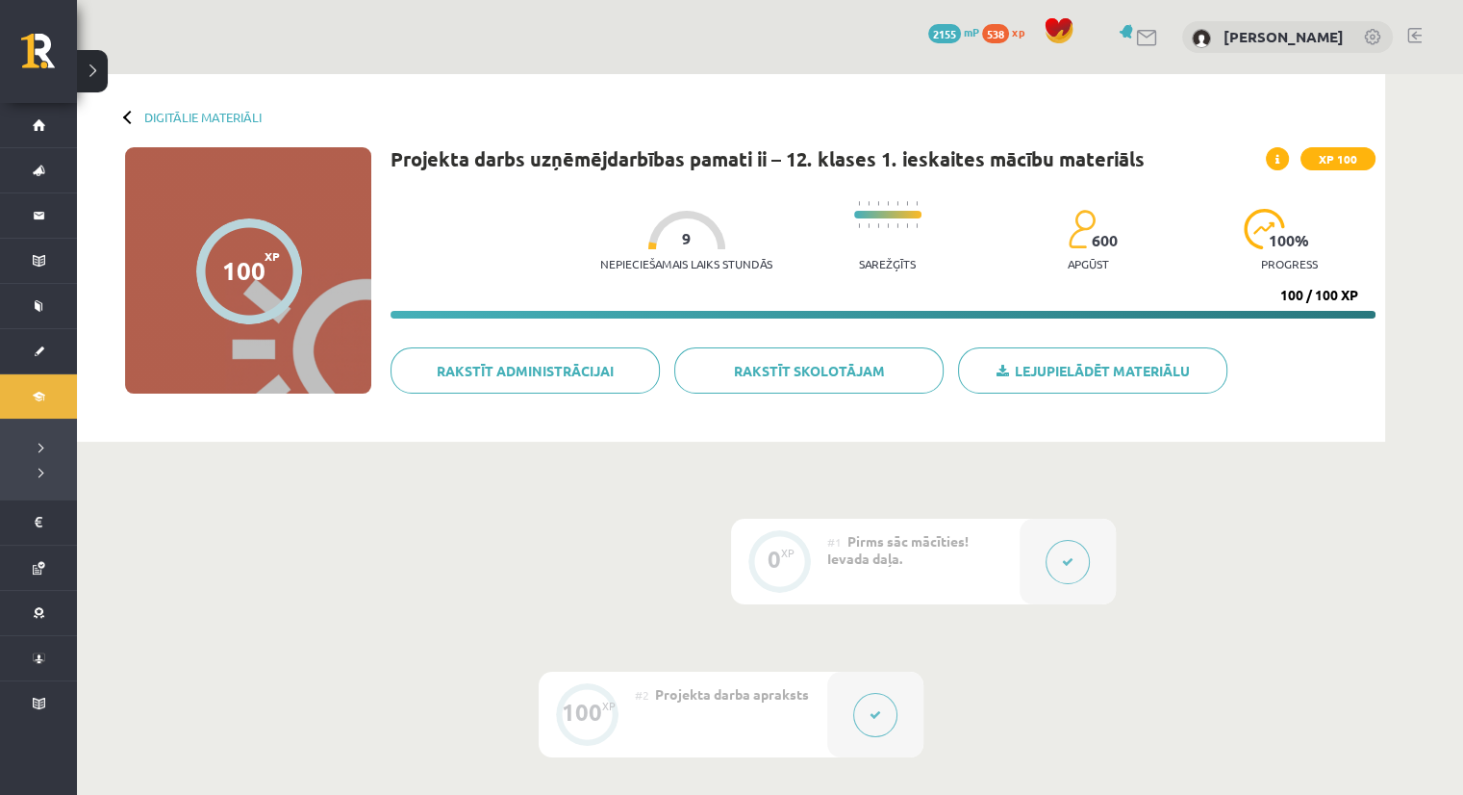
click at [881, 728] on button at bounding box center [875, 715] width 44 height 44
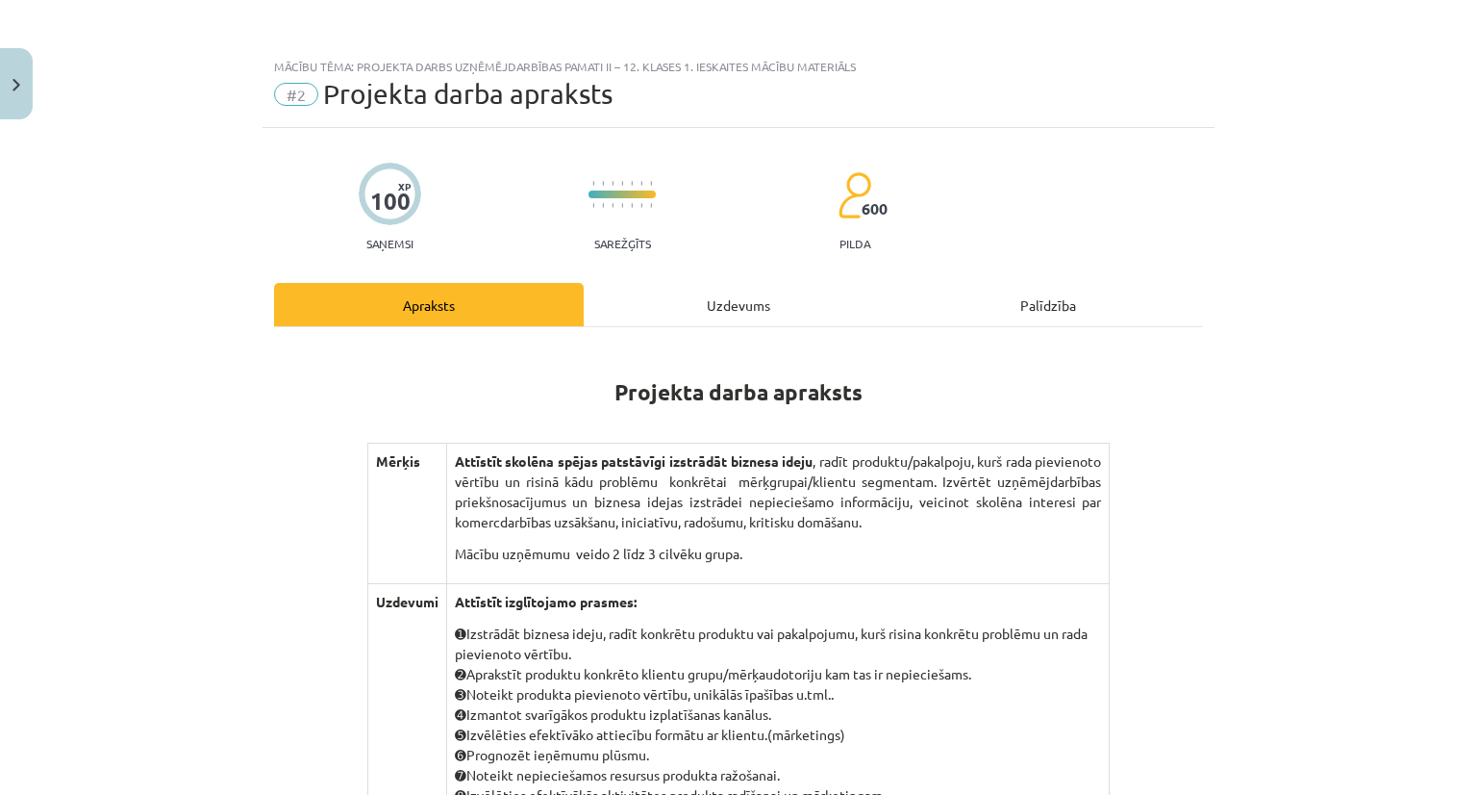
click at [674, 315] on div "Uzdevums" at bounding box center [739, 304] width 310 height 43
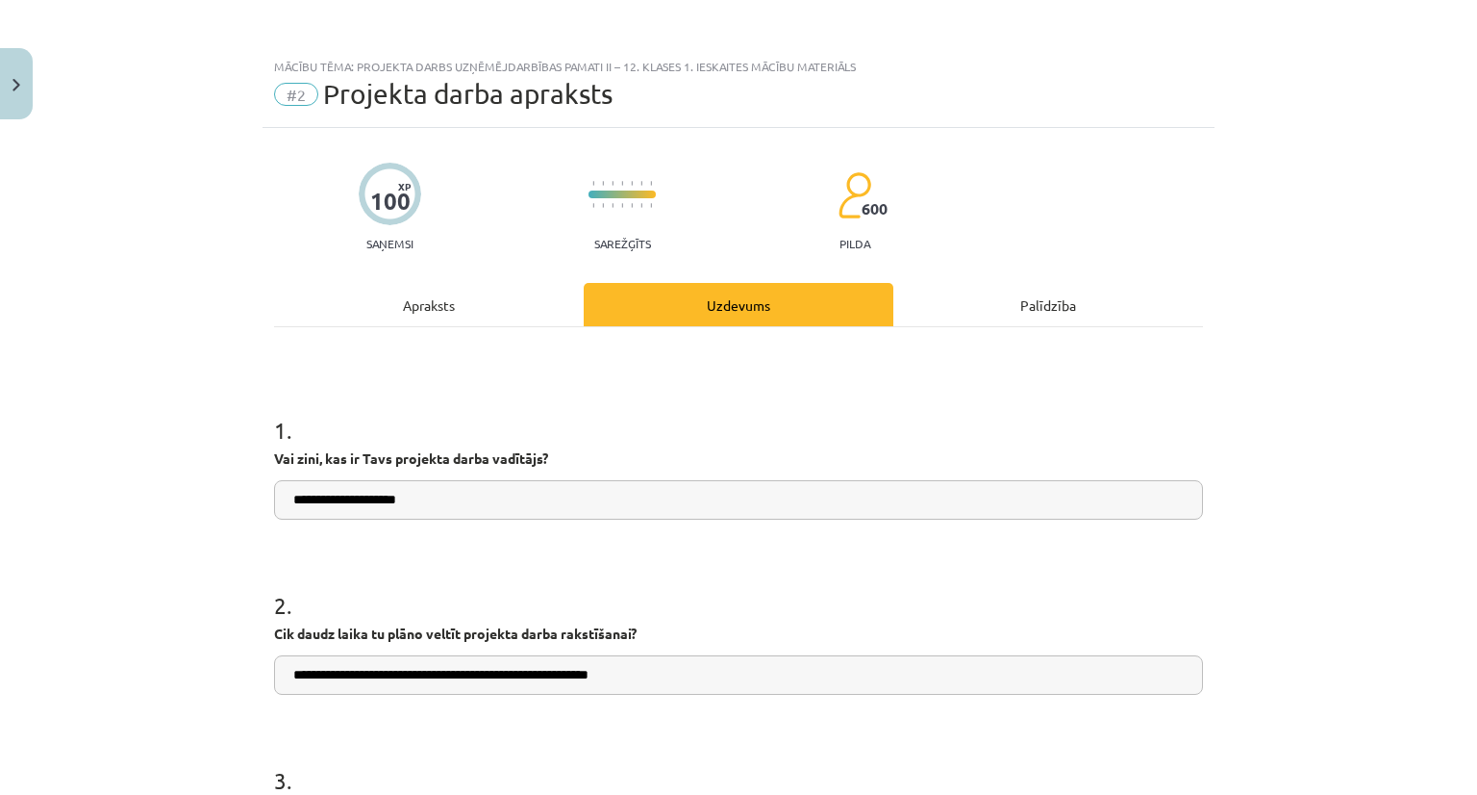
scroll to position [48, 0]
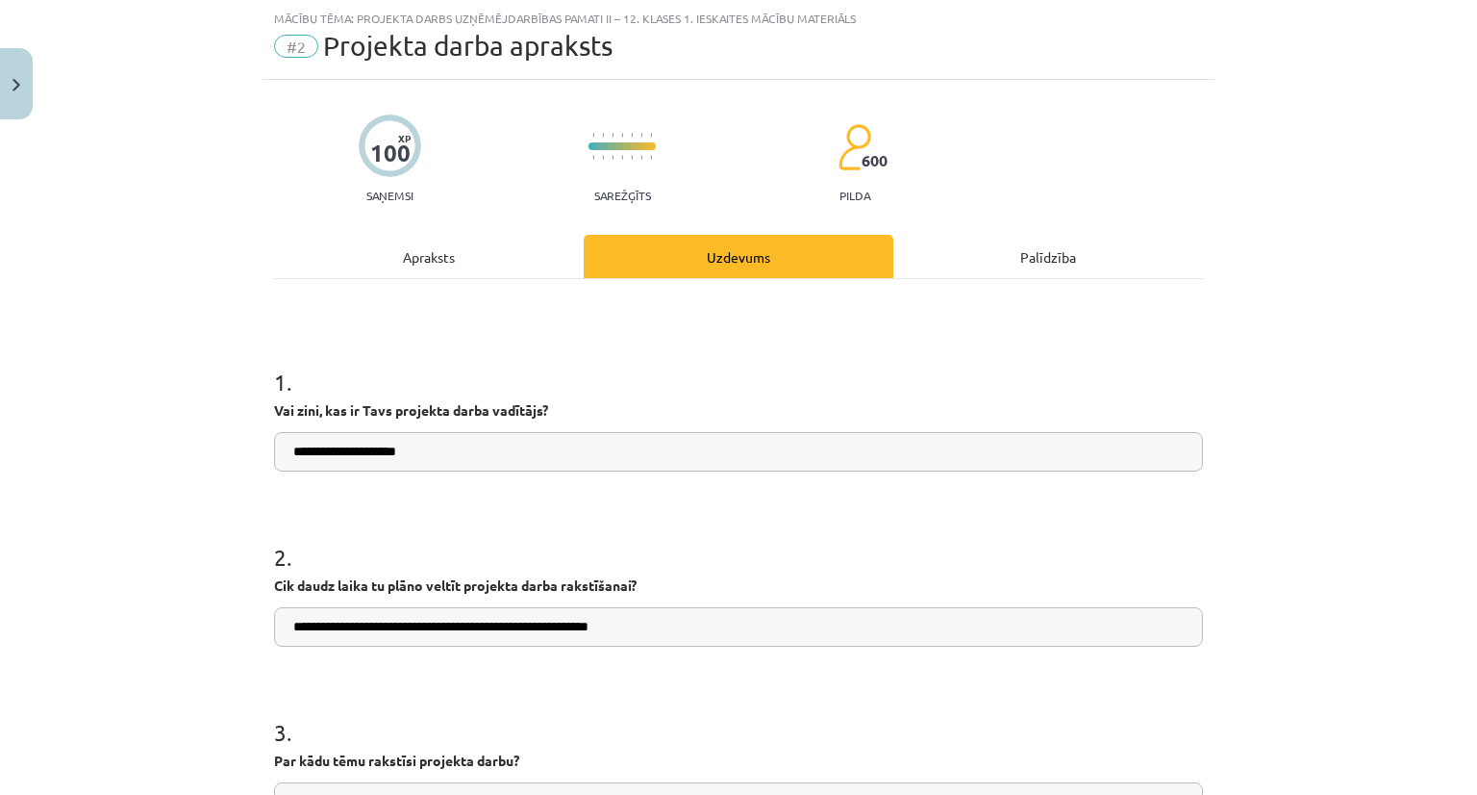
click at [549, 248] on div "Apraksts" at bounding box center [429, 256] width 310 height 43
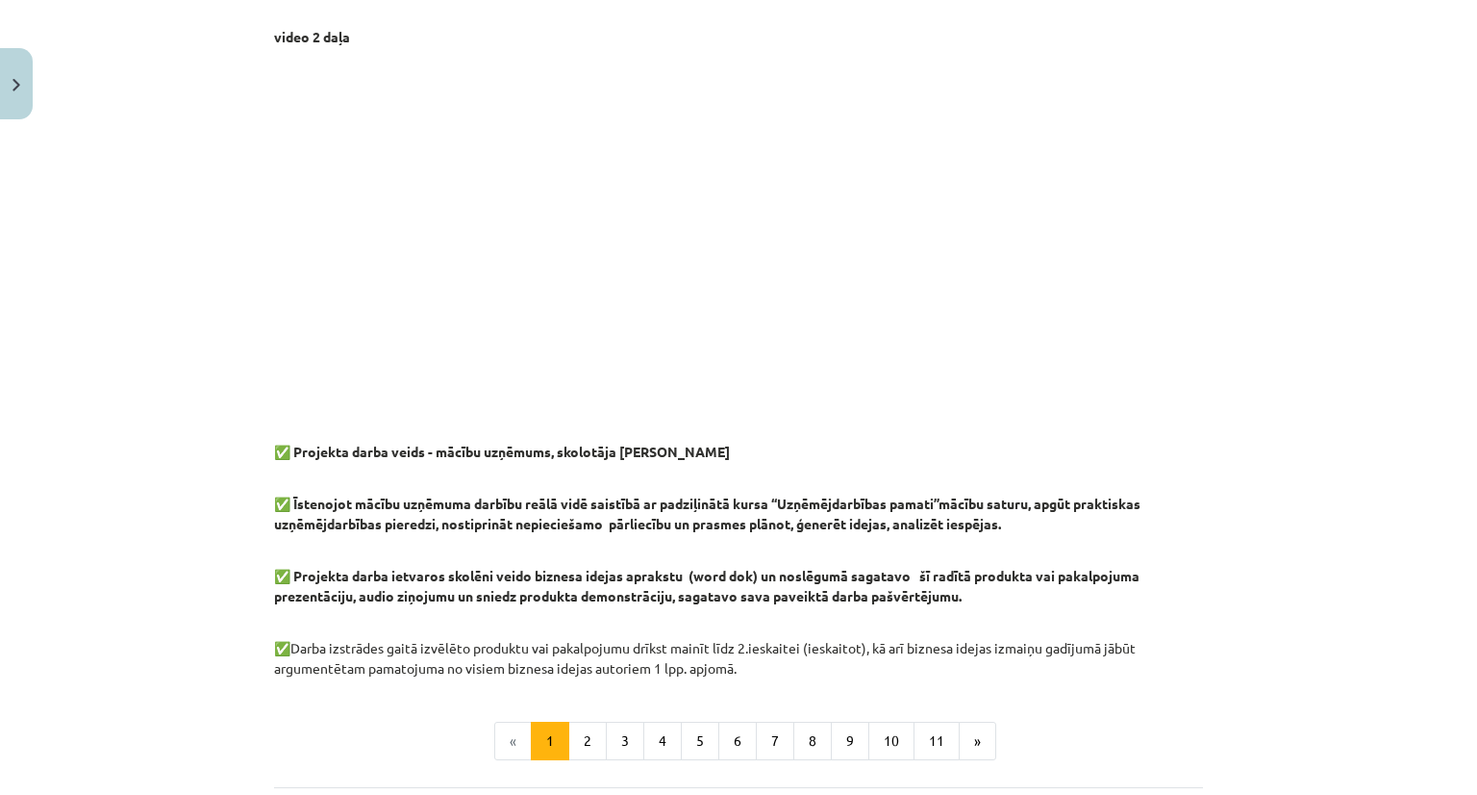
scroll to position [1478, 0]
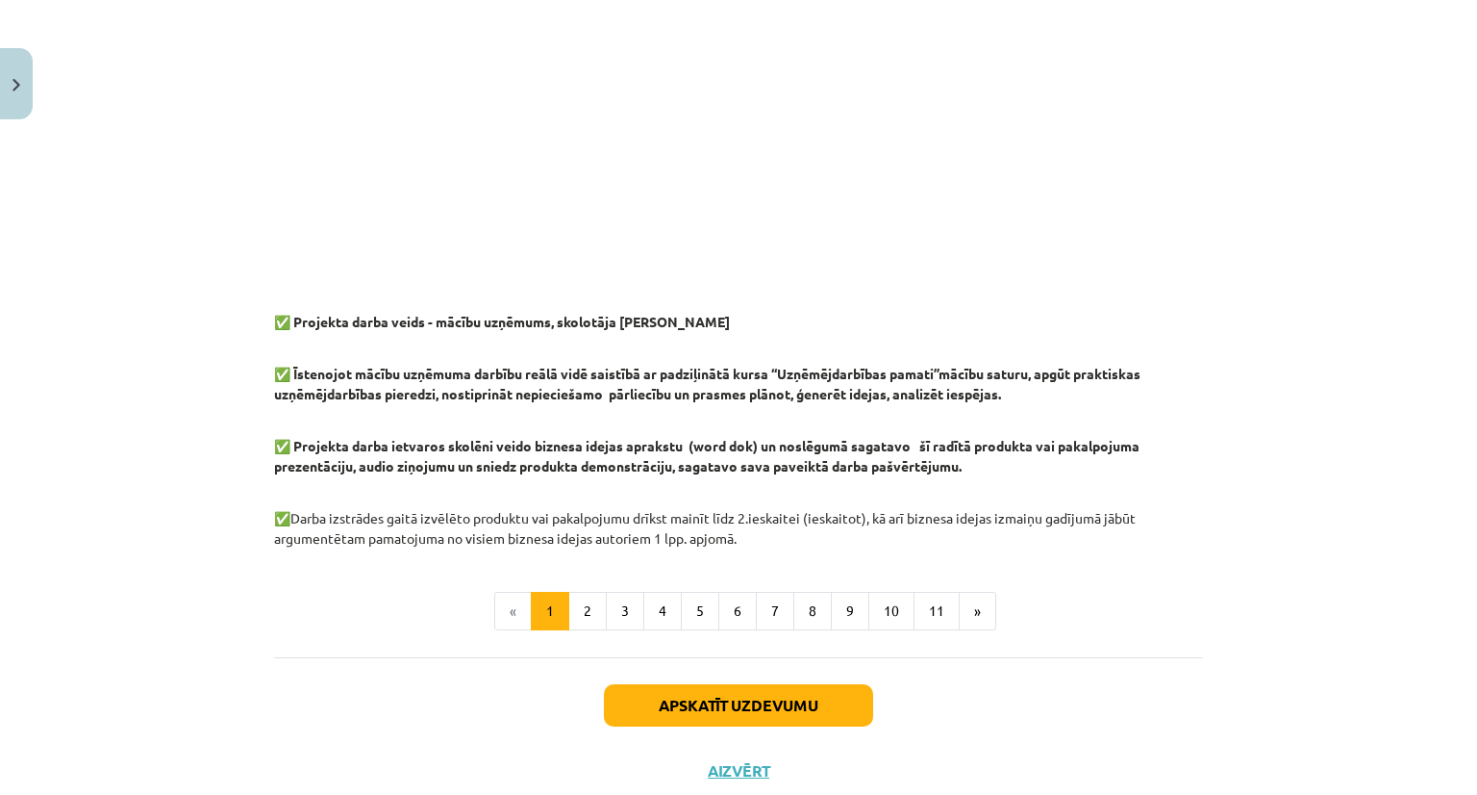
click at [573, 619] on button "2" at bounding box center [587, 611] width 38 height 38
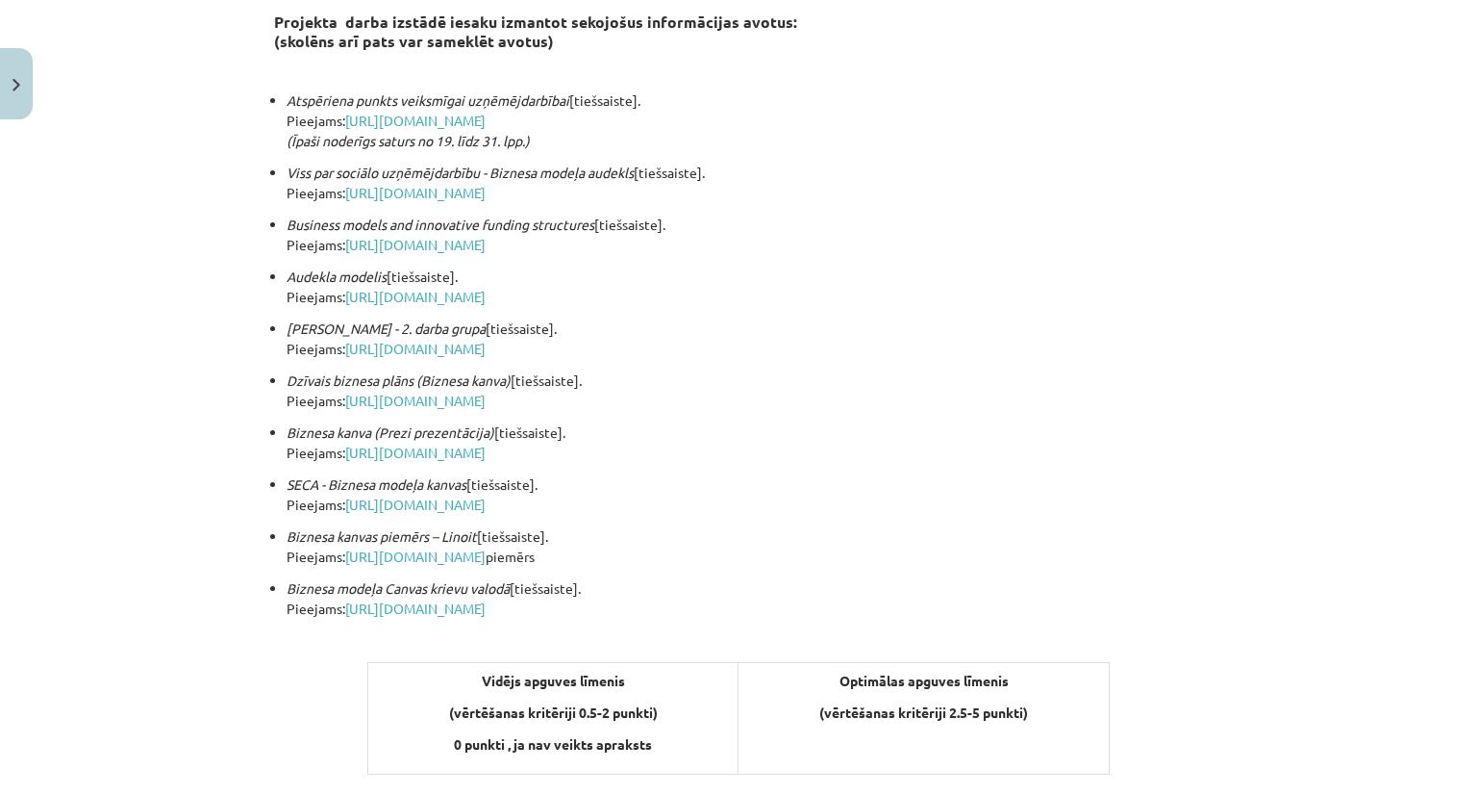
scroll to position [343, 0]
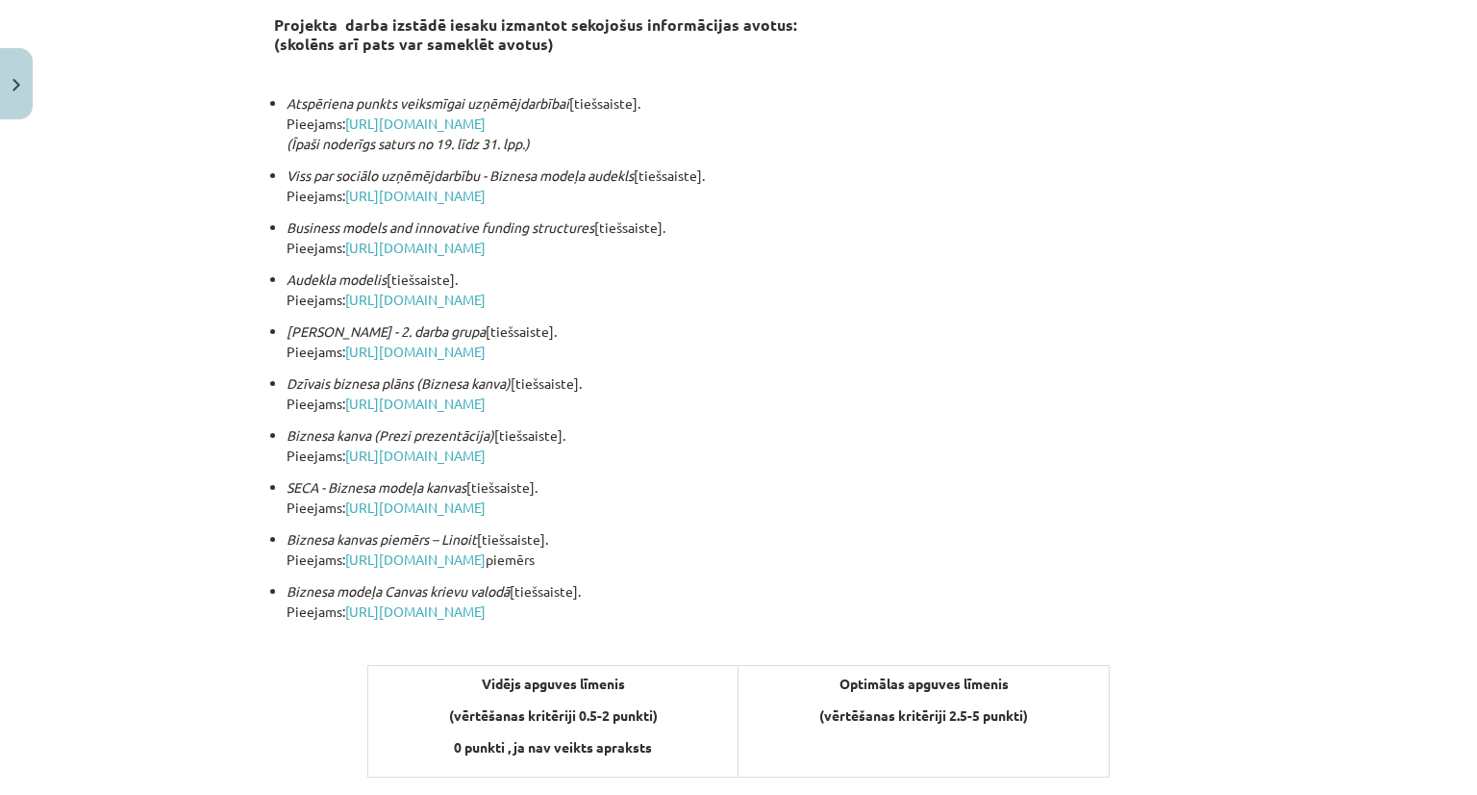
drag, startPoint x: 1476, startPoint y: 497, endPoint x: 1401, endPoint y: 545, distance: 89.1
click at [1401, 545] on div "Mācību tēma: Projekta darbs uzņēmējdarbības pamati ii – 12. klases 1. ieskaites…" at bounding box center [738, 397] width 1477 height 795
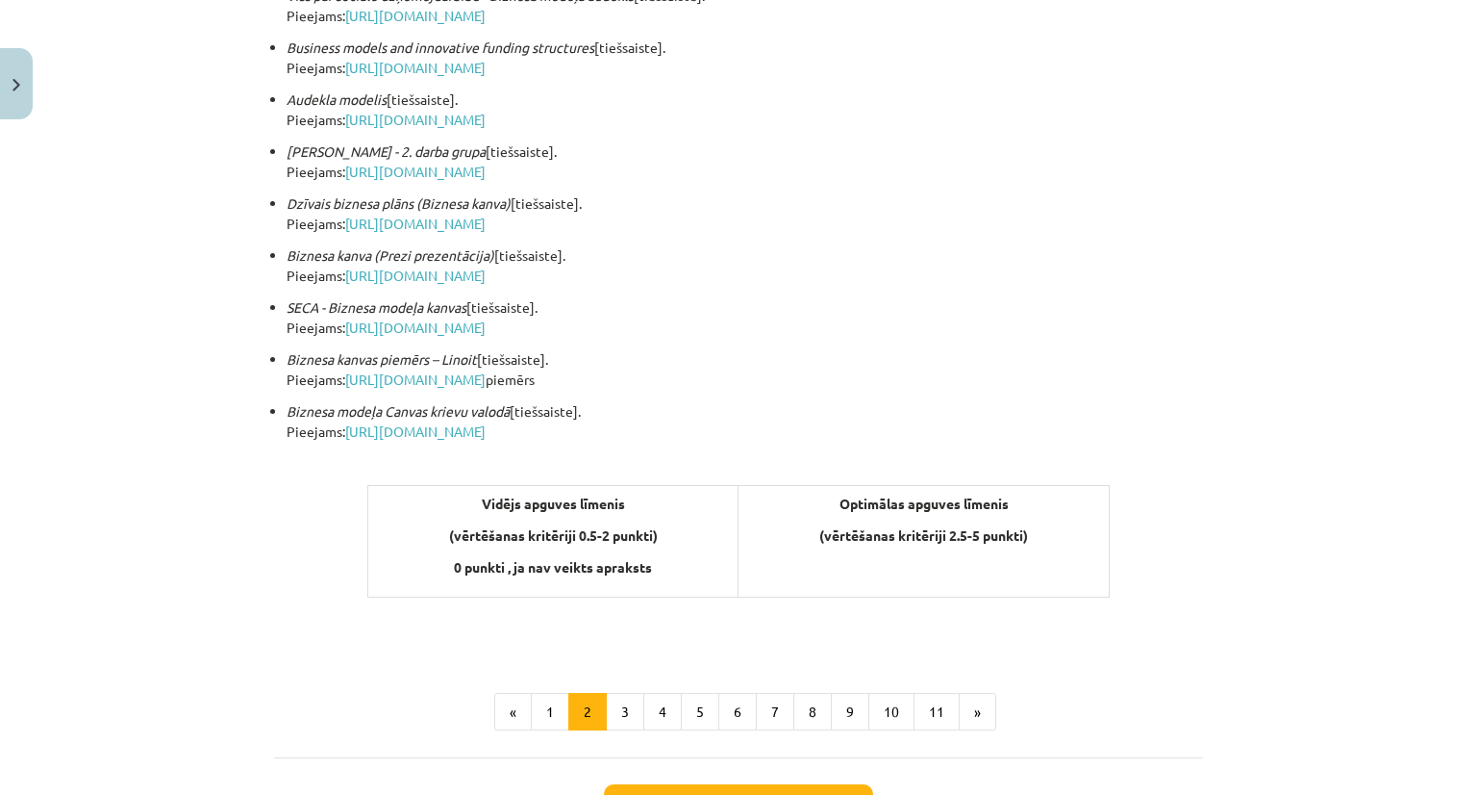
scroll to position [567, 0]
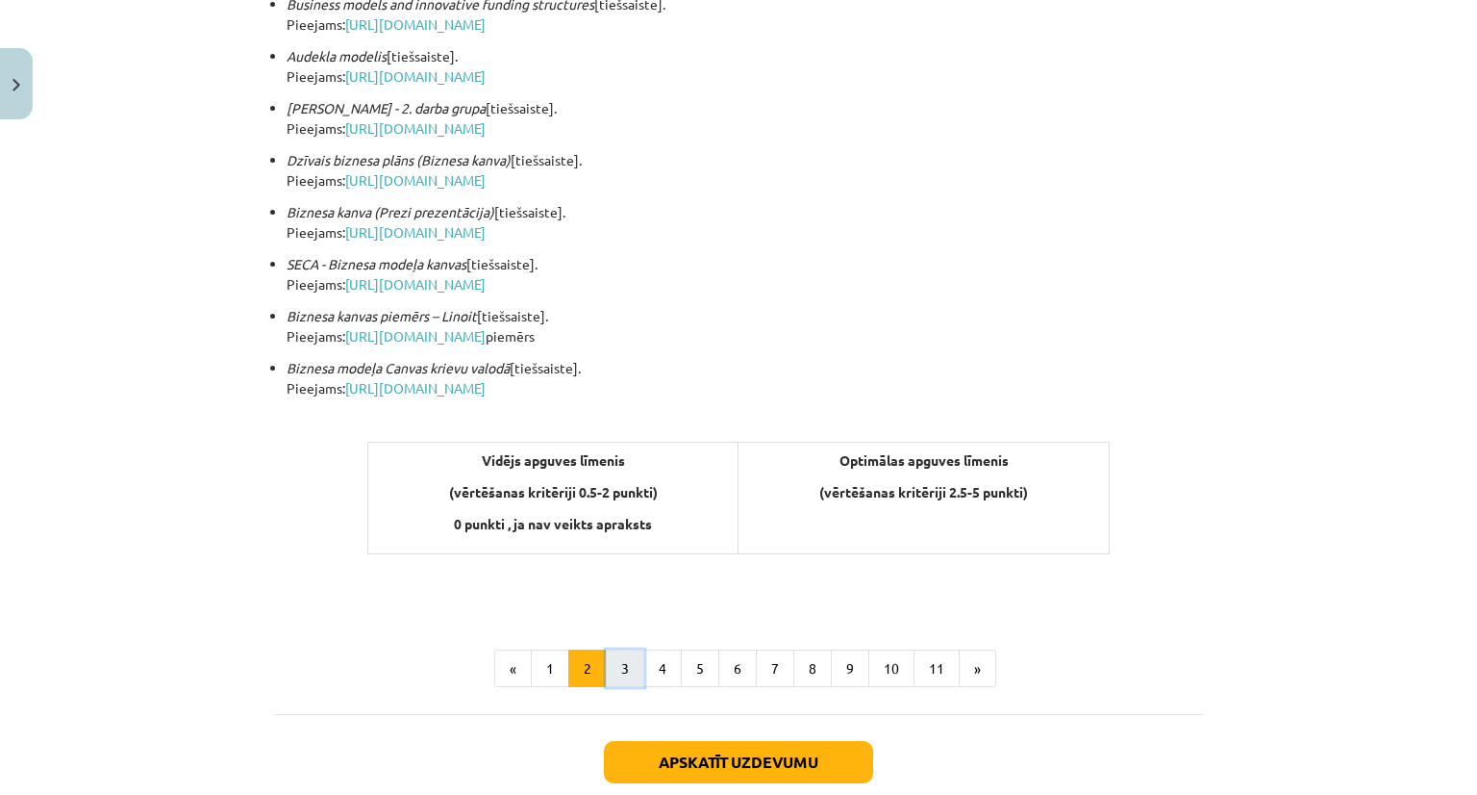
click at [627, 651] on button "3" at bounding box center [625, 668] width 38 height 38
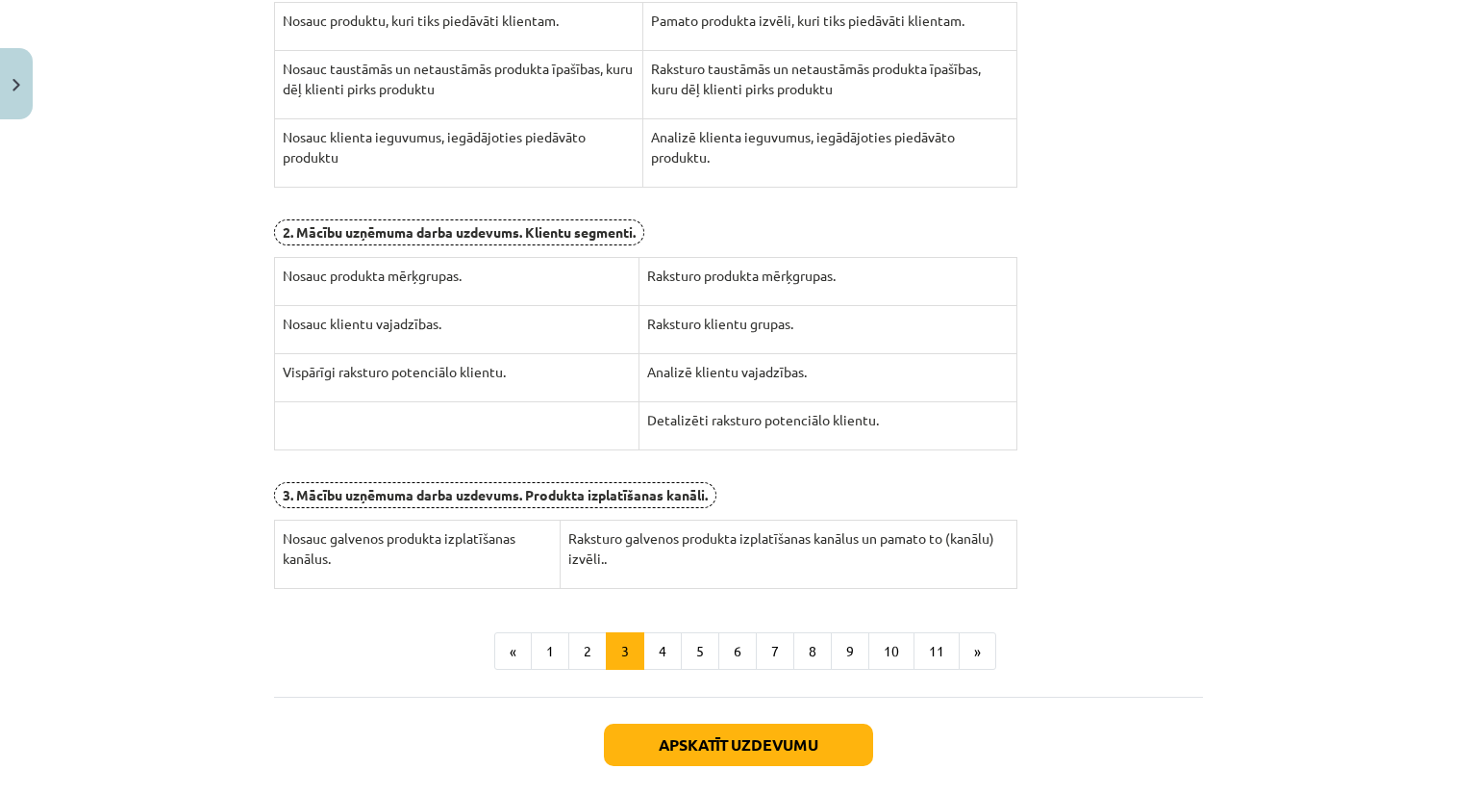
scroll to position [608, 0]
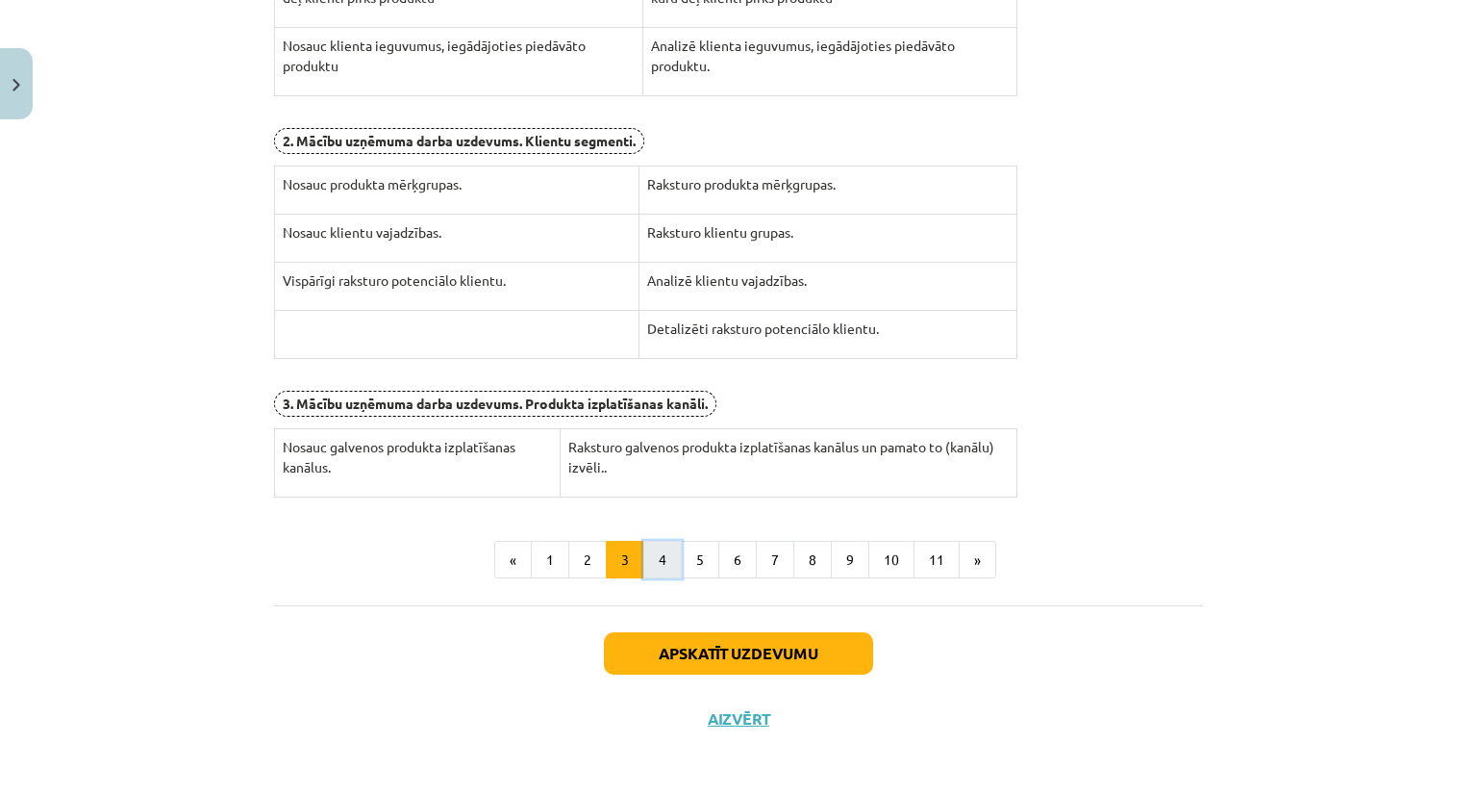
click at [664, 557] on button "4" at bounding box center [662, 560] width 38 height 38
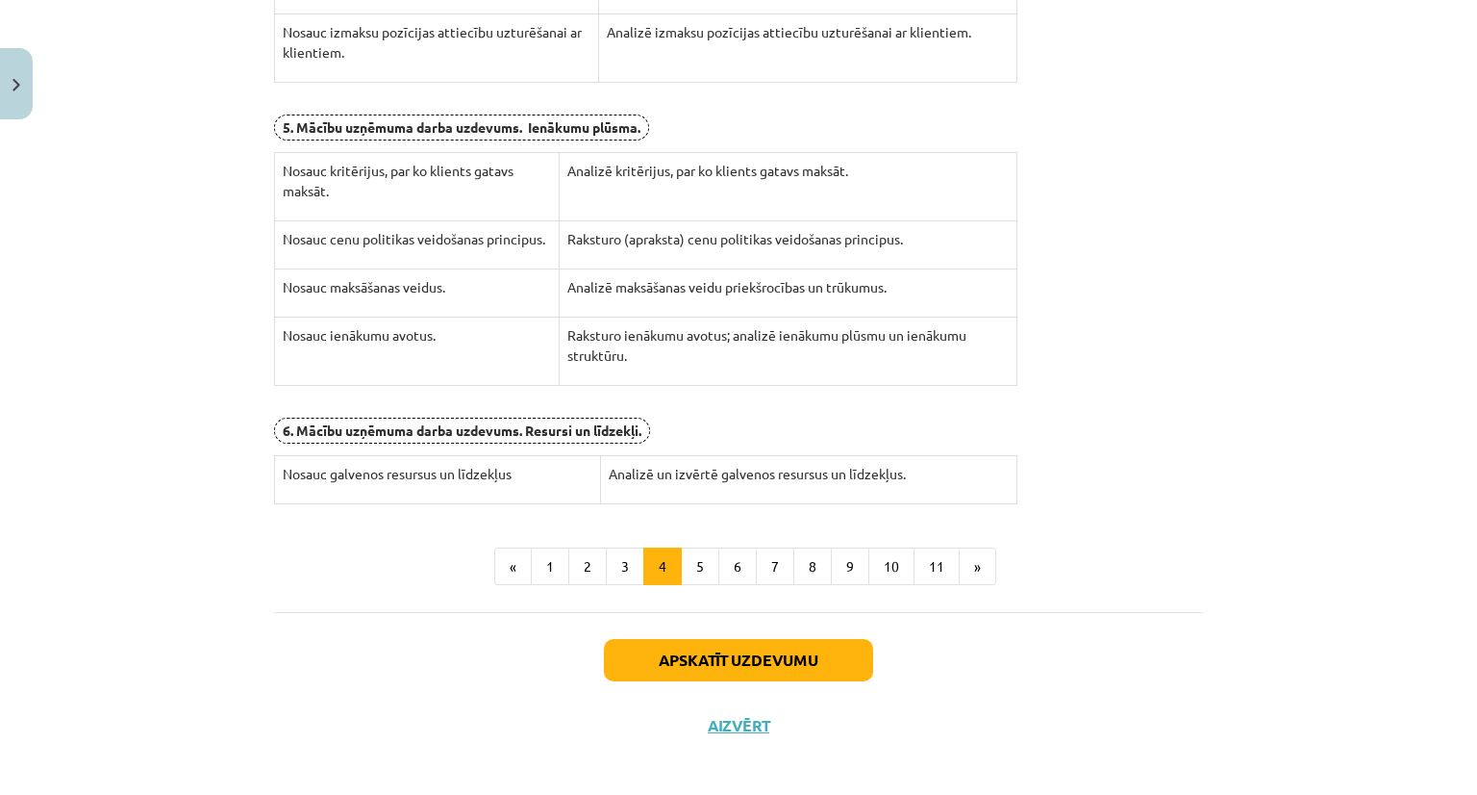
scroll to position [669, 0]
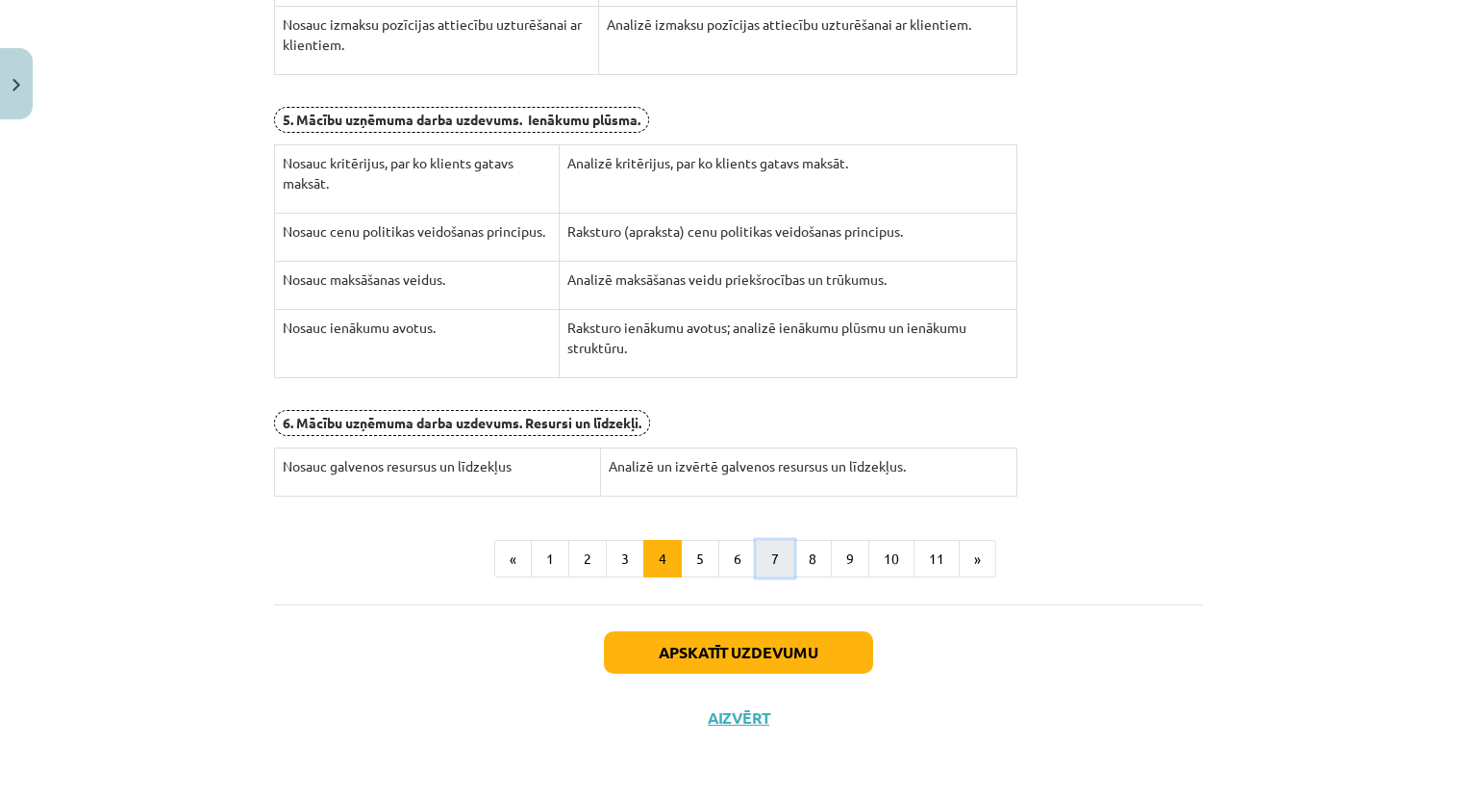
click at [756, 558] on button "7" at bounding box center [775, 559] width 38 height 38
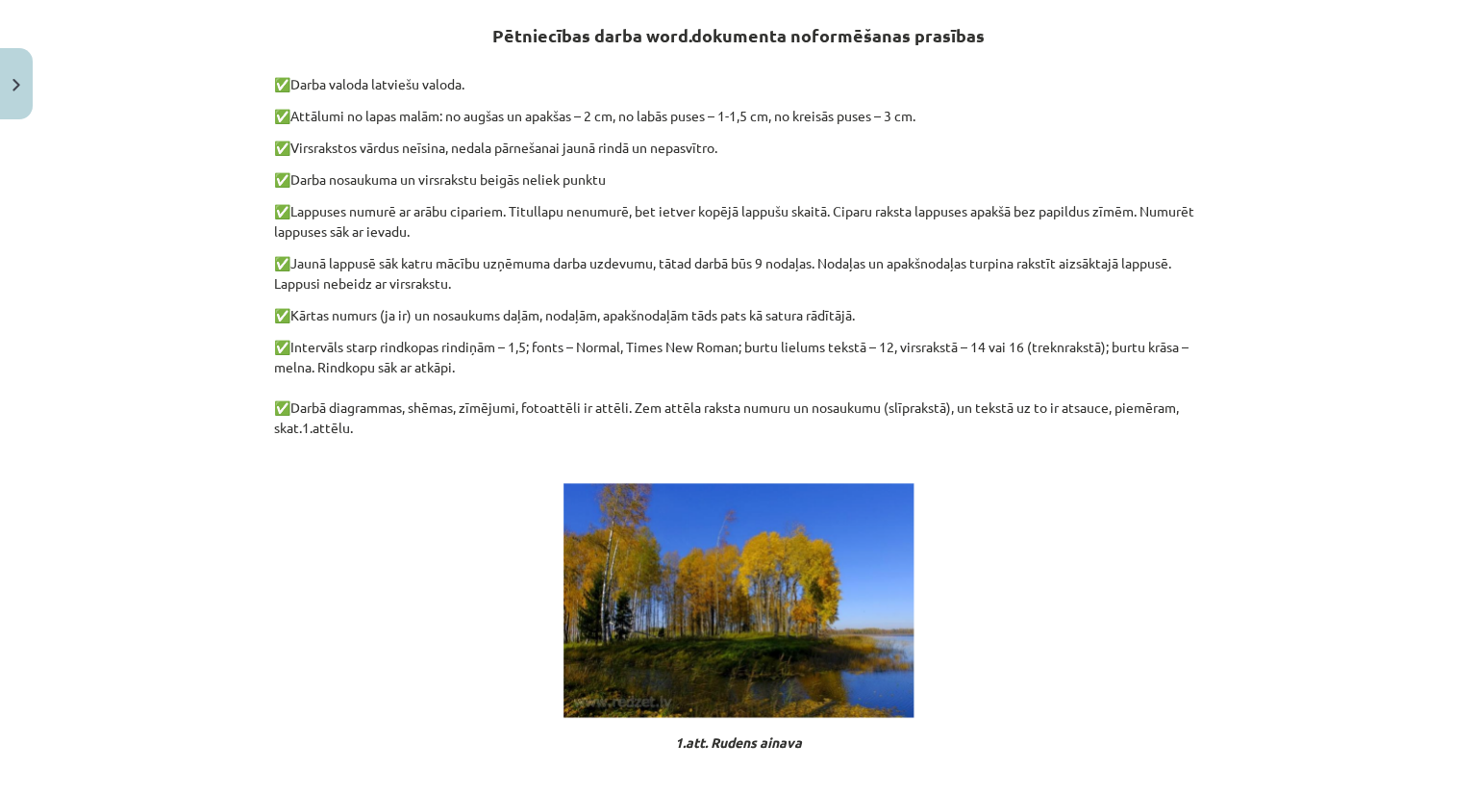
scroll to position [1039, 0]
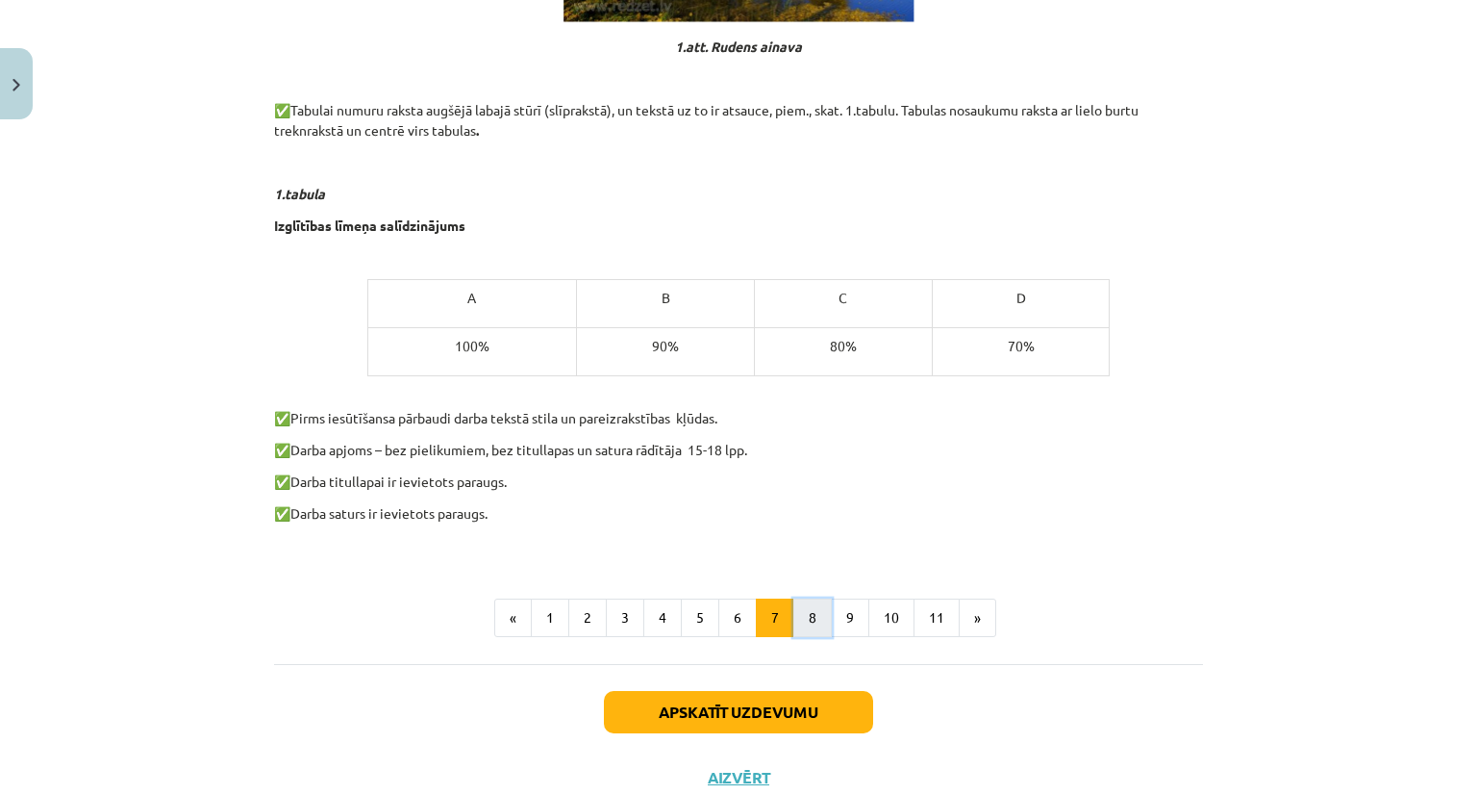
click at [800, 617] on button "8" at bounding box center [813, 617] width 38 height 38
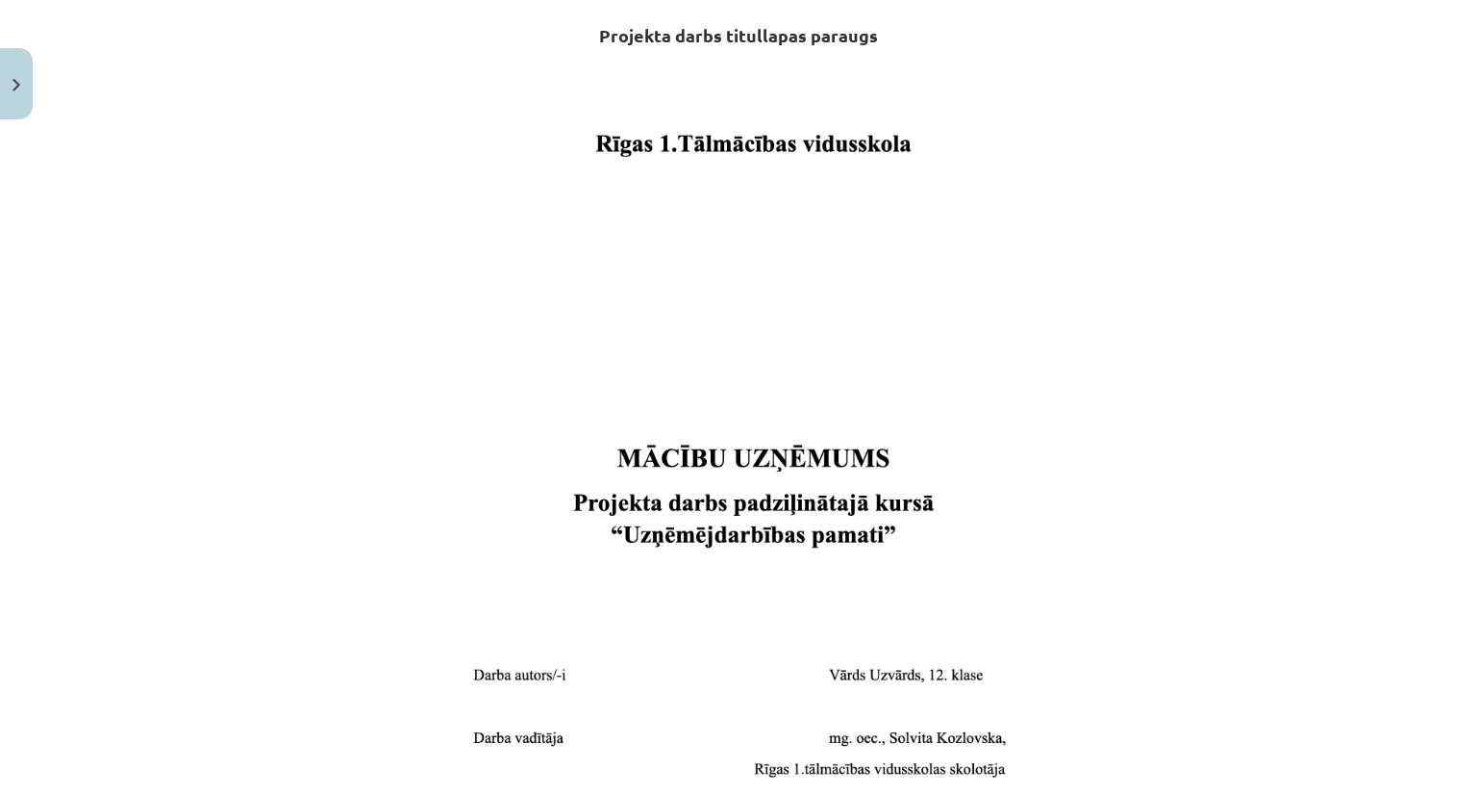
scroll to position [696, 0]
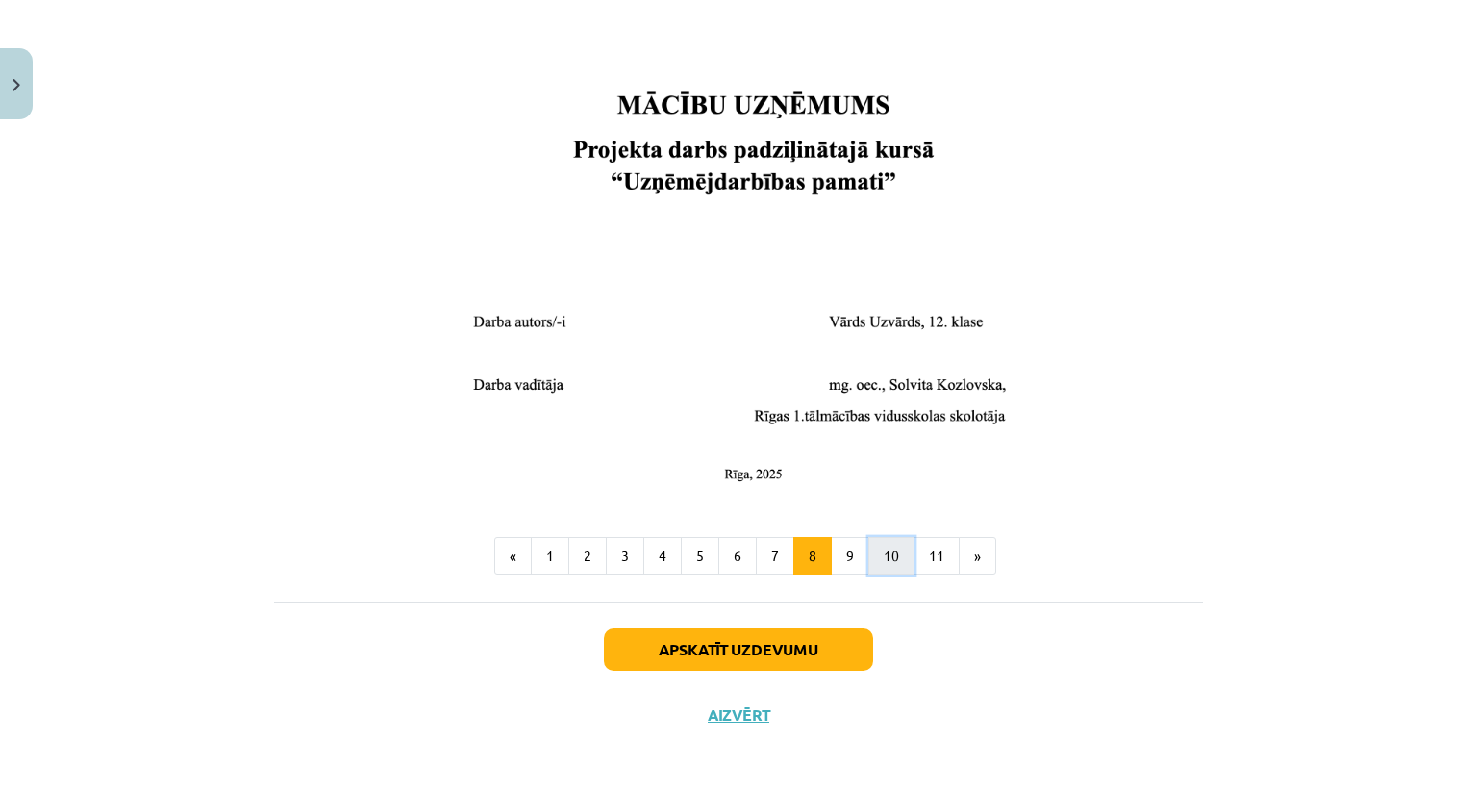
click at [890, 547] on button "10" at bounding box center [892, 556] width 46 height 38
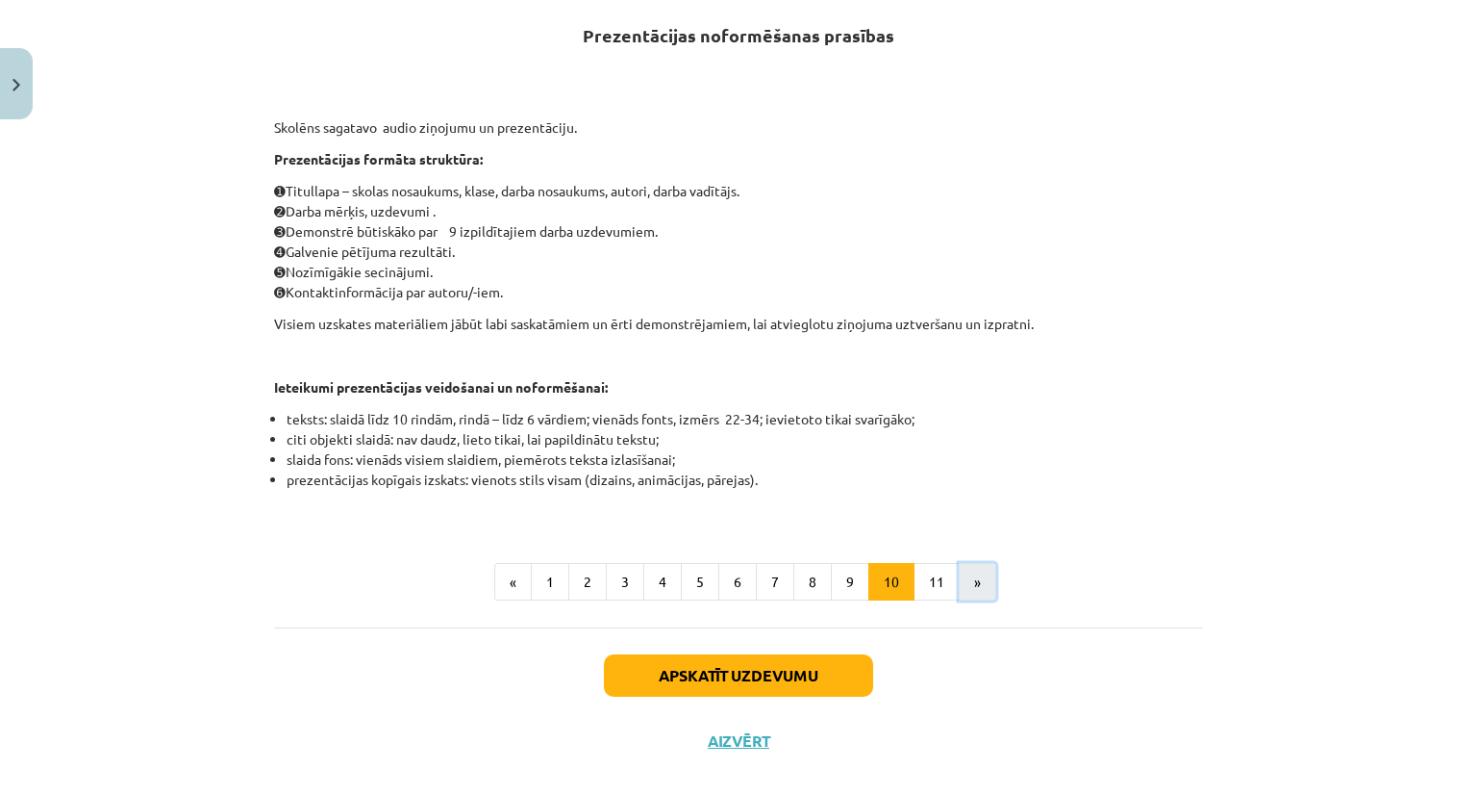
click at [959, 594] on button "»" at bounding box center [978, 582] width 38 height 38
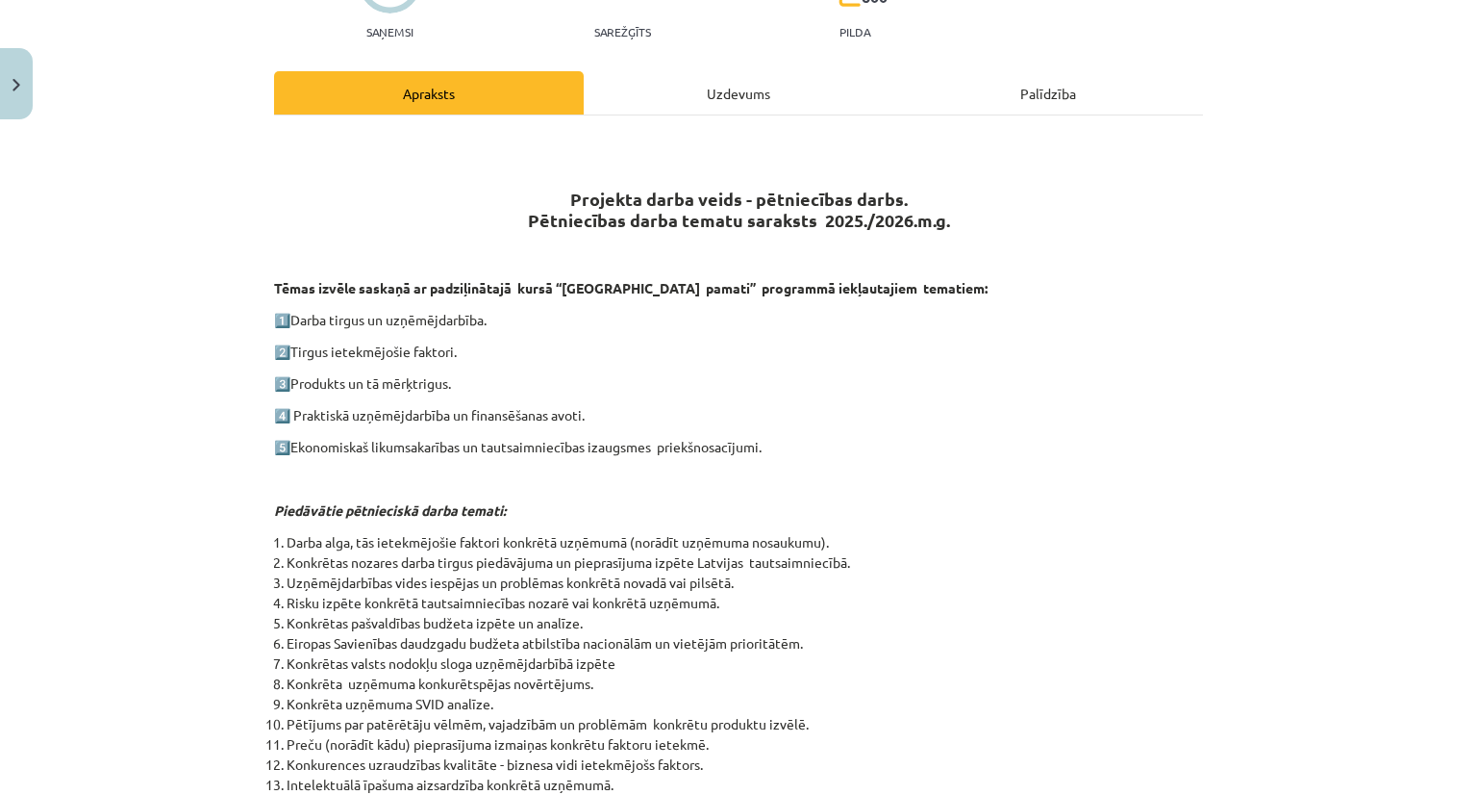
scroll to position [210, 0]
drag, startPoint x: 1474, startPoint y: 335, endPoint x: 1331, endPoint y: 536, distance: 246.3
click at [1331, 536] on div "Mācību tēma: Projekta darbs uzņēmējdarbības pamati ii – 12. klases 1. ieskaites…" at bounding box center [738, 397] width 1477 height 795
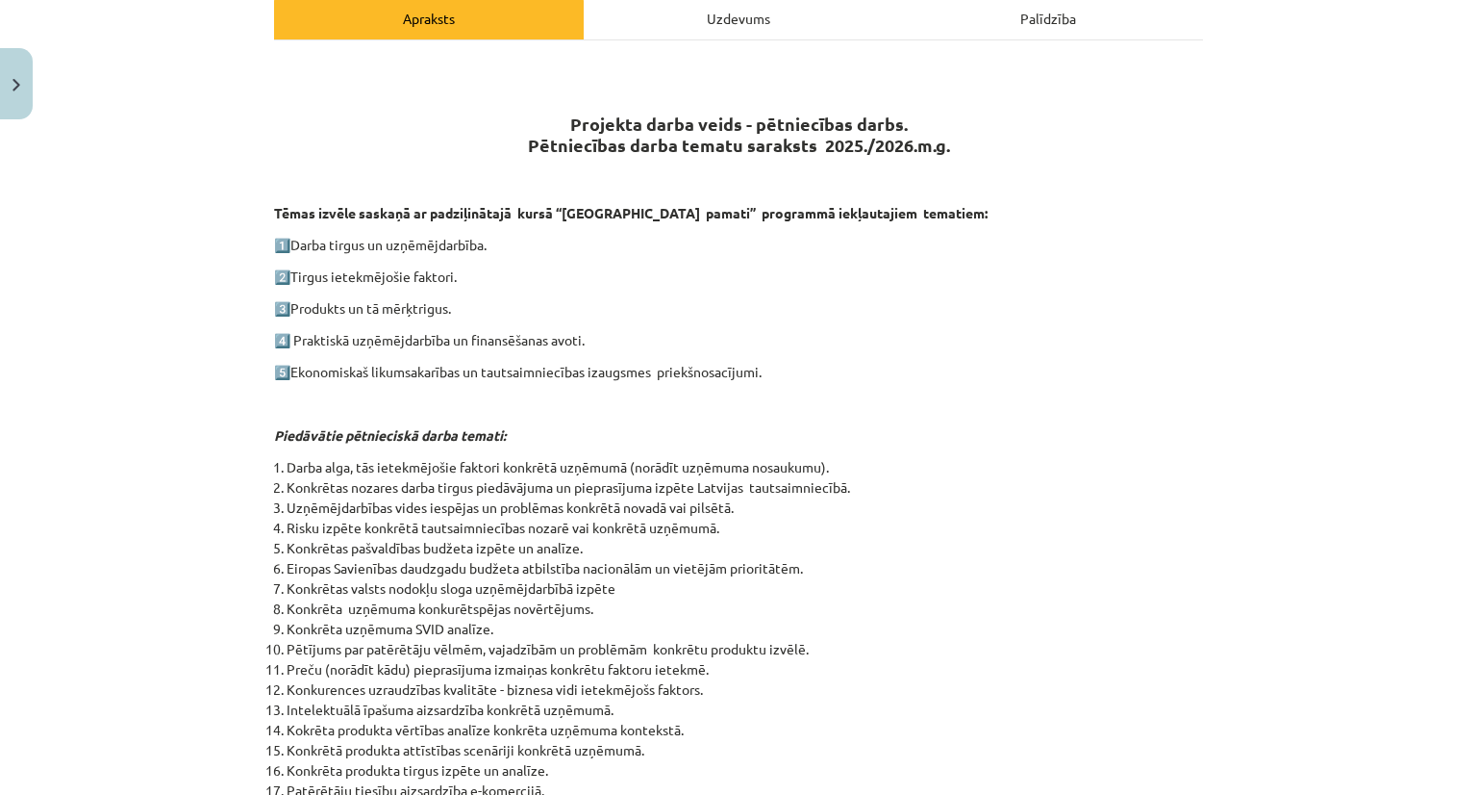
scroll to position [289, 0]
drag, startPoint x: 1476, startPoint y: 322, endPoint x: 1298, endPoint y: 213, distance: 209.8
click at [1298, 213] on div "Mācību tēma: Projekta darbs uzņēmējdarbības pamati ii – 12. klases 1. ieskaites…" at bounding box center [738, 397] width 1477 height 795
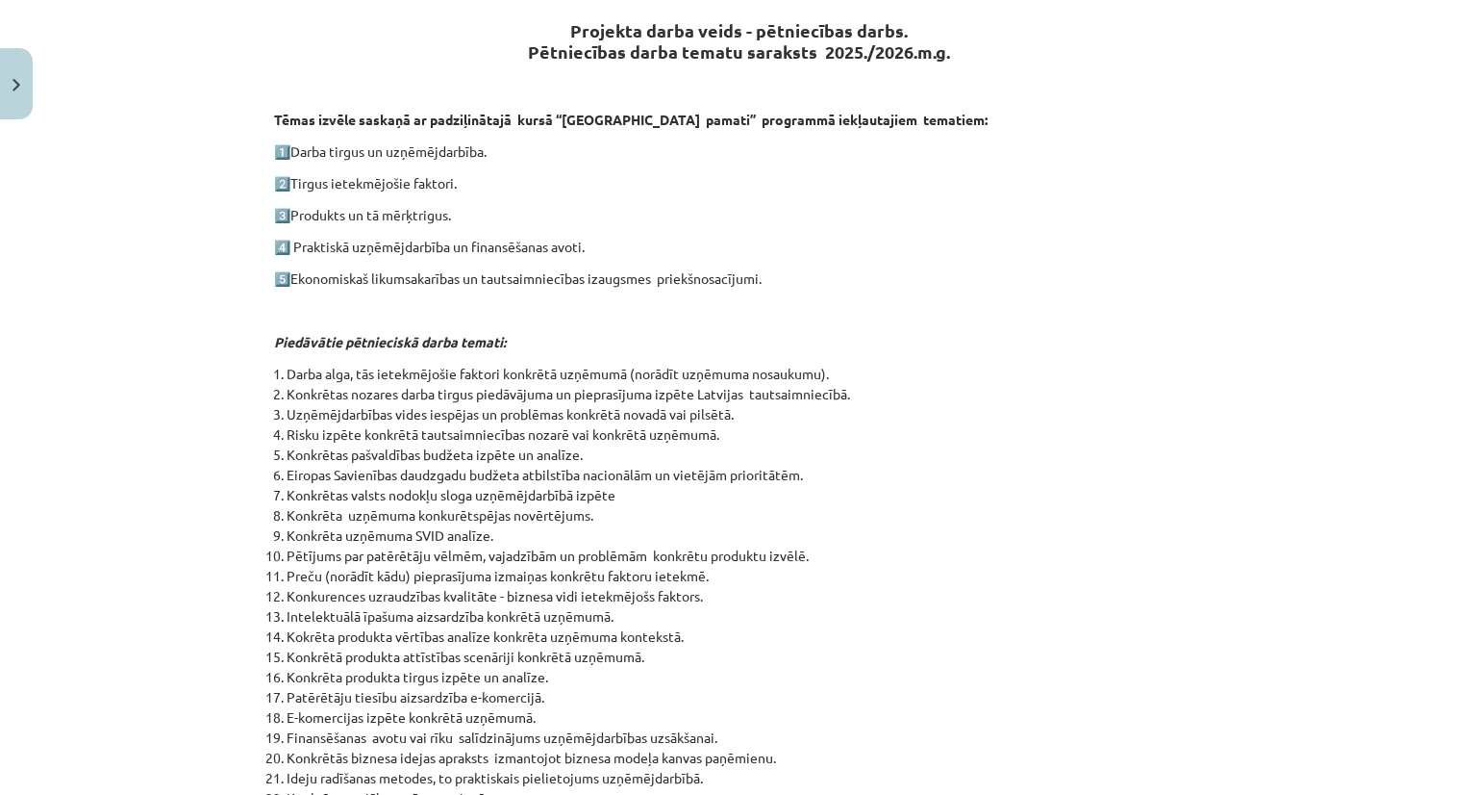
scroll to position [383, 0]
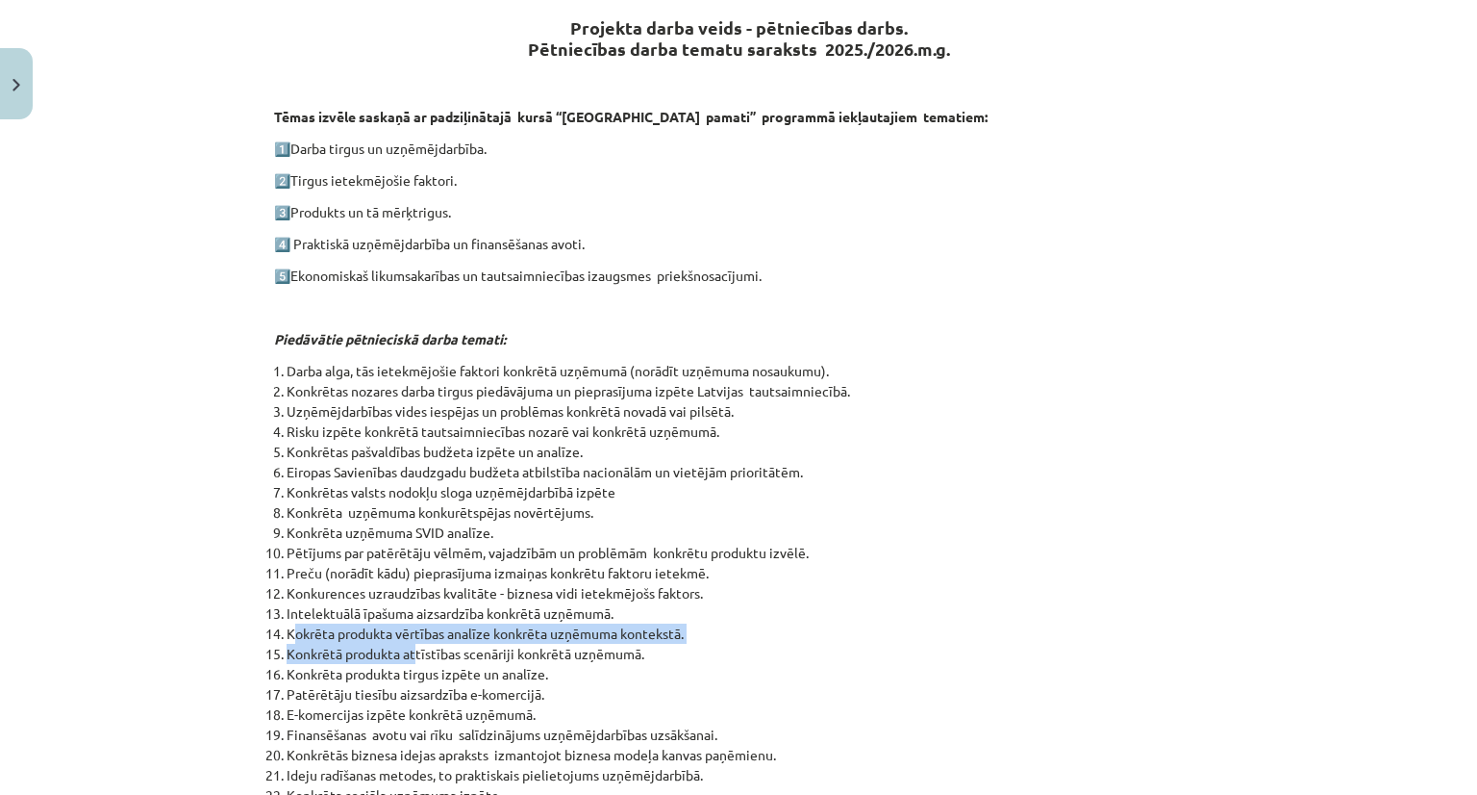
drag, startPoint x: 286, startPoint y: 635, endPoint x: 407, endPoint y: 650, distance: 122.2
click at [407, 650] on ol "Darba alga, tās ietekmējošie faktori konkrētā uzņēmumā (norādīt uzņēmuma nosauk…" at bounding box center [738, 633] width 929 height 545
click at [407, 650] on li "Konkrētā produkta attīstības scenāriji konkrētā uzņēmumā." at bounding box center [745, 653] width 917 height 20
drag, startPoint x: 280, startPoint y: 632, endPoint x: 555, endPoint y: 674, distance: 278.3
click at [555, 674] on ol "Darba alga, tās ietekmējošie faktori konkrētā uzņēmumā (norādīt uzņēmuma nosauk…" at bounding box center [738, 633] width 929 height 545
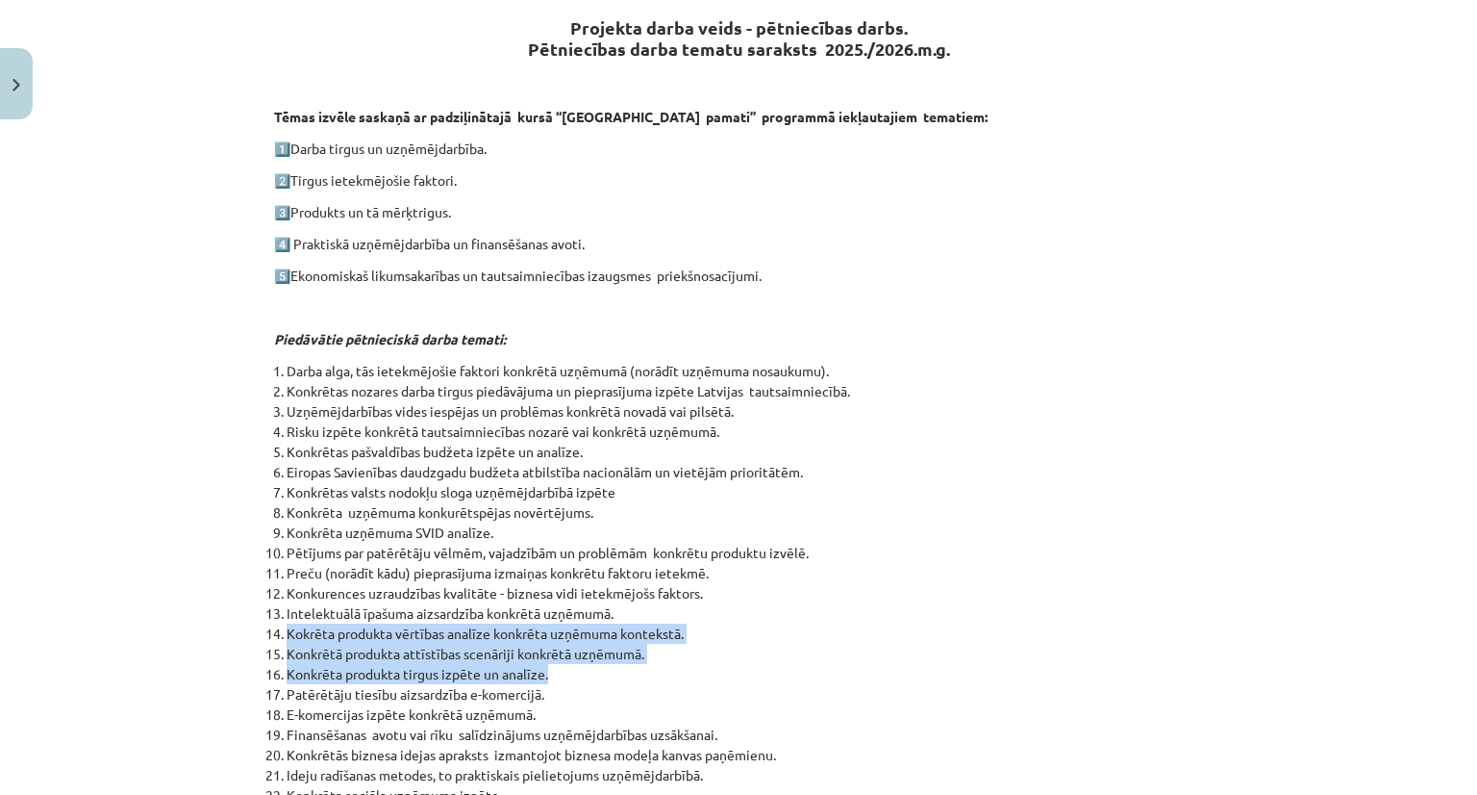
copy ol "Kokrēta produkta vērtības analīze konkrēta uzņēmuma kontekstā. Konkrētā produkt…"
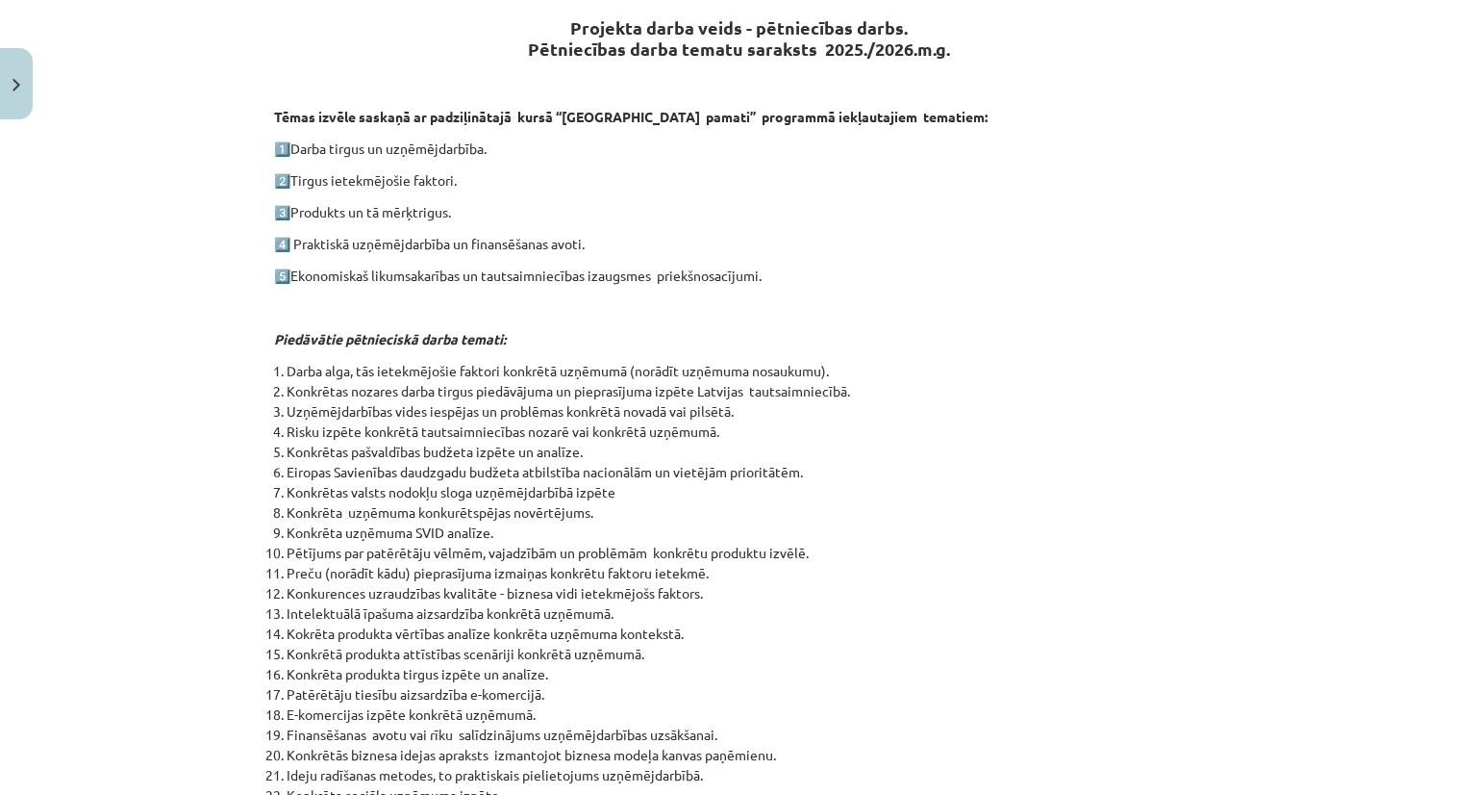
click at [1050, 561] on li "Pētījums par patērētāju vēlmēm, vajadzībām un problēmām konkrētu produktu izvēl…" at bounding box center [745, 552] width 917 height 20
